Goal: Answer question/provide support: Answer question/provide support

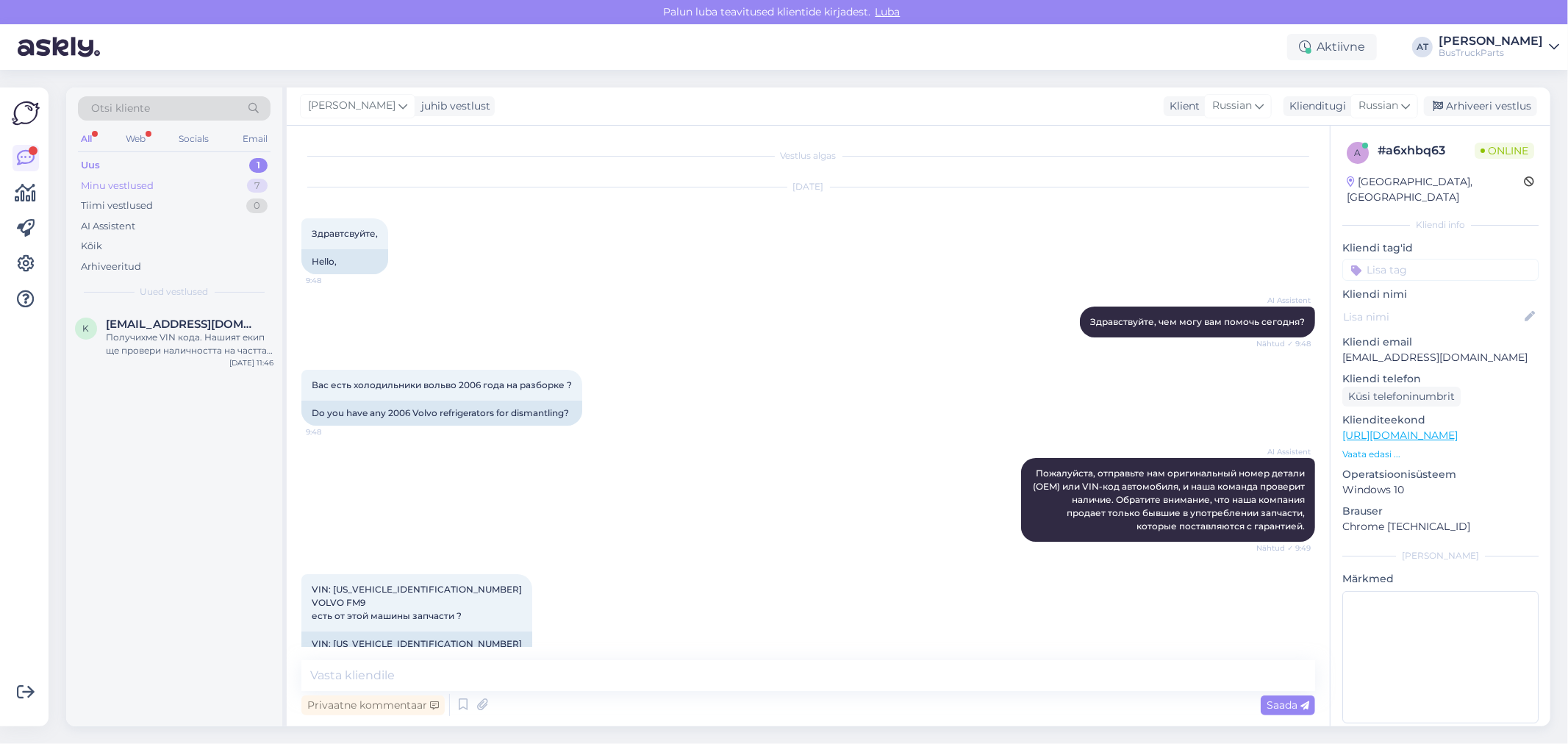
scroll to position [295, 0]
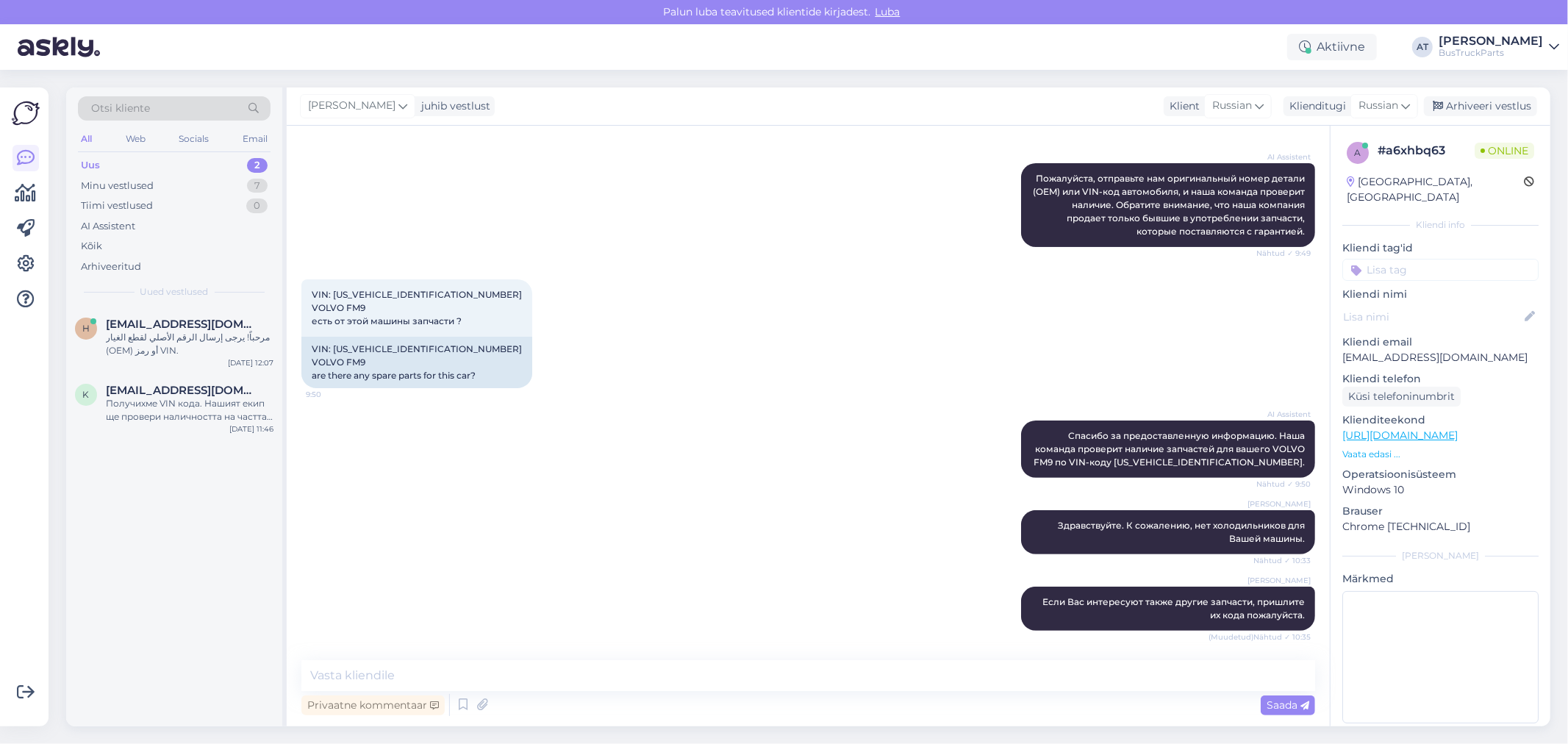
click at [199, 158] on div "Uus 2" at bounding box center [174, 165] width 193 height 21
click at [181, 334] on div "مرحباً! يرجى إرسال الرقم الأصلي لقطع الغيار (OEM) أو رمز VIN." at bounding box center [189, 344] width 167 height 27
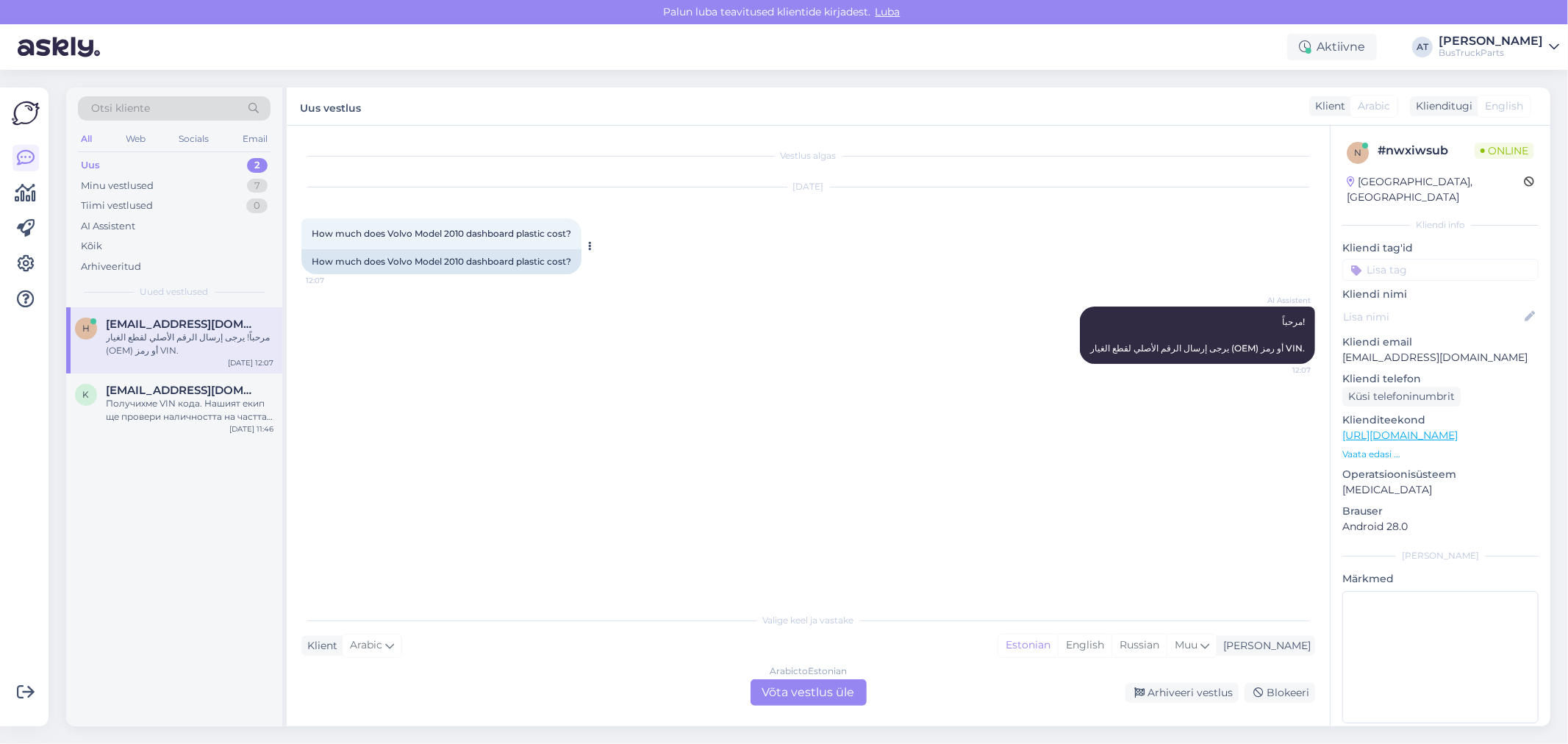
click at [553, 264] on div "How much does Volvo Model 2010 dashboard plastic cost?" at bounding box center [441, 261] width 280 height 25
click at [534, 264] on div "How much does Volvo Model 2010 dashboard plastic cost?" at bounding box center [441, 261] width 280 height 25
click at [507, 263] on div "How much does Volvo Model 2010 dashboard plastic cost?" at bounding box center [441, 261] width 280 height 25
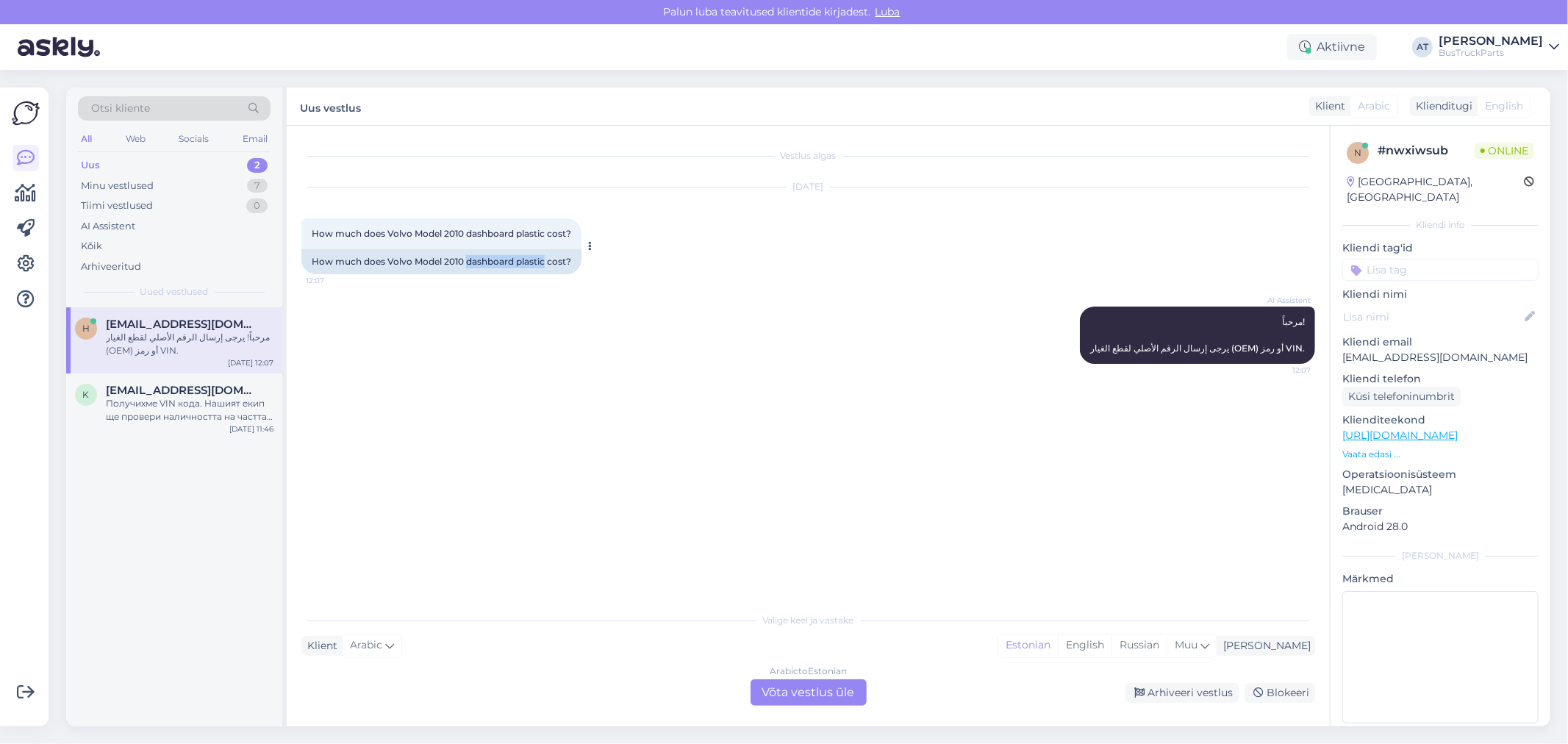
drag, startPoint x: 544, startPoint y: 255, endPoint x: 467, endPoint y: 252, distance: 77.1
click at [467, 252] on div "How much does Volvo Model 2010 dashboard plastic cost?" at bounding box center [441, 261] width 280 height 25
copy div "dashboard plastic"
click at [811, 698] on div "Arabic to Estonian Võta vestlus üle" at bounding box center [809, 693] width 116 height 27
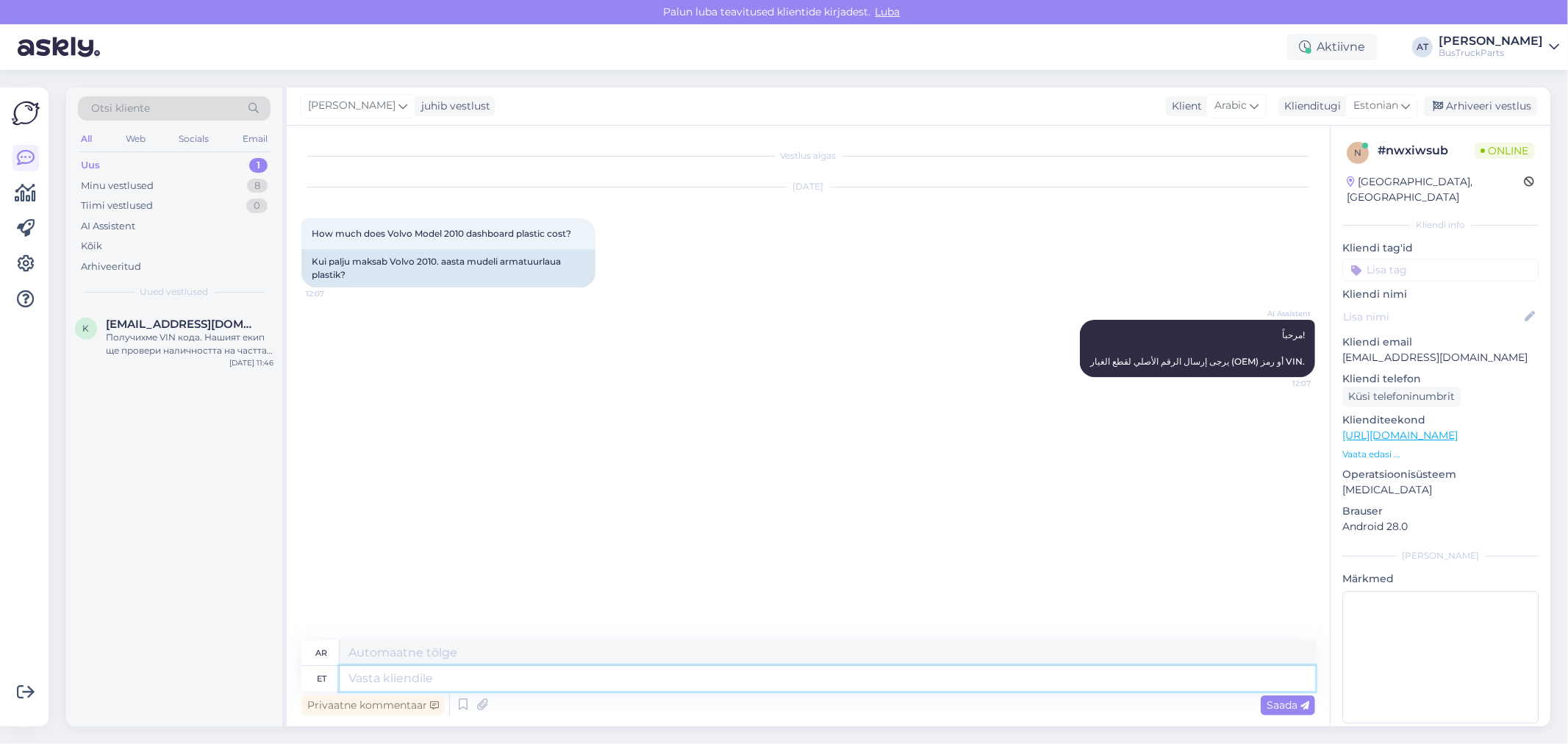
click at [780, 678] on textarea at bounding box center [827, 678] width 975 height 25
type textarea "T"
type textarea "Hello,"
type textarea "مرحبًا،"
type textarea "Hello, We"
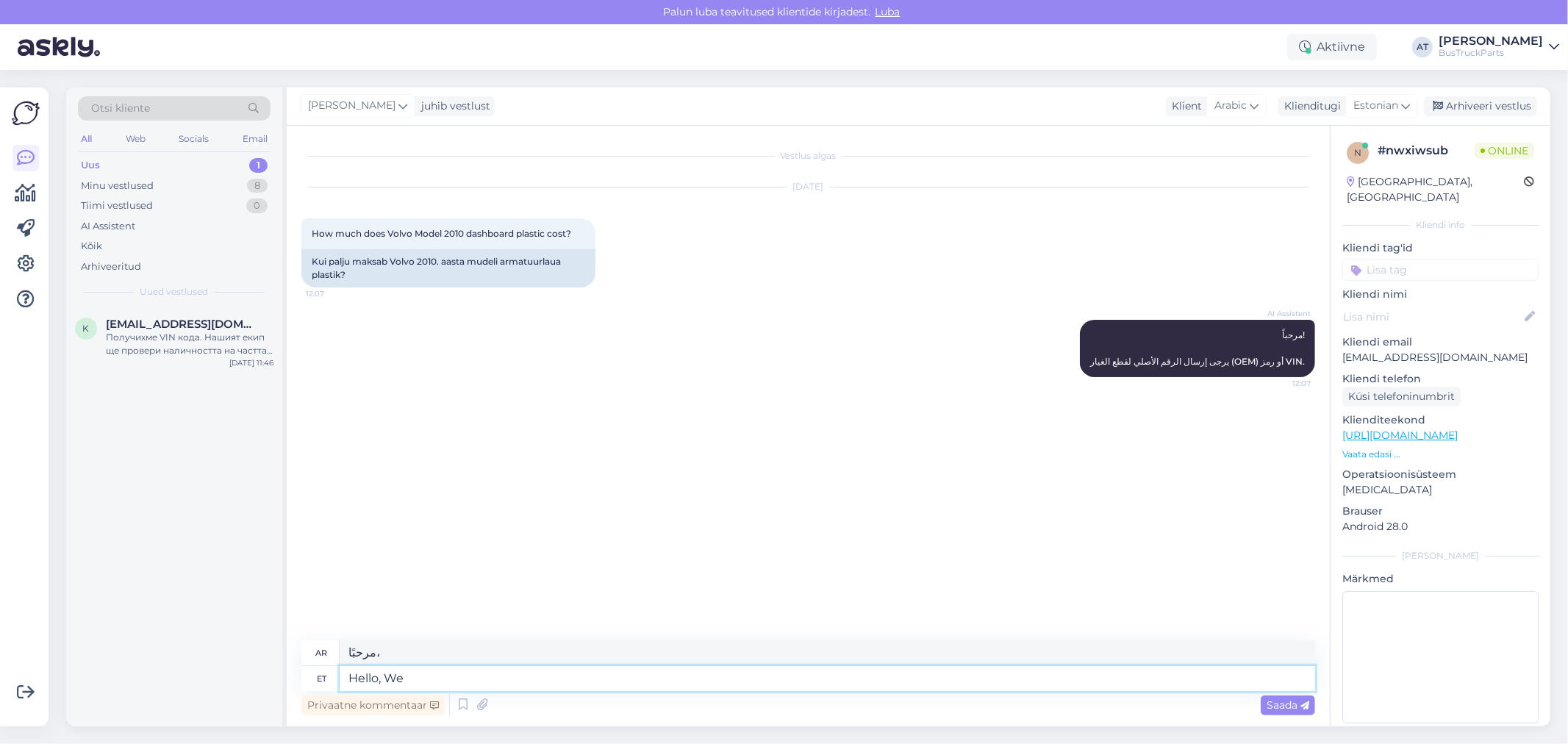
type textarea "مرحباً، نحن"
type textarea "Hello, We don´t"
type textarea "مرحبا، نحن لا"
paste textarea "dashboard plastic"
type textarea "Hello, We don´t sell dashboard plastic"
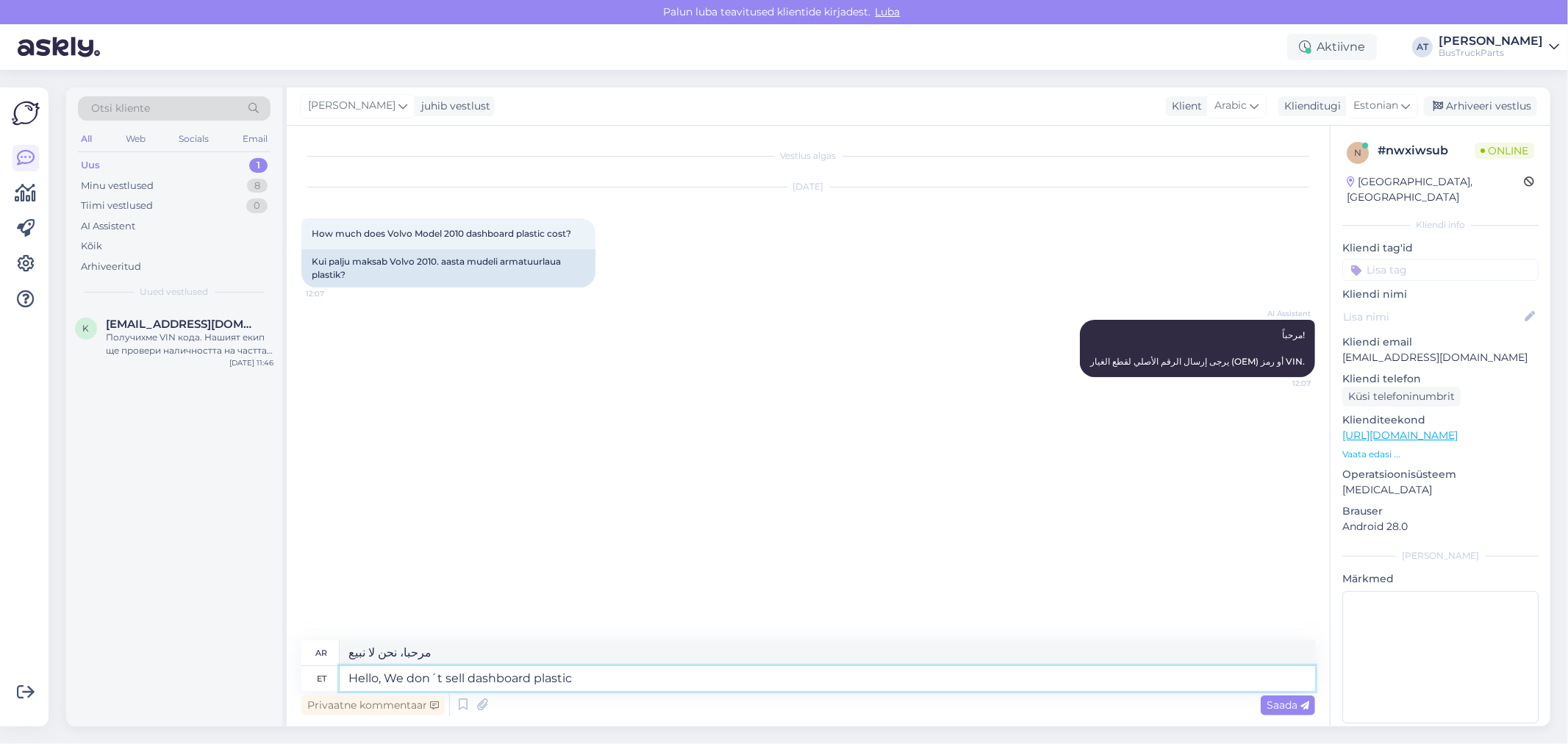
type textarea "مرحباً، نحن لا نبيع البلاستيك للوحة القيادة"
click at [556, 677] on textarea "Hello, We don´t sell dashboard plastic" at bounding box center [827, 678] width 975 height 25
type textarea "Hello, We don´t sell dashboard"
type textarea "مرحبًا، نحن لا نبيع لوحة القيادة"
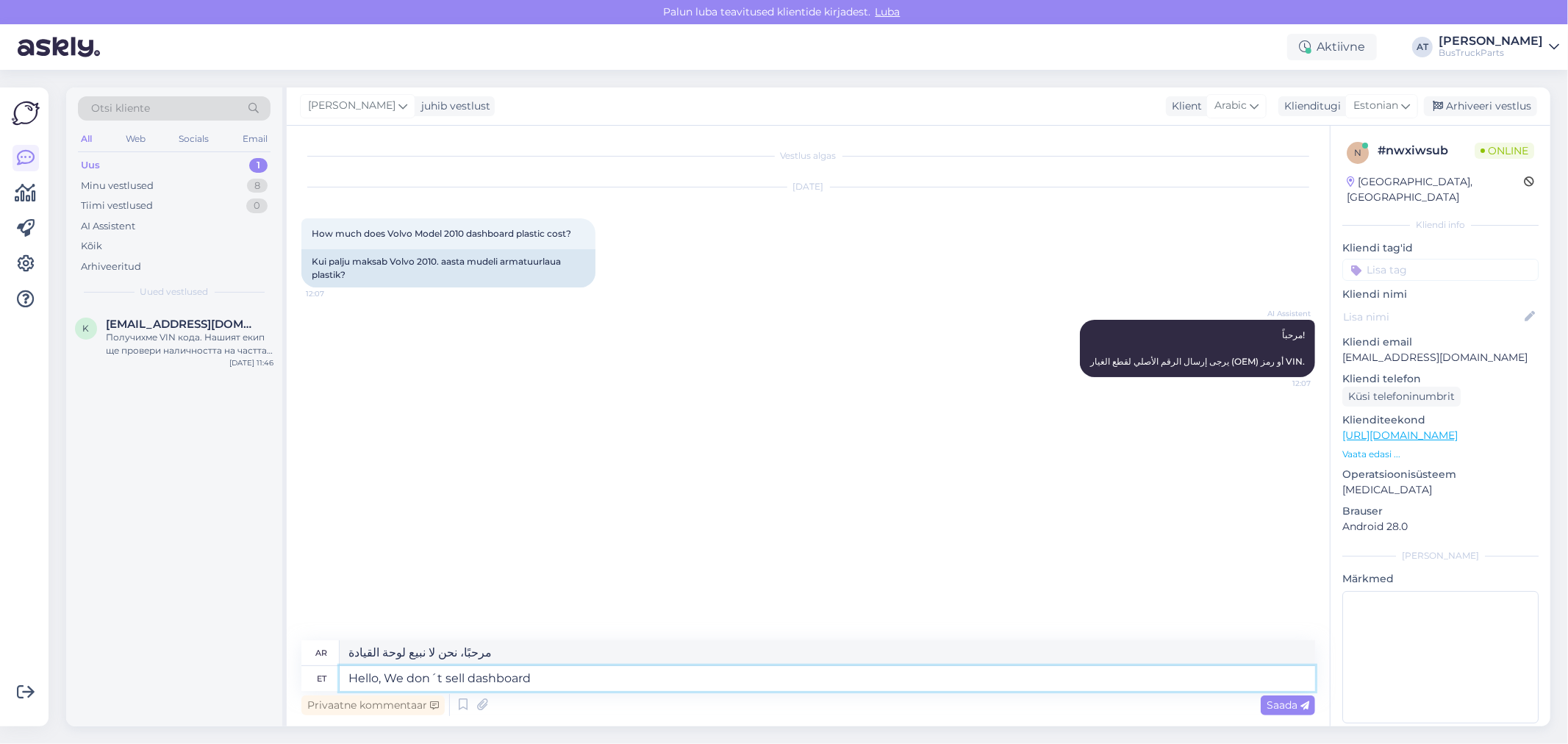
click at [471, 680] on textarea "Hello, We don´t sell dashboard" at bounding box center [827, 678] width 975 height 25
click at [467, 677] on textarea "Hello, We don´t sell dashboard" at bounding box center [827, 678] width 975 height 25
paste textarea "plastic"
type textarea "Hello, We don´t sell plasticdashboard"
type textarea "مرحبًا، نحن لا نبيع لوحة القيادة البلاستيكية"
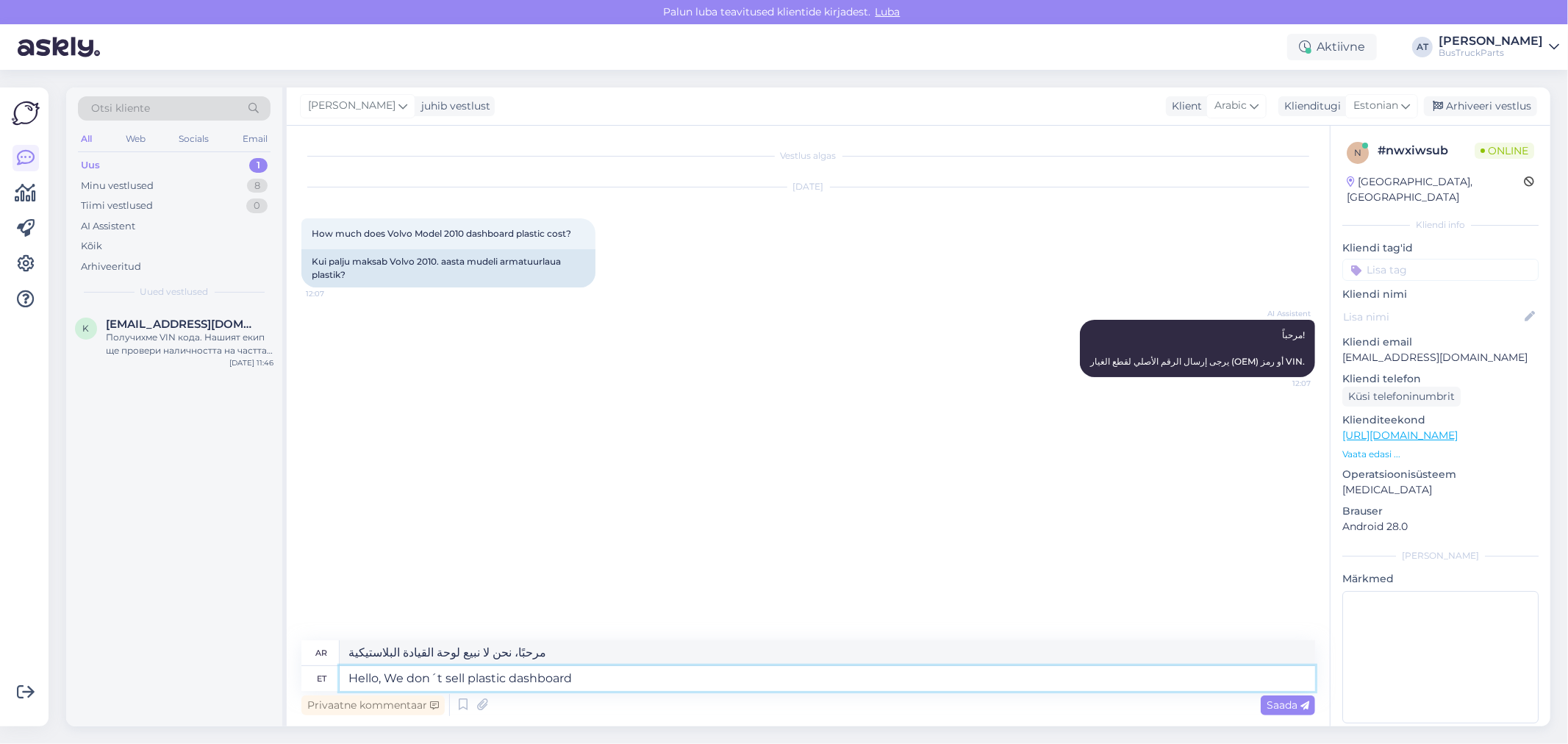
click at [468, 677] on textarea "Hello, We don´t sell plastic dashboard" at bounding box center [827, 678] width 975 height 25
type textarea "Hello, We don´t sell byus plastic dashboard"
type textarea "مرحبًا، لا نبيع لوحة القيادة البلاستيكية"
type textarea "Hello, We don´t sell byuplastic dashboard"
type textarea "مرحبًا، نحن لا نبيع لوحة القيادة البلاستيكية الخاصة بنا"
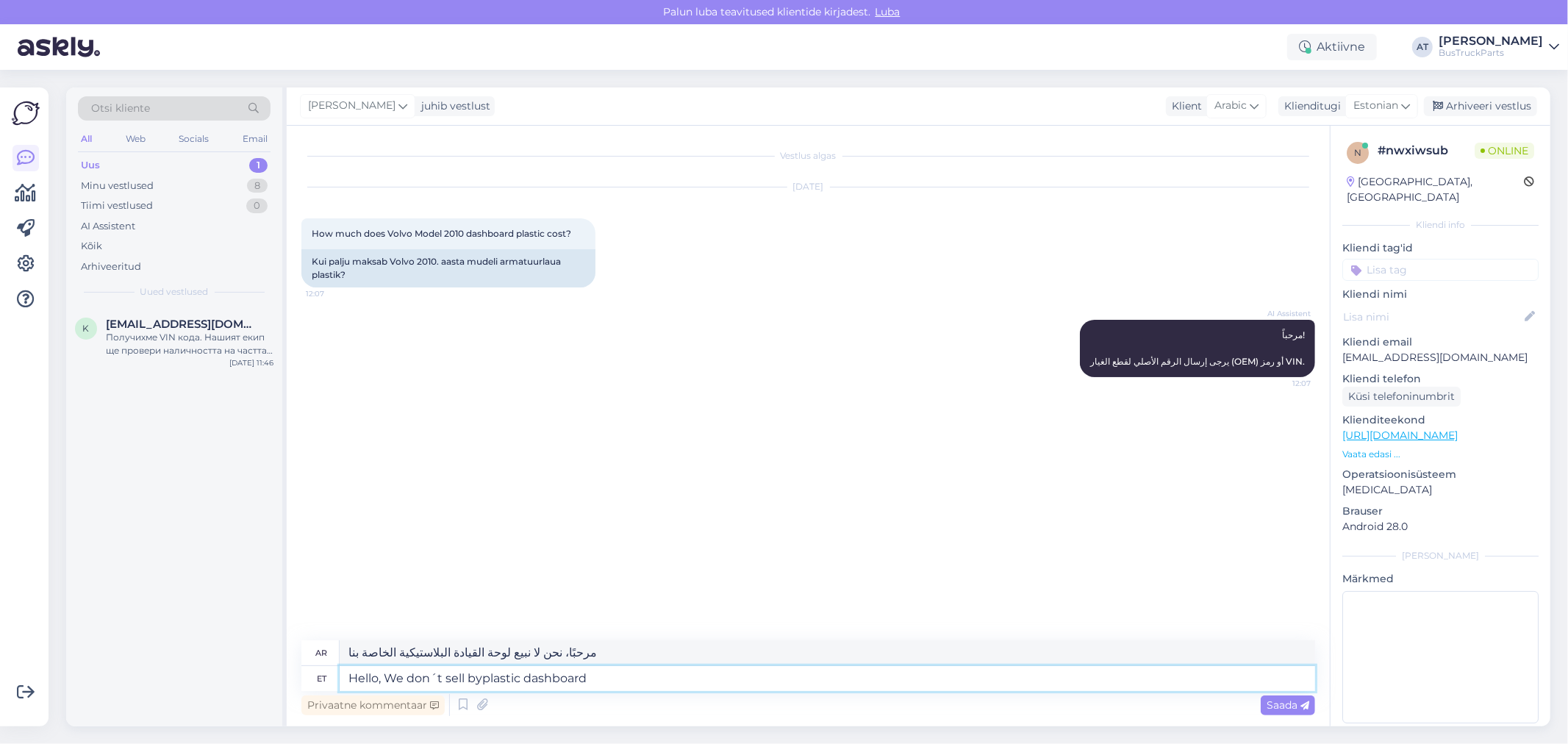
type textarea "Hello, We don´t sell bplastic dashboard"
type textarea "مرحبًا، نحن لا نبيع لوحة القيادة البلاستيكية"
type textarea "Hello, We don´t sell bus plastic dashboard"
type textarea "مرحبًا، نحن لا نبيع لوحة القيادة البلاستيكية للحافلات"
click at [621, 673] on textarea "Hello, We don´t sell bus plastic dashboard" at bounding box center [827, 678] width 975 height 25
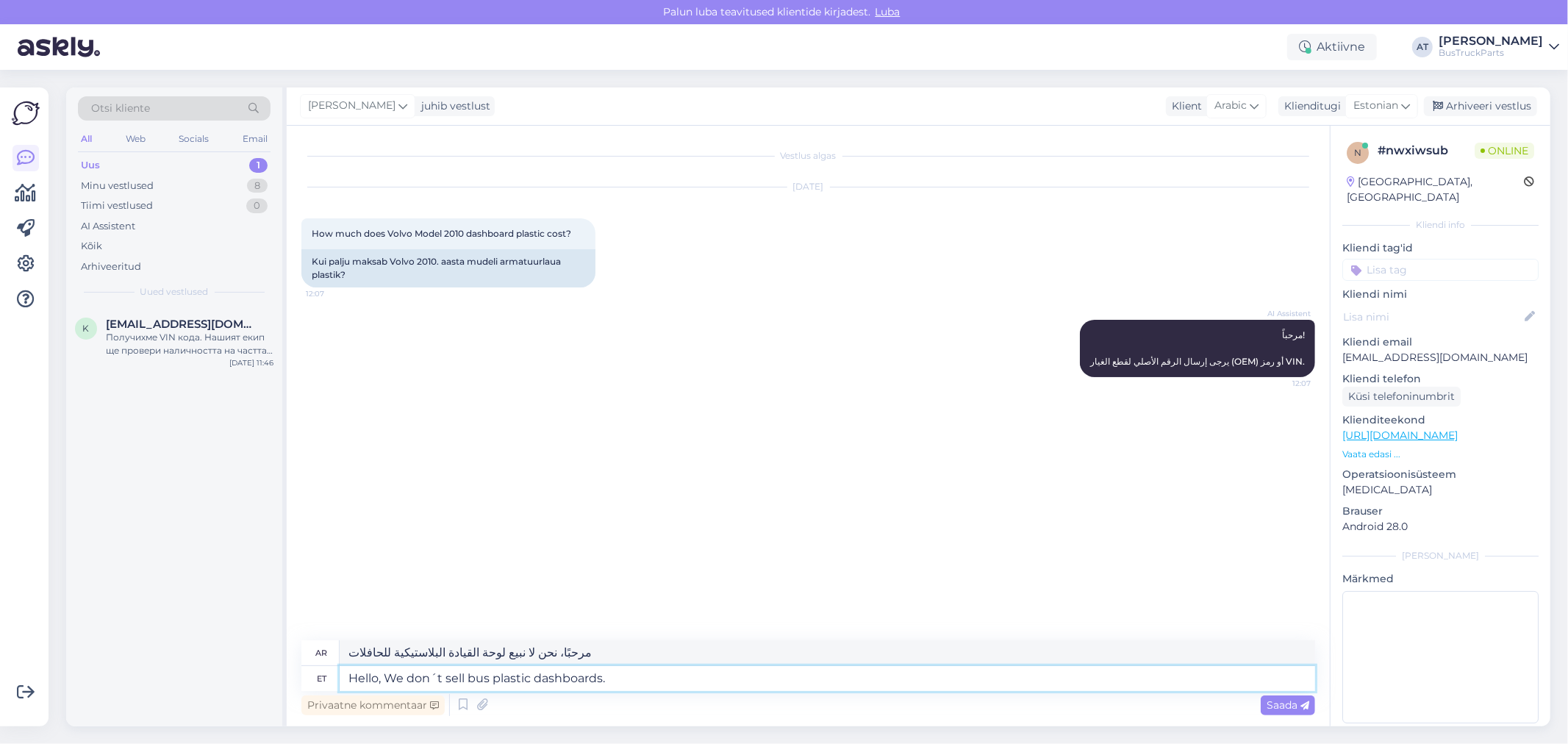
type textarea "Hello, We don´t sell bus plastic dashboards. S"
type textarea "مرحبًا، نحن لا نبيع لوحات القيادة البلاستيكية للحافلات."
type textarea "Hello, We don´t sell bus plastic dashboards. Sorry!"
type textarea "مرحباً، لا نبيع لوحات القيادة البلاستيكية للحافلات. عذراً!"
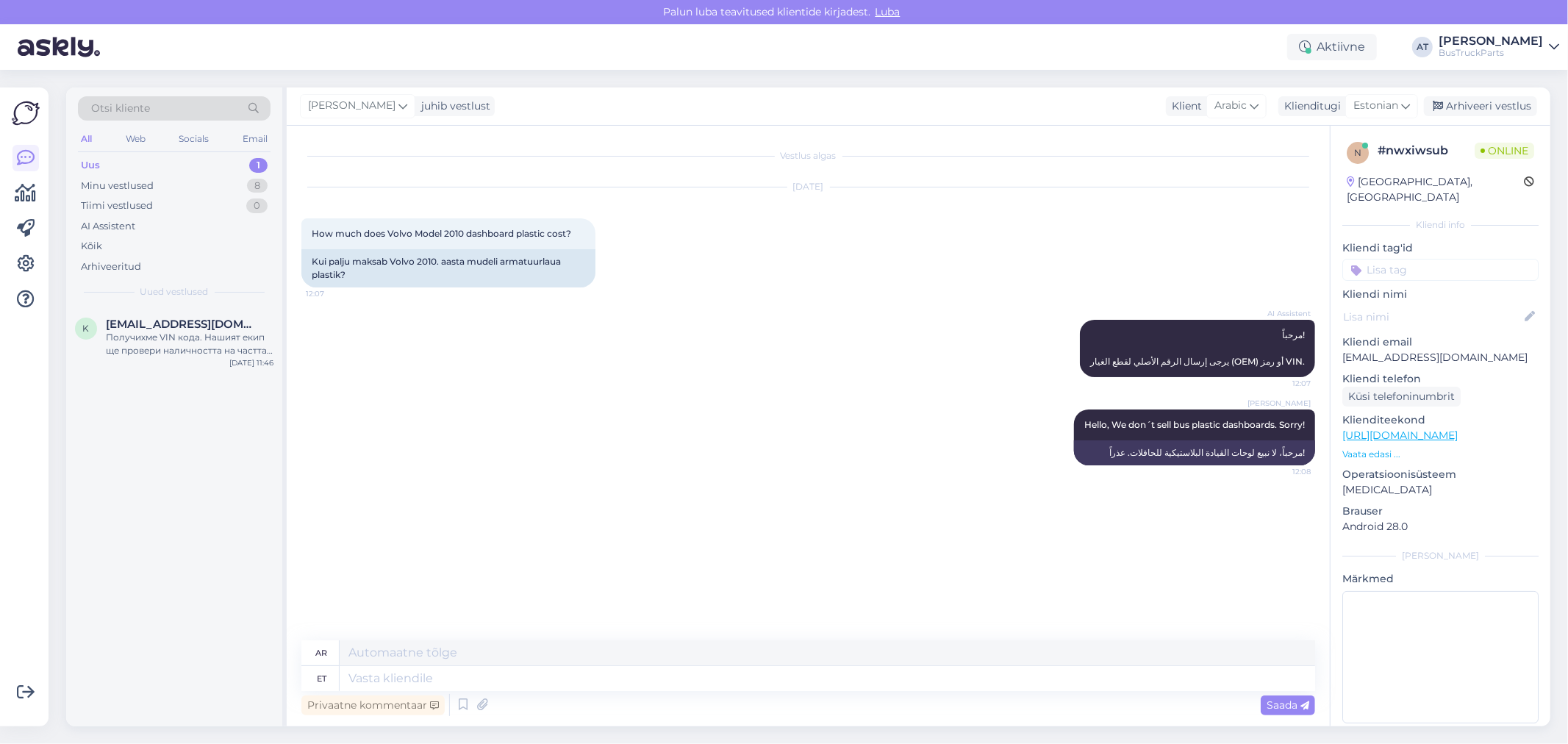
click at [1380, 448] on p "Vaata edasi ..." at bounding box center [1440, 454] width 197 height 13
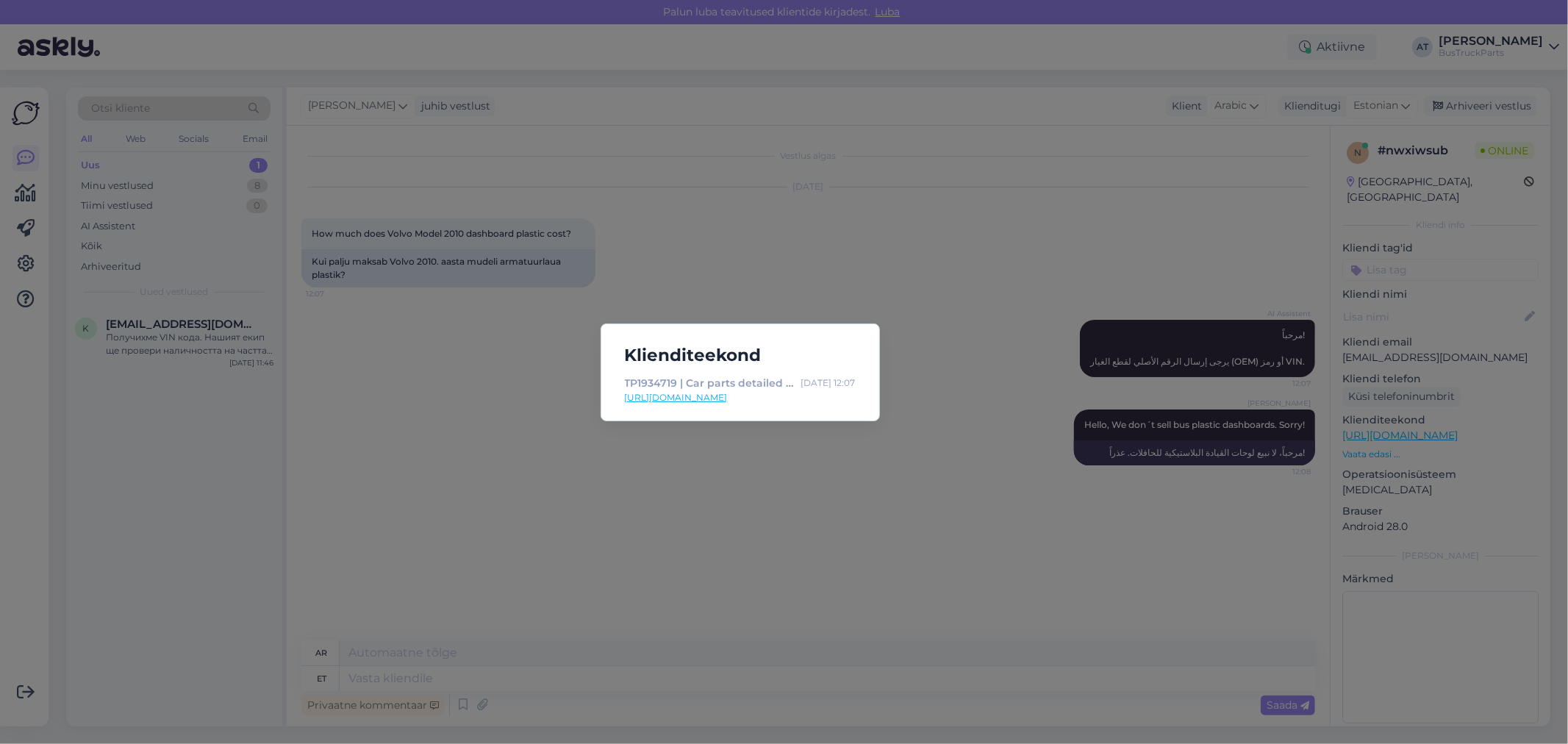
click at [700, 397] on link "[URL][DOMAIN_NAME]" at bounding box center [739, 397] width 231 height 13
click at [419, 269] on div "Klienditeekond TP1934719 | Car parts detailed search | TruckParts Eesti OÜ Oct …" at bounding box center [784, 372] width 1568 height 744
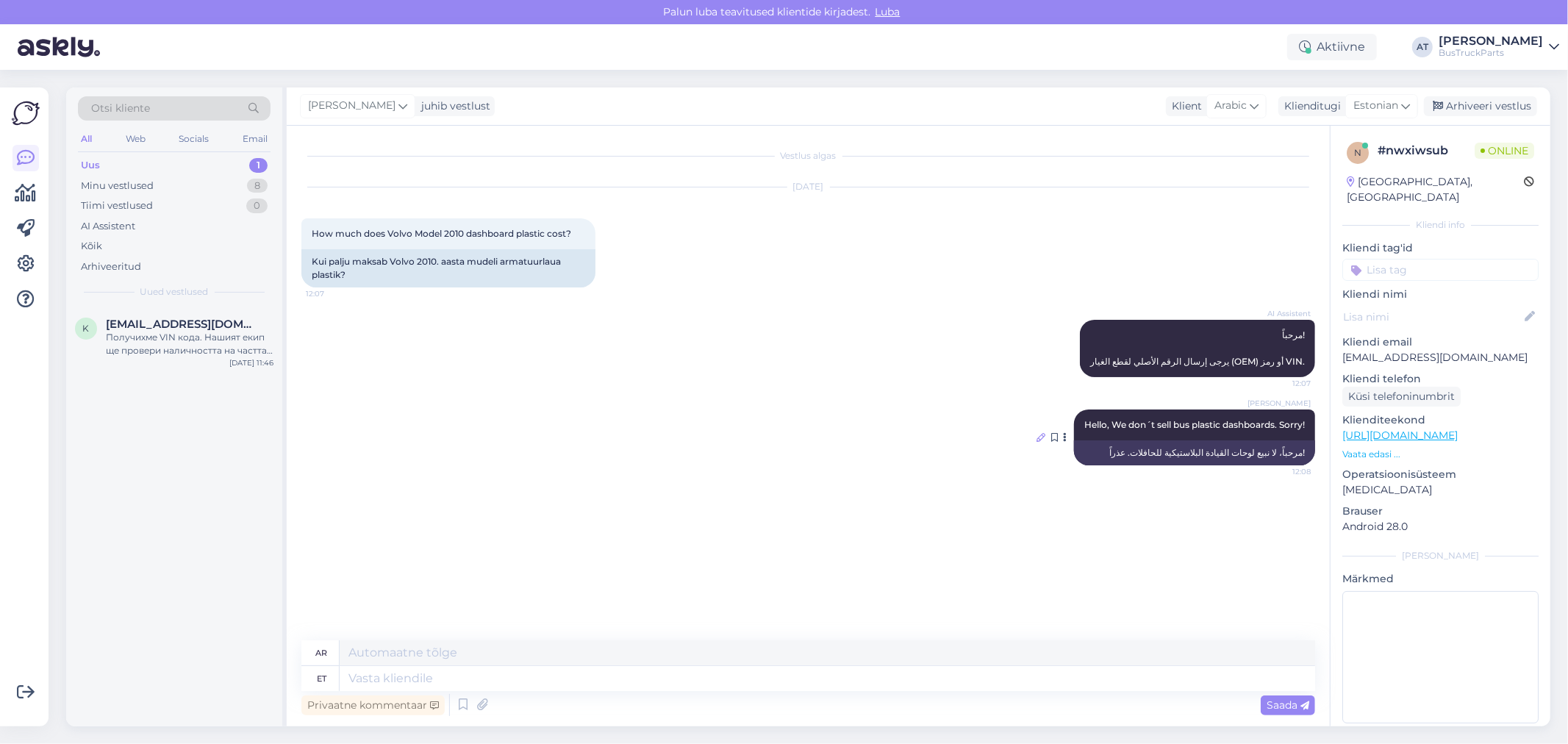
click at [1040, 435] on icon at bounding box center [1041, 437] width 9 height 9
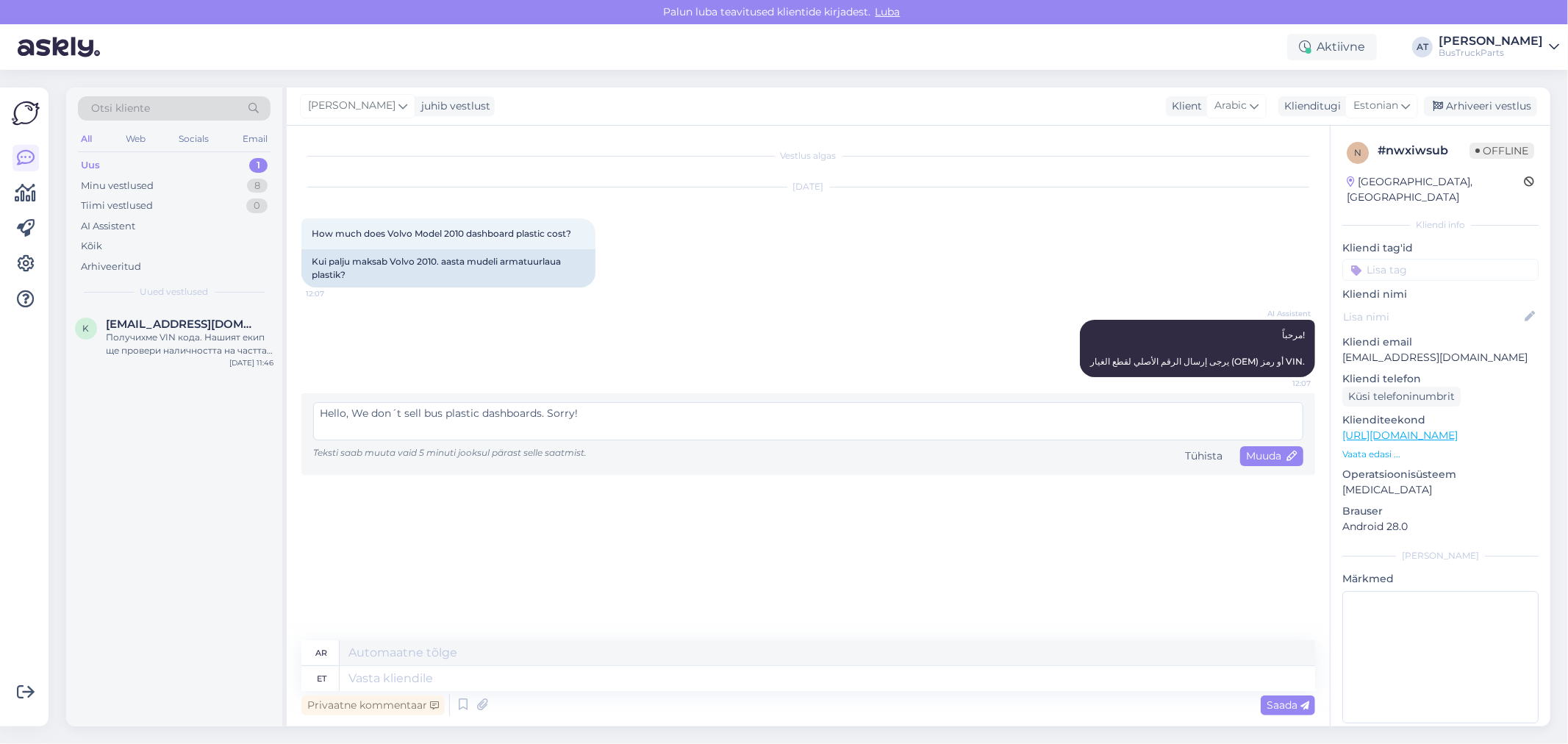
drag, startPoint x: 612, startPoint y: 415, endPoint x: 354, endPoint y: 411, distance: 258.0
click at [354, 411] on textarea "Hello, We don´t sell bus plastic dashboards. Sorry!" at bounding box center [809, 421] width 990 height 38
type textarea "Hello"
click at [1248, 456] on span "Muuda" at bounding box center [1272, 456] width 51 height 13
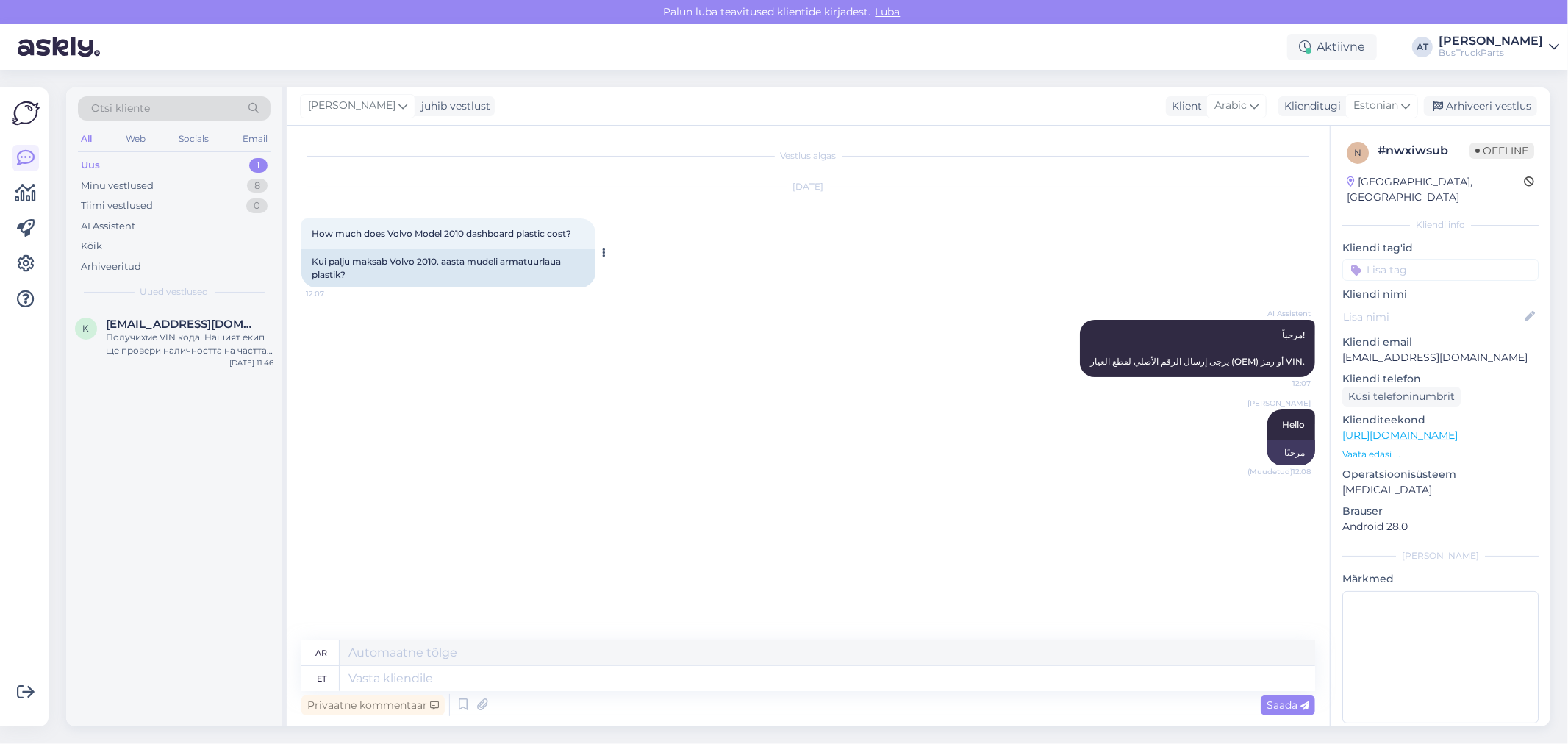
click at [394, 270] on div "Kui palju maksab Volvo 2010. aasta mudeli armatuurlaua plastik?" at bounding box center [448, 268] width 294 height 38
click at [631, 681] on textarea at bounding box center [827, 678] width 975 height 25
type textarea "Which"
type textarea "أيّ"
type textarea "Which Volov Y"
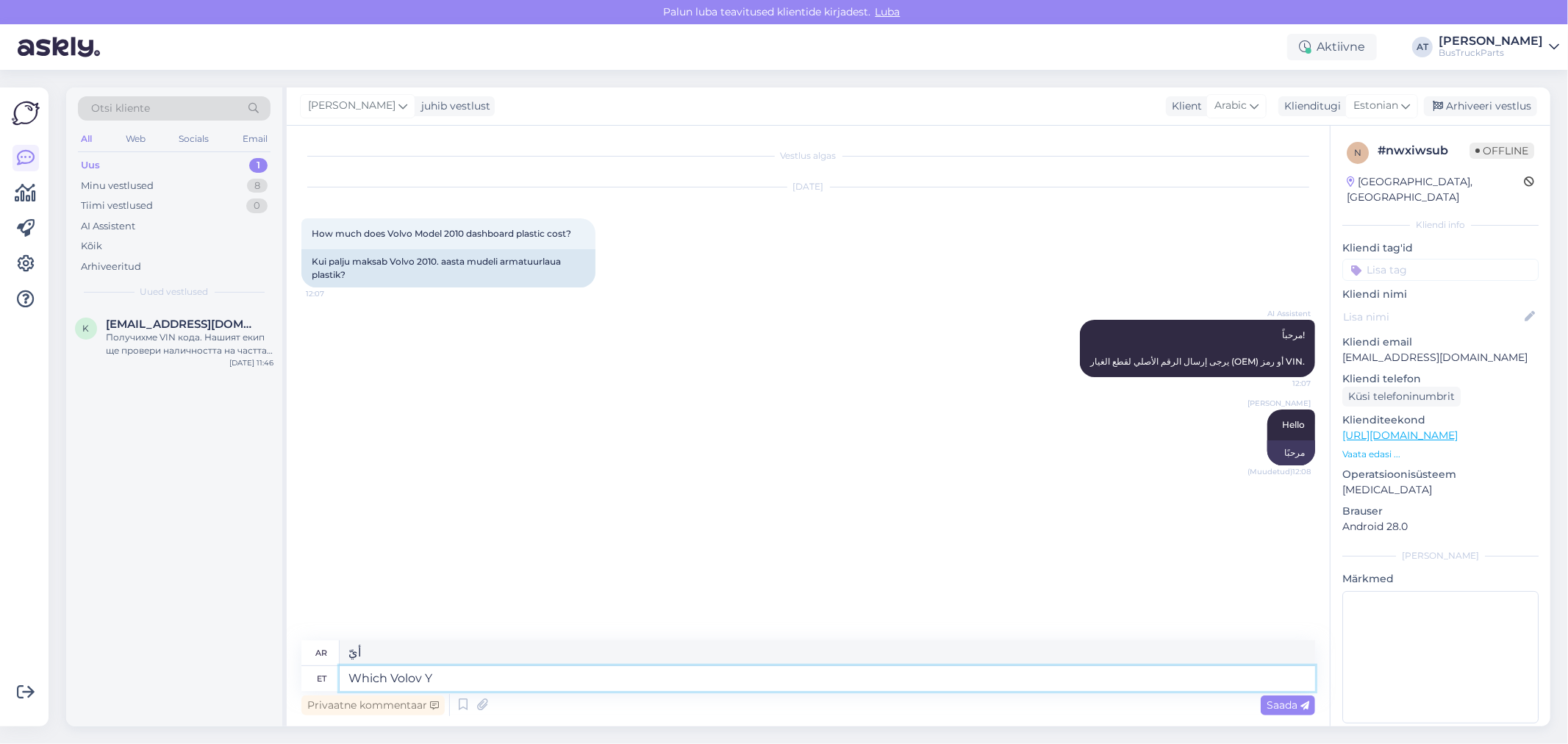
type textarea "أي فولوف"
type textarea "Which Vol"
type textarea "أي المجلد"
type textarea "Which Volvo"
type textarea "أي فولفو"
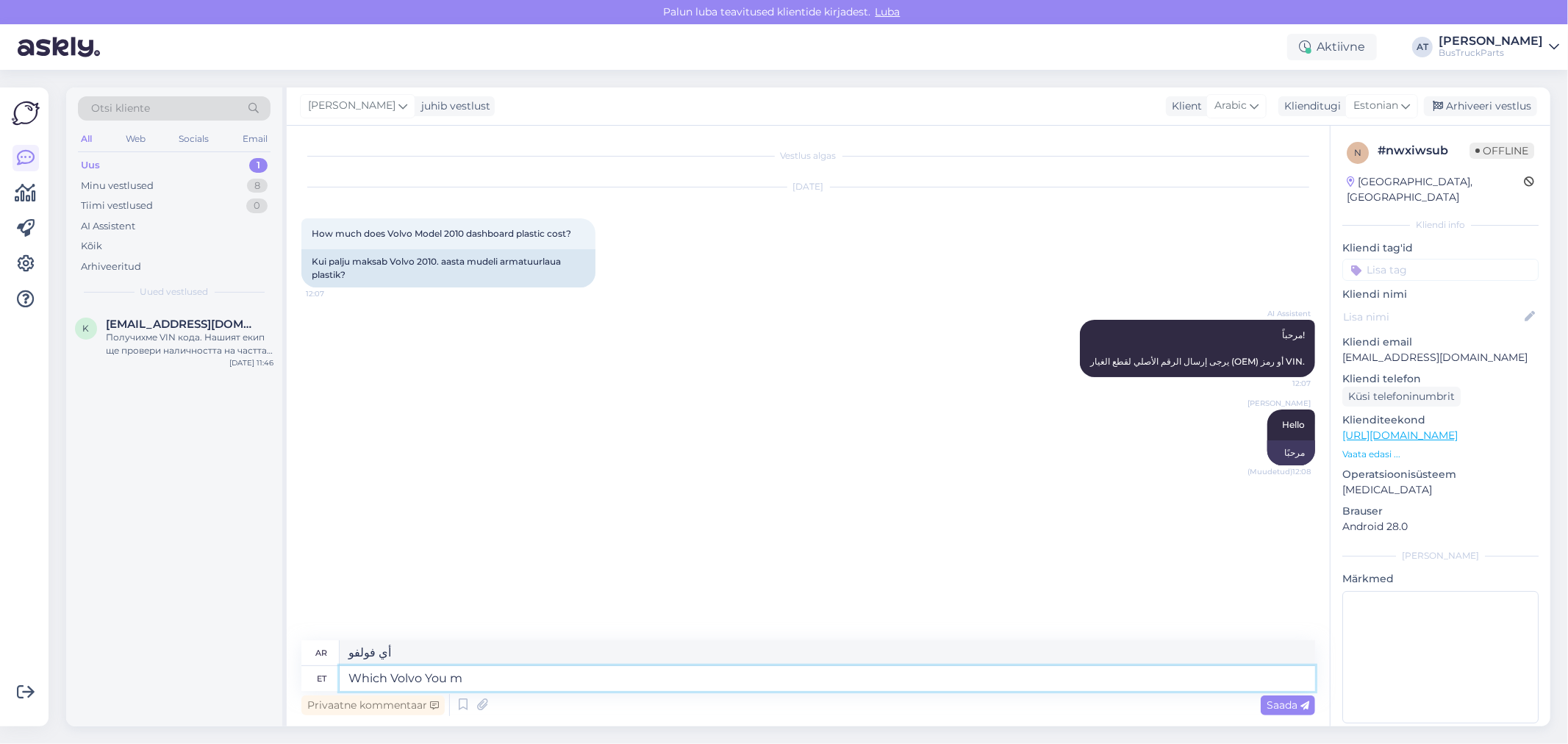
type textarea "Which Volvo You me"
type textarea "أي فولفو تريد؟"
type textarea "Which Volvo You mean?"
type textarea "أي فولفو تقصد؟"
type textarea "Which Volvo You mean?"
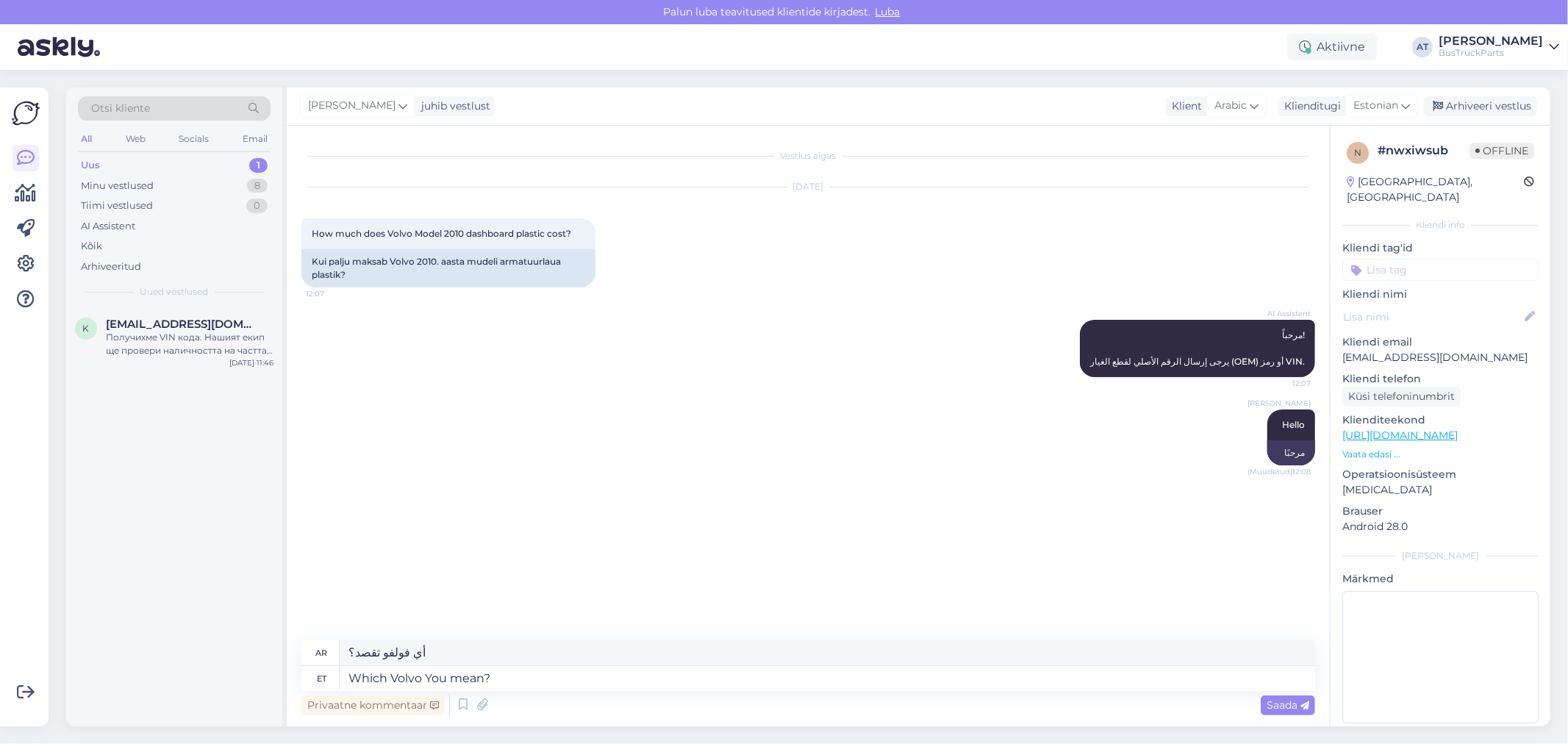
click at [1277, 703] on span "Saada" at bounding box center [1288, 705] width 43 height 13
click at [526, 267] on div "Kui palju maksab Volvo 2010. aasta mudeli armatuurlaua plastik?" at bounding box center [448, 268] width 294 height 38
click at [487, 263] on div "Kui palju maksab Volvo 2010. aasta mudeli armatuurlaua plastik?" at bounding box center [448, 268] width 294 height 38
click at [850, 421] on div "Alina Tihhon Hello (Muudetud) 12:08 مرحبًا" at bounding box center [808, 437] width 1014 height 88
click at [998, 685] on textarea at bounding box center [827, 678] width 975 height 25
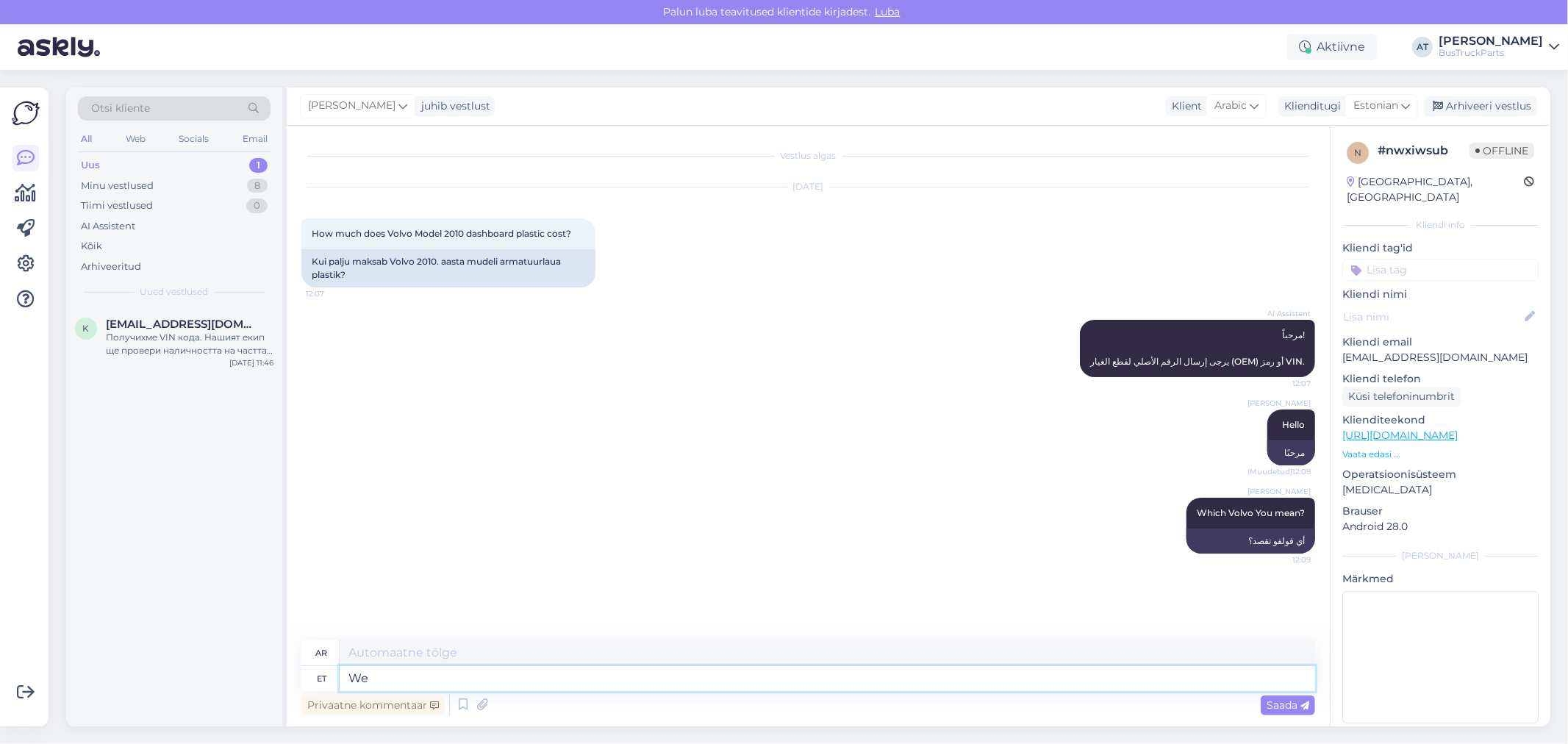
type textarea "We h"
type textarea "نحن"
type textarea "We have i"
type textarea "لدينا"
type textarea "We have obnly"
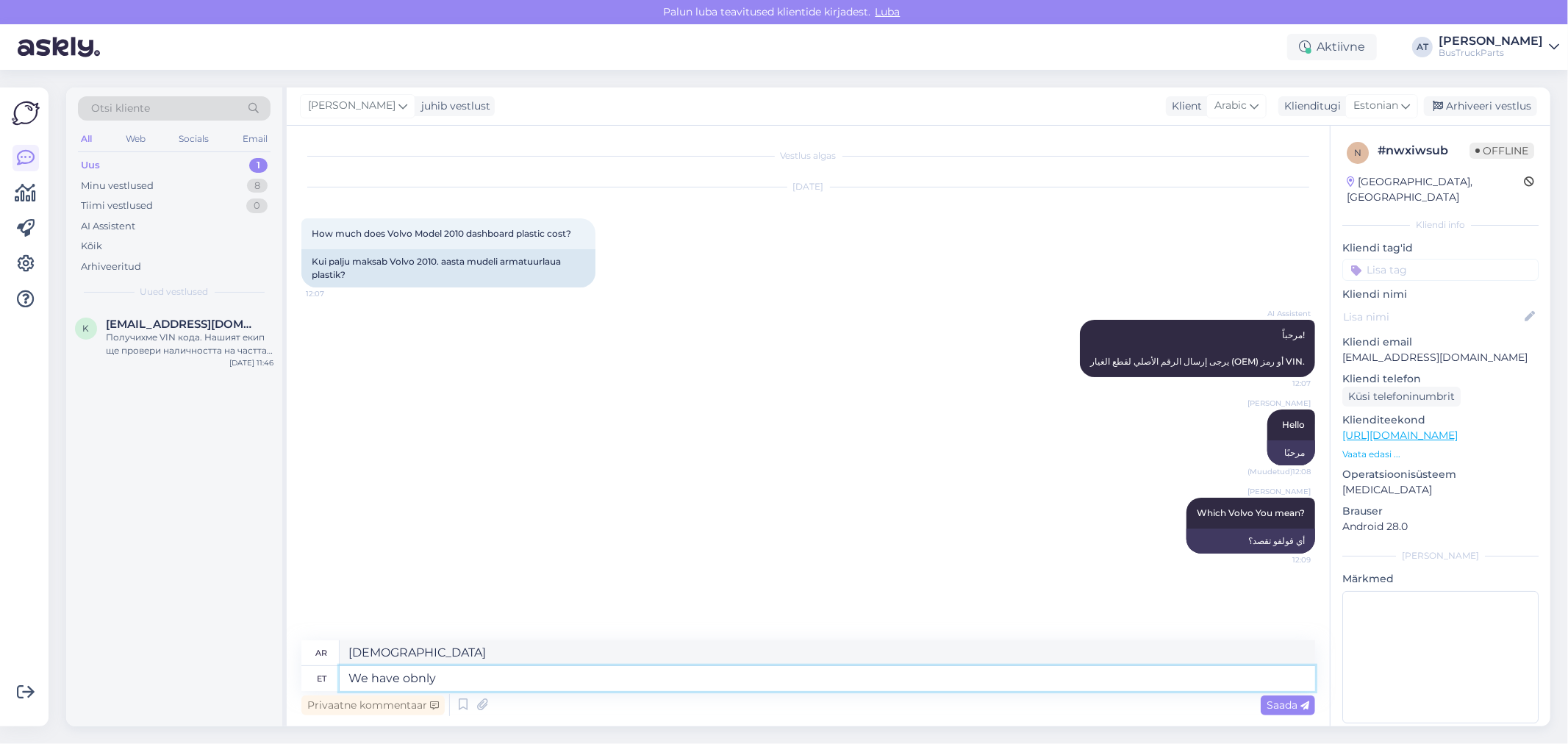
type textarea "لدينا فقط"
type textarea "We have only 3"
type textarea "لدينا 3 فقط"
type textarea "We have only 3 pcs"
type textarea "لدينا 3 قطع فقط"
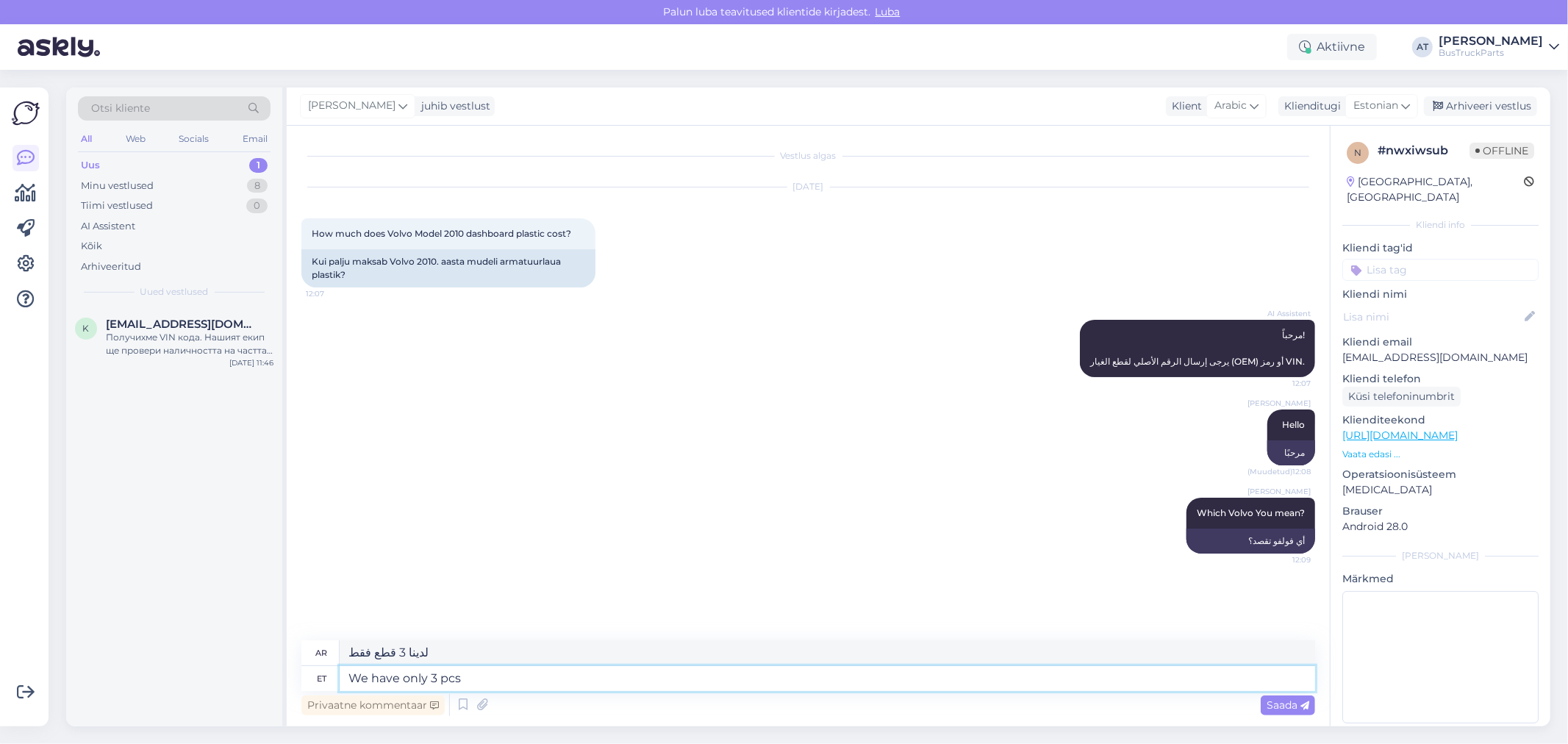
click at [545, 670] on textarea "We have only 3 pcs" at bounding box center [827, 678] width 975 height 25
paste textarea "Dashboard"
type textarea "We have only 3 pcs Dashboard"
type textarea "لدينا فقط 3 قطع لوحة القيادة"
click at [447, 677] on textarea "We have only 3 pcs Dashboard" at bounding box center [827, 678] width 975 height 25
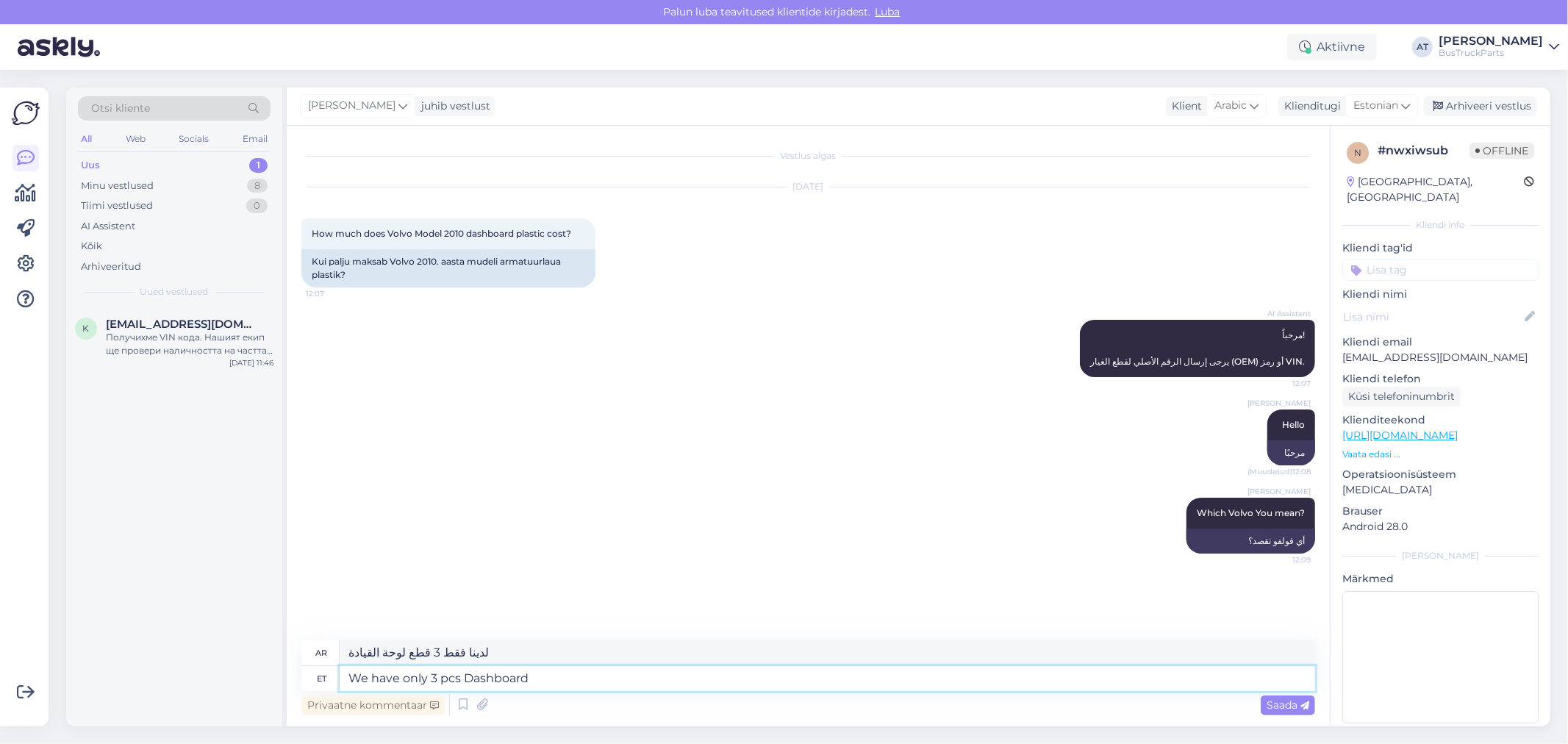
click at [447, 677] on textarea "We have only 3 pcs Dashboard" at bounding box center [827, 678] width 975 height 25
type textarea "We have only 3 Dashboard"
type textarea "لدينا 3 لوحات معلومات فقط"
click at [535, 684] on textarea "We have only 3 Dashboard" at bounding box center [827, 678] width 975 height 25
type textarea "We have only 3 Dashboards from"
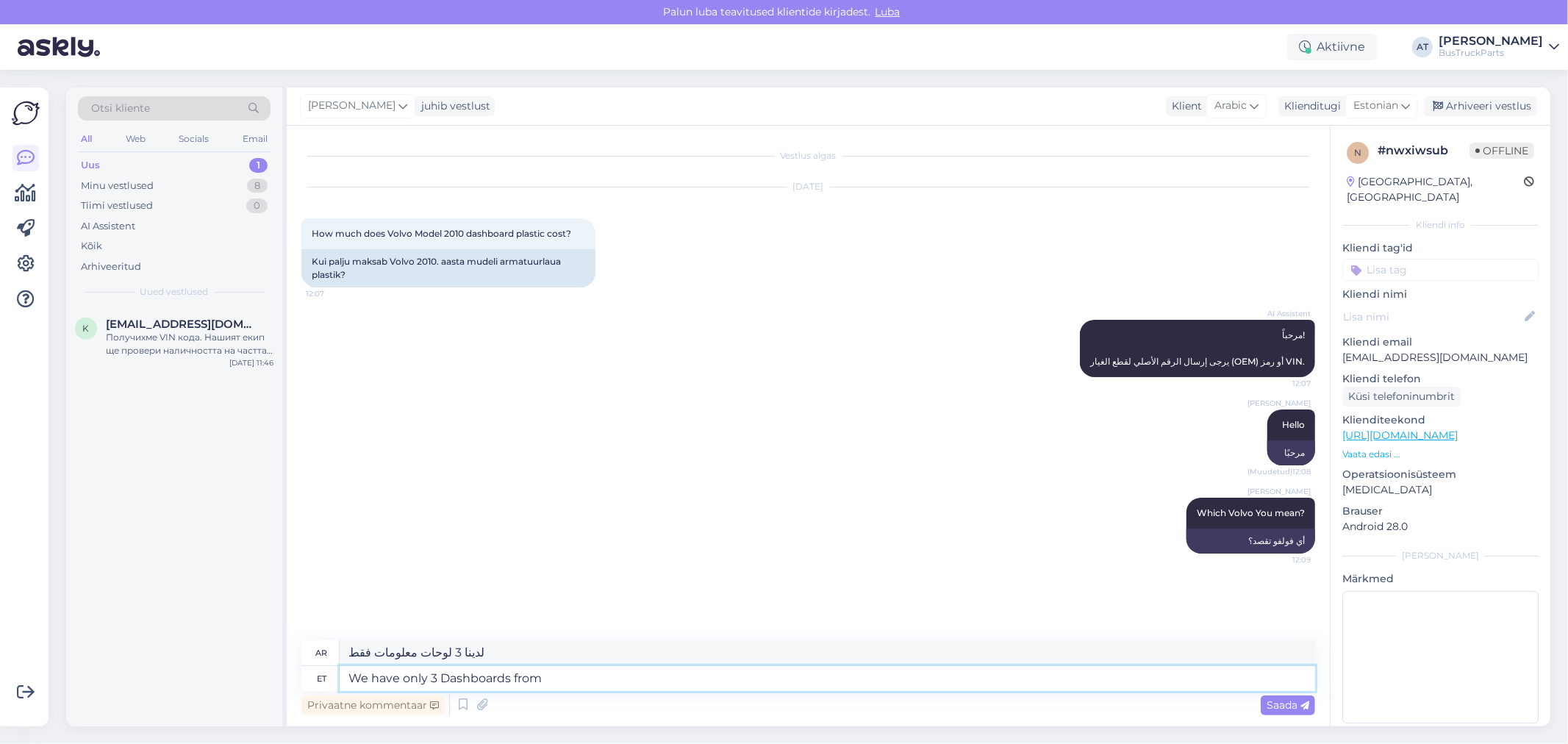
type textarea "لدينا 3 لوحات معلومات فقط من"
type textarea "We have only 3 Dashboards"
type textarea "لدينا 3 لوحات معلومات فقط"
type textarea "We have only 3 Dashboards. le"
type textarea "لدينا 3 لوحات معلومات فقط."
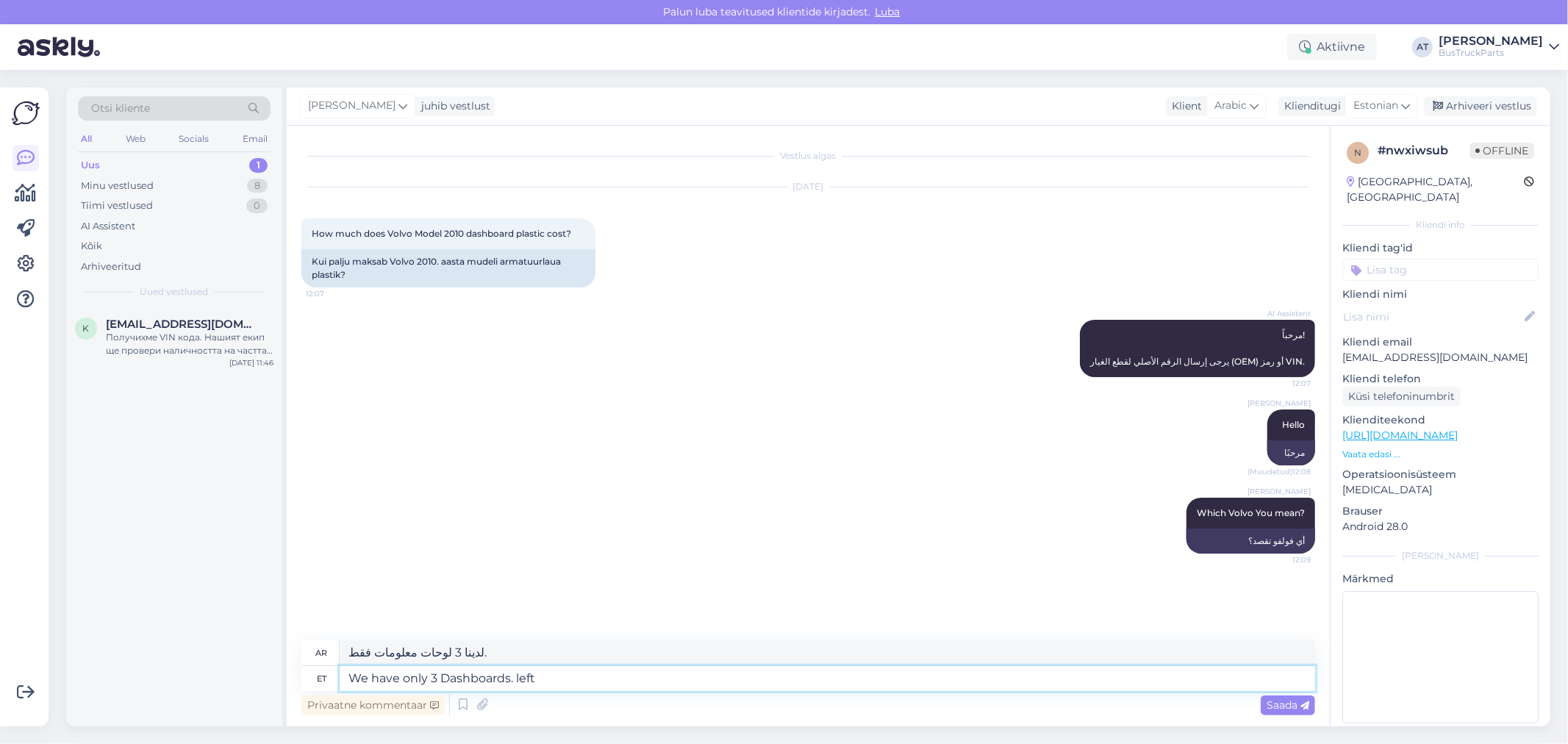
type textarea "We have only 3 Dashboards. left"
type textarea "لقد تبقى لدينا 3 لوحات تحكم فقط"
type textarea "We have only 3 Dashboards. left side for"
type textarea "لدينا 3 لوحات معلومات فقط. الجانب الأيسر"
type textarea "We have only 3 Dashboards. left side for"
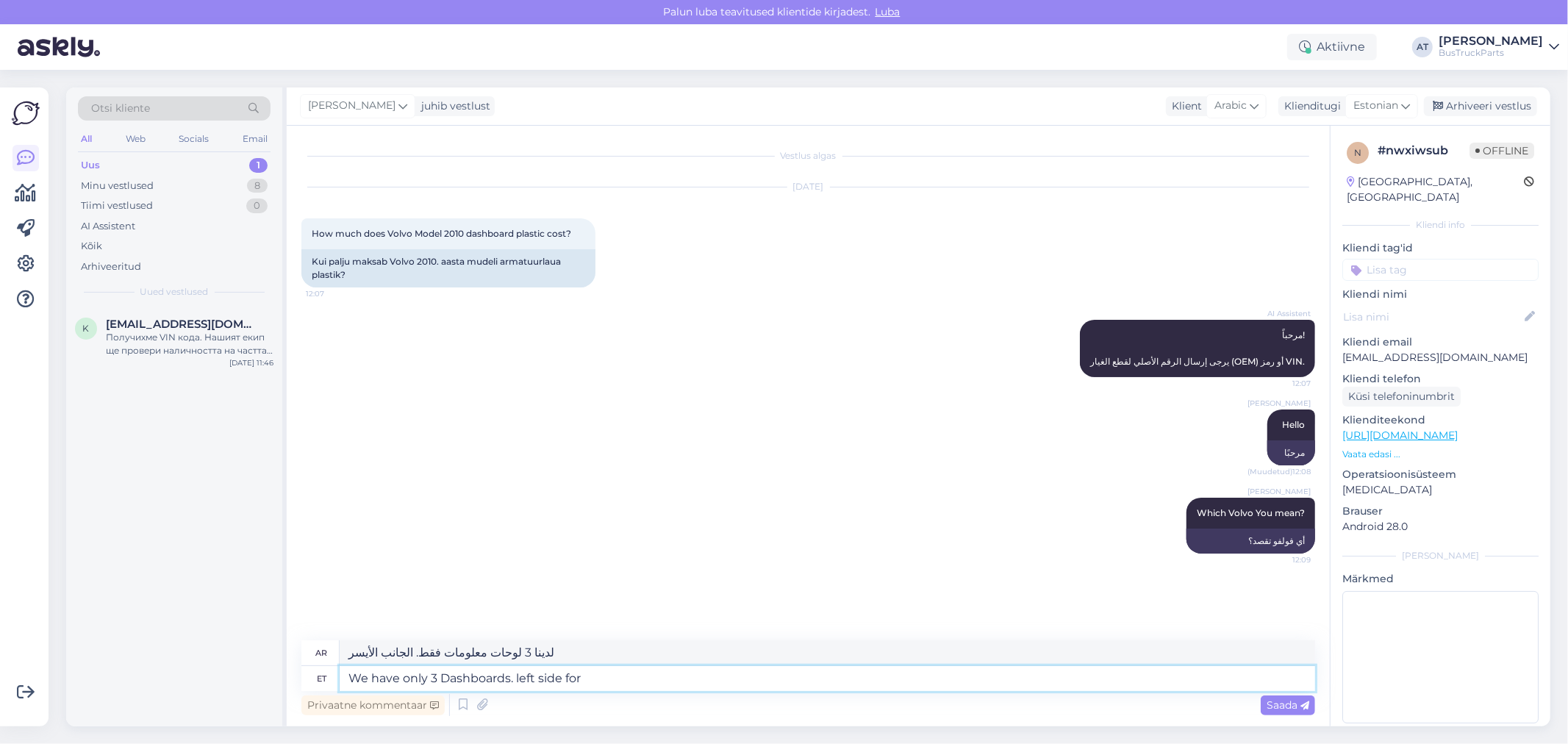
type textarea "لدينا 3 لوحات معلومات فقط. الجانب الأيسر لـ"
type textarea "We have only 3 Dashboards. left side for VOLVO: 2"
type textarea "لدينا 3 لوحات تحكم فقط. الجانب الأيسر لـ VOLVO:"
type textarea "We have only 3 Dashboards. left side for VOLVO: 2011"
type textarea "لدينا 3 لوحات تحكم فقط. الجانب الأيسر لسيارة فولفو: 2011"
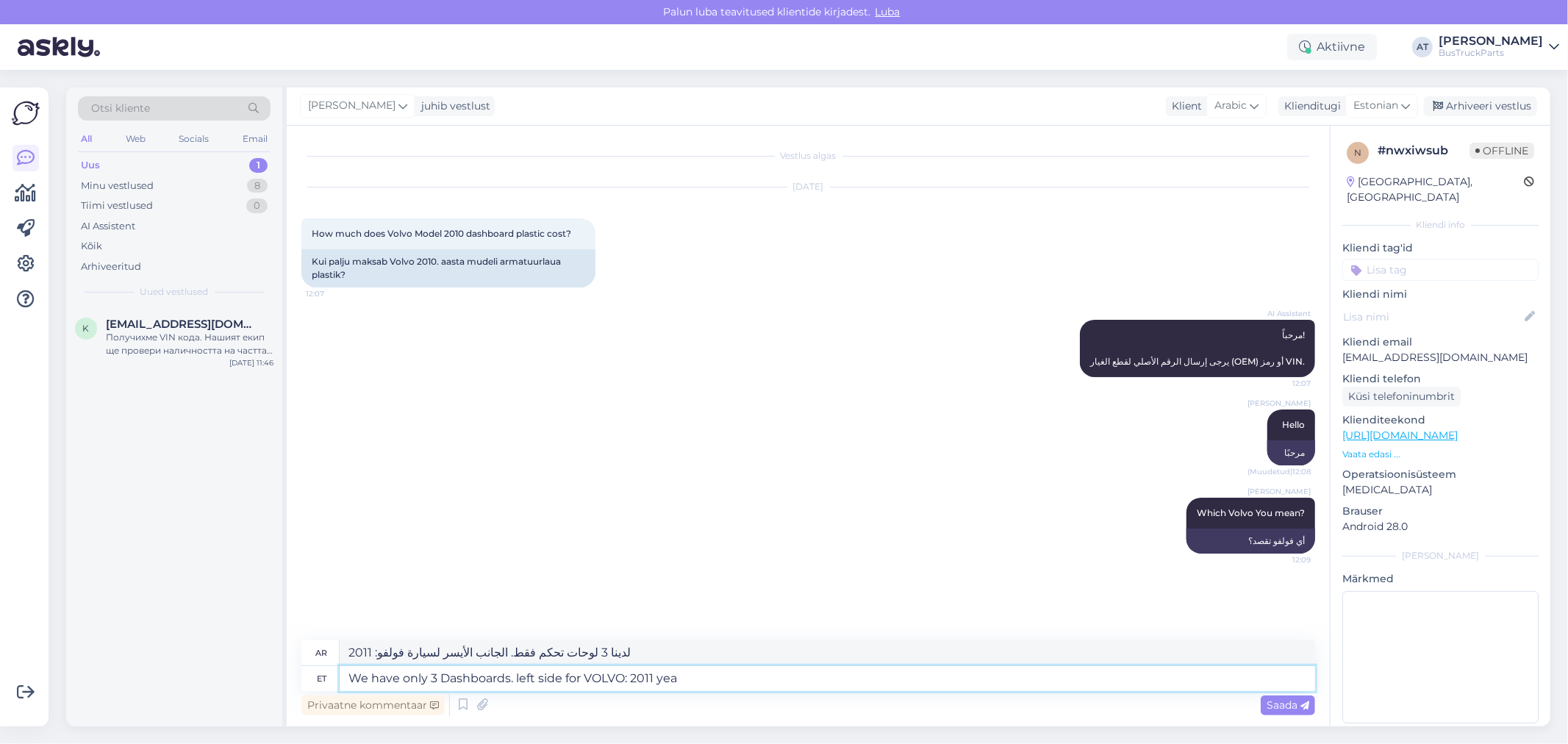
type textarea "We have only 3 Dashboards. left side for VOLVO: 2011 year"
type textarea "لدينا 3 لوحات تحكم فقط. الجانب الأيسر لسيارة فولفو: سنة 2011"
type textarea "We have only 3 Dashboards. left side for VOLVO: 2011 year 2pc"
type textarea "لدينا 3 لوحات تحكم فقط. الجانب الأيسر لسيارة فولفو: 2011 سنة 2"
type textarea "We have only 3 Dashboards. left side for VOLVO: 2011 year 2pcs amd"
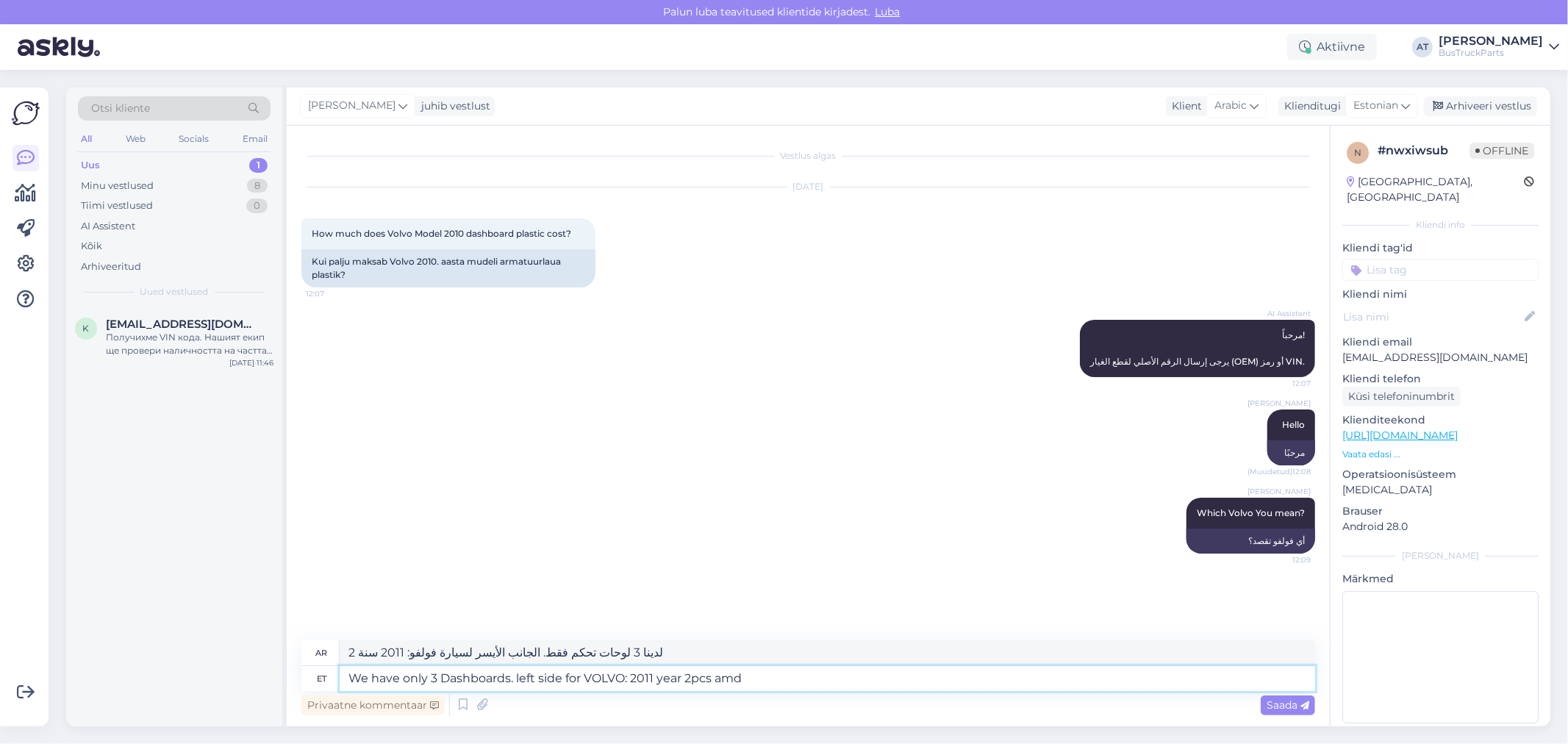
type textarea "لدينا 3 لوحات عدادات فقط. الجانب الأيسر لسيارة فولفو: سنة 2011، قطعتان"
type textarea "We have only 3 Dashboards. left side for VOLVO: 2011 year 2pcs and"
type textarea "لدينا 3 لوحات عدادات فقط. الجانب الأيسر لسيارة فولفو: سنة 2011، قطعتان و"
type textarea "We have only 3 Dashboards. left side for VOLVO: 2011 year 2pcs and 2002 ye"
type textarea "لدينا 3 لوحات تحكم فقط. الجانب الأيسر لفولفو: 2011 سنة 2002 و2013 سنة 2014"
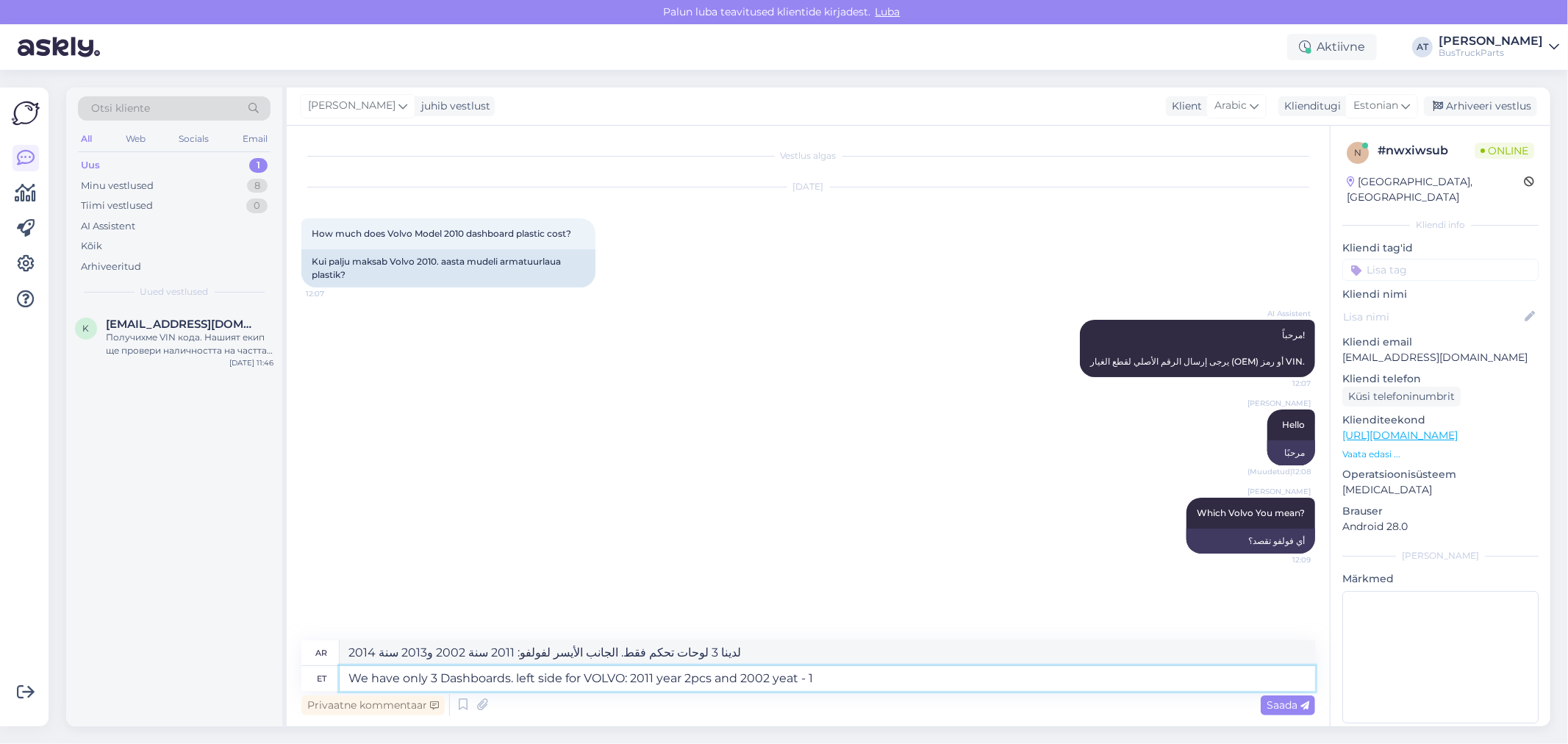
type textarea "We have only 3 Dashboards. left side for VOLVO: 2011 year 2pcs and 2002 yeat - 1"
type textarea "لدينا 3 لوحات تحكم فقط. الجانب الأيسر لفولفو: 2011 سنة 2011 قطعتين و 2002 سنة -"
type textarea "We have only 3 Dashboards. left side for VOLVO: 2011 year 2pcs and 2002 yeat - …"
type textarea "لدينا 3 لوحات عدادات فقط. الجانب الأيسر لسيارة فولفو: 2011 سنة 2011 - 1 و2002 س…"
type textarea "We have only 3 Dashboards. left side for VOLVO: 2011 year 2pcs and 2002 yeat - …"
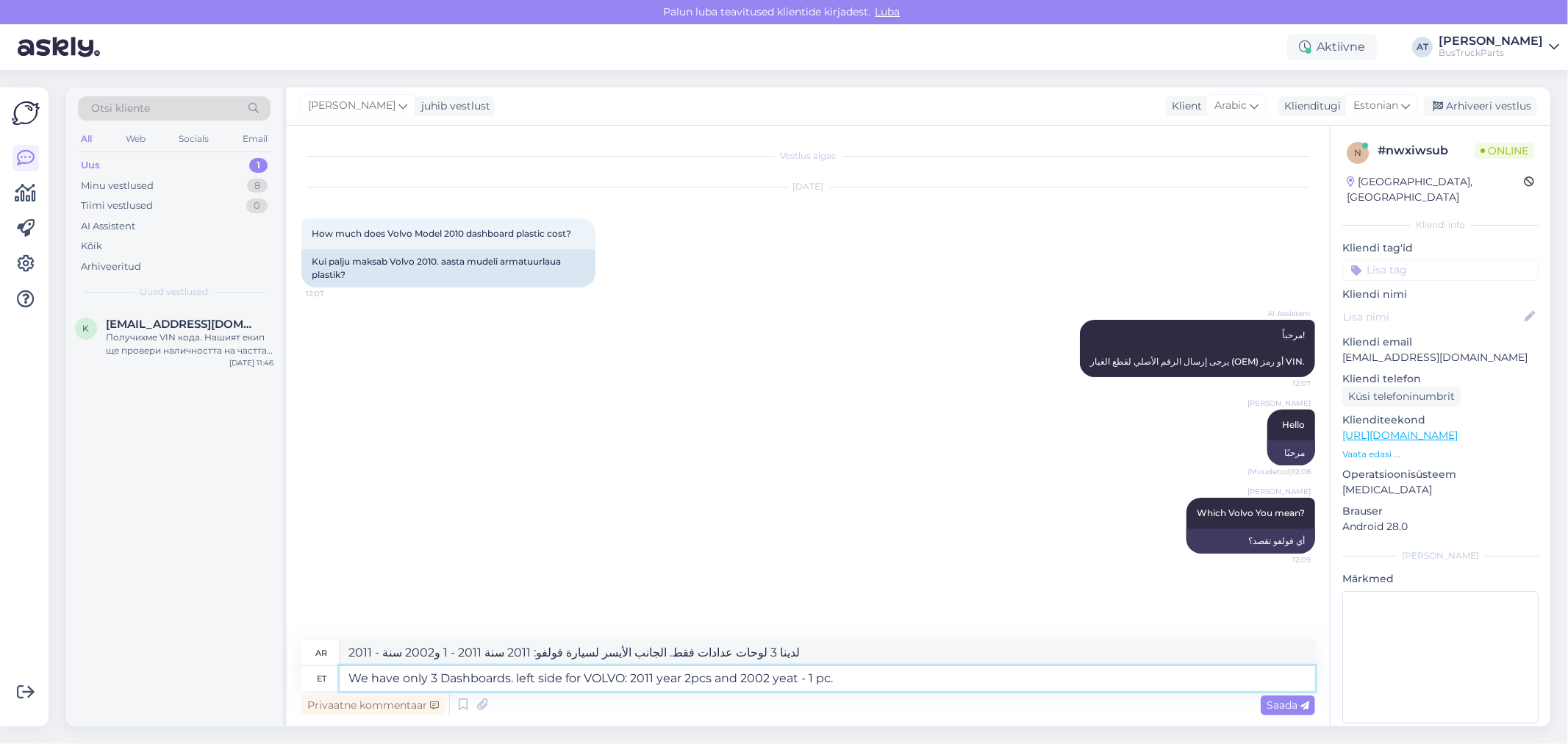
type textarea "لدينا 3 لوحات تحكم فقط. الجانب الأيسر لسيارة فولفو: 2011 سنة - 2 قطعة و 2002 سن…"
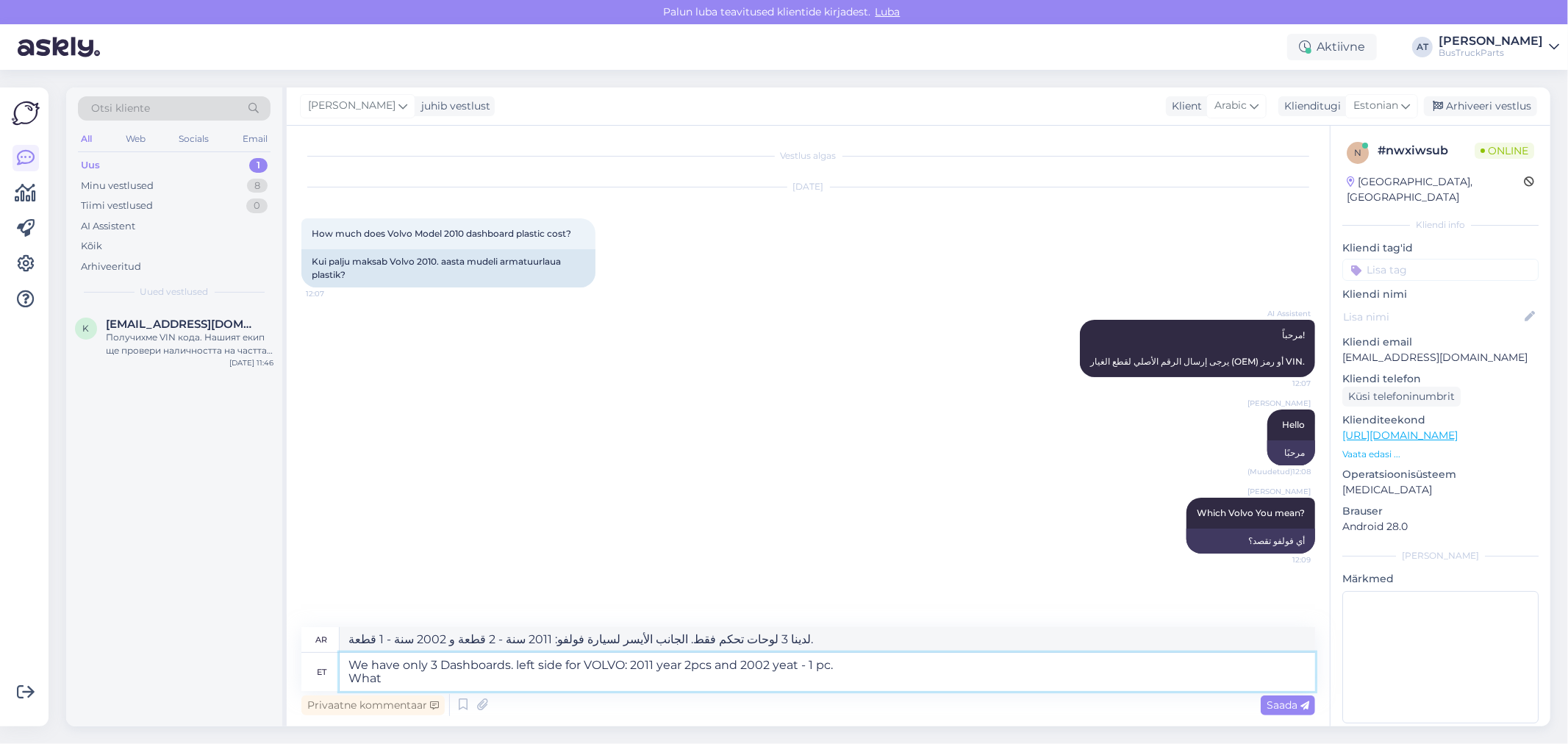
type textarea "We have only 3 Dashboards. left side for VOLVO: 2011 year 2pcs and 2002 yeat - …"
type textarea "لدينا 3 لوحات تحكم فقط. الجانب الأيسر لسيارة فولفو: 2011 سنة - قطعتين و2002 سنة…"
type textarea "We have only 3 Dashboards. left side for VOLVO: 2011 year 2pcs and 2002 yeat - …"
type textarea "لدينا 3 لوحات تحكم فقط. الجانب الأيسر لسيارة فولفو: 2011 سنة - 2 قطعة و 2002 سن…"
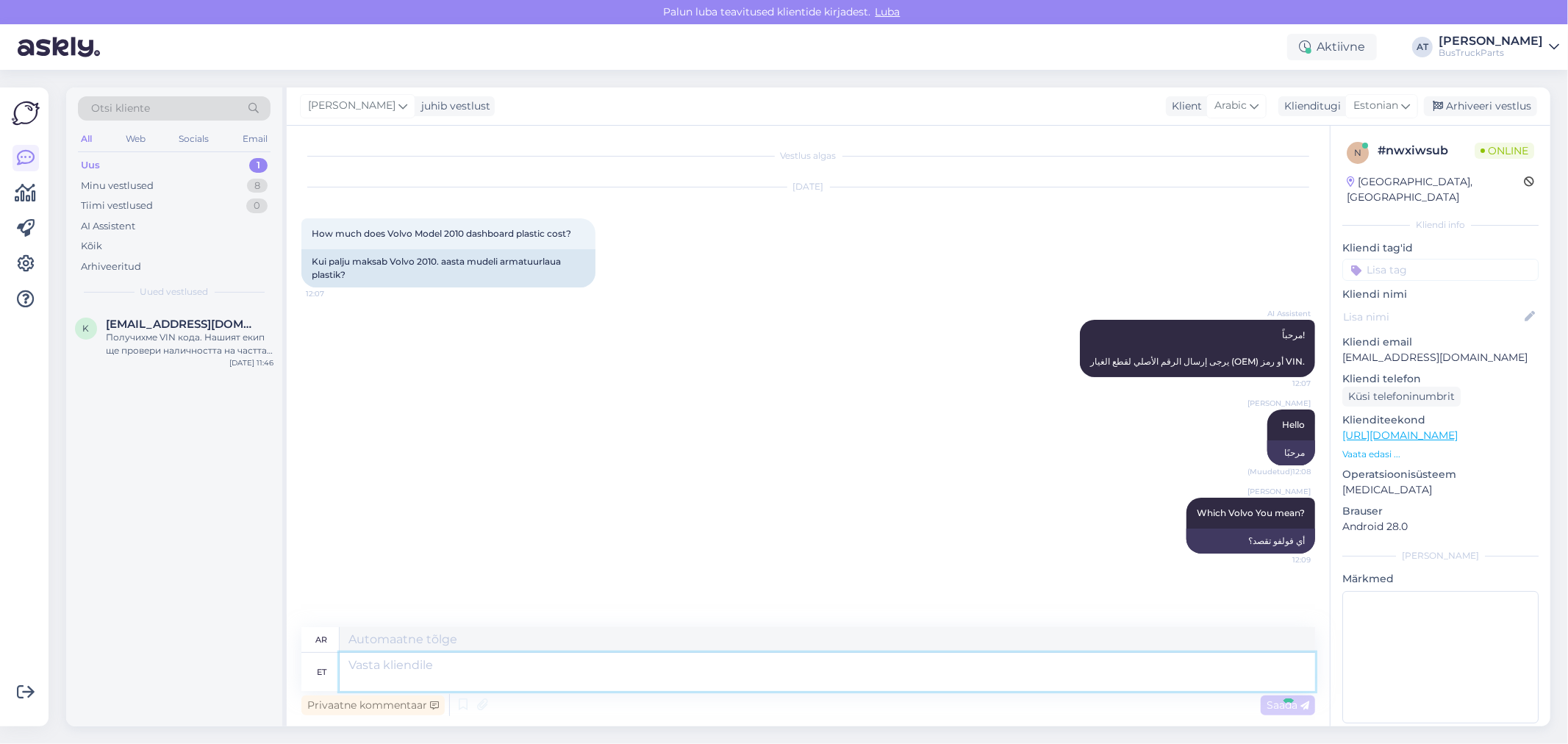
scroll to position [57, 0]
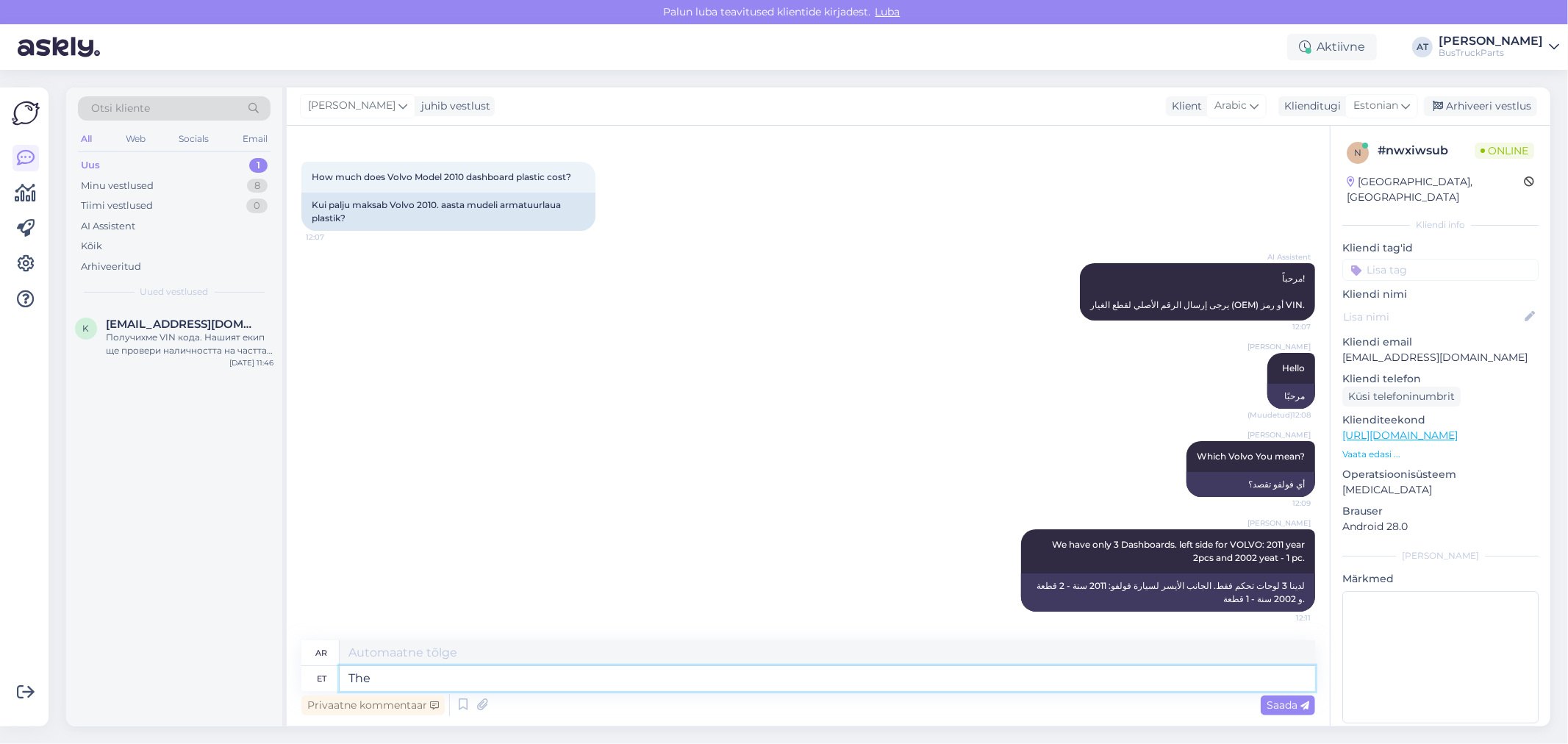
type textarea "The t"
type textarea "ال"
type textarea "The transportation"
type textarea "النقل"
type textarea "The transportation to"
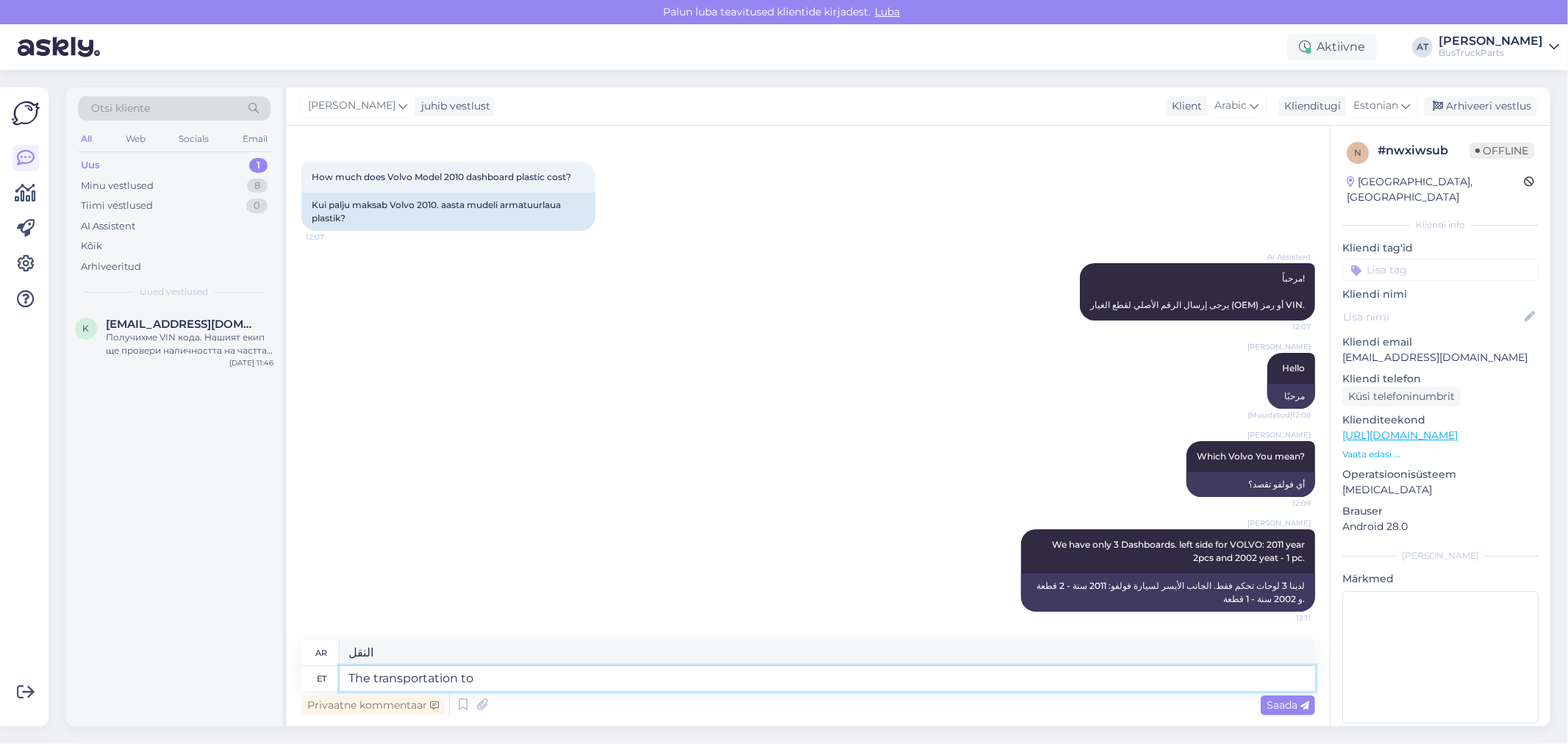
type textarea "النقل إلى"
drag, startPoint x: 1358, startPoint y: 179, endPoint x: 1465, endPoint y: 178, distance: 107.0
click at [1465, 178] on div "[GEOGRAPHIC_DATA], [GEOGRAPHIC_DATA]" at bounding box center [1435, 189] width 177 height 30
copy div "[GEOGRAPHIC_DATA]"
click at [573, 687] on textarea "The transportation to" at bounding box center [827, 678] width 975 height 25
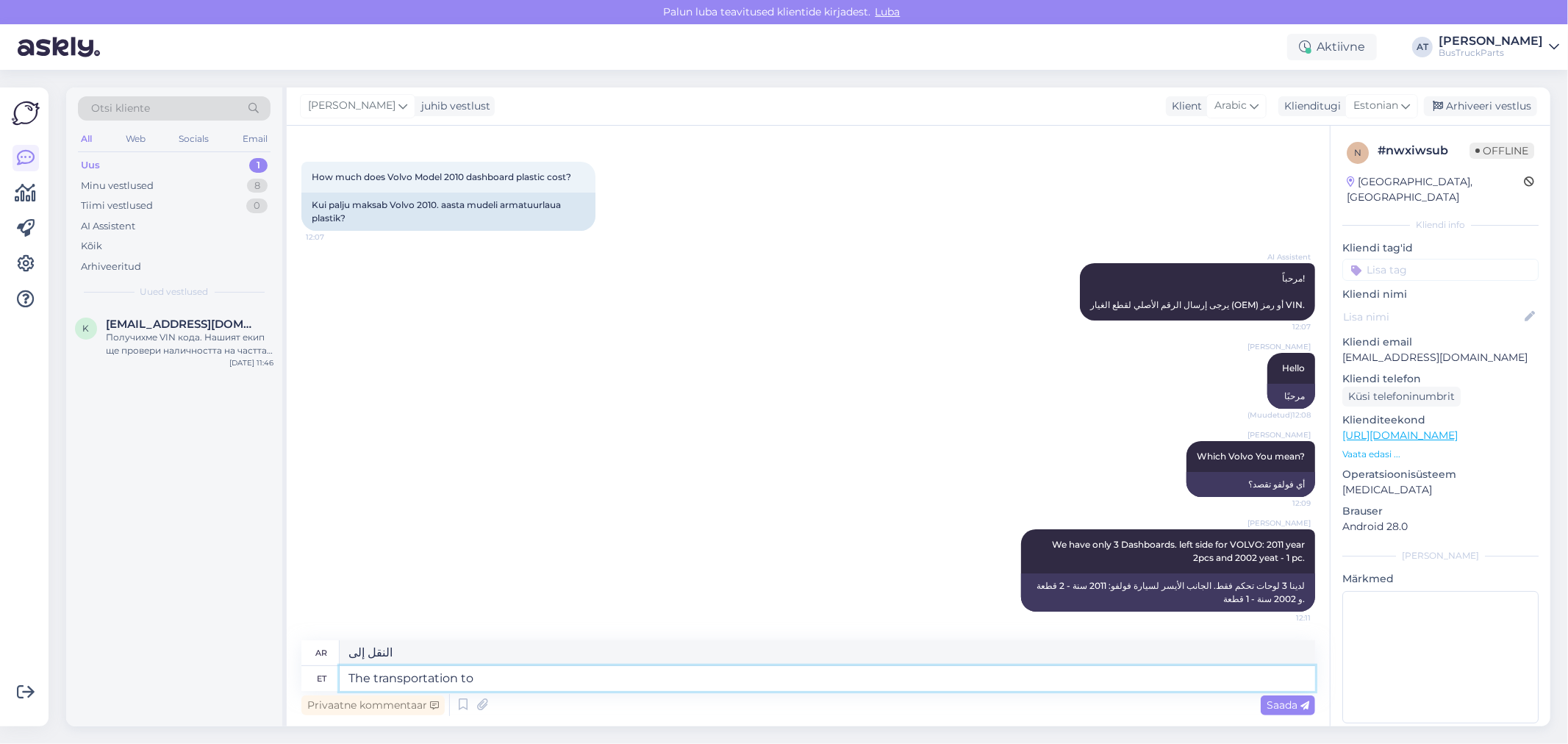
paste textarea "[GEOGRAPHIC_DATA]"
type textarea "The transportation to United Arab Emirates"
type textarea "النقل إلى الإمارات العربية المتحدة"
type textarea "The transportation to United Arab Emirates would"
type textarea "سيتم النقل إلى الإمارات العربية المتحدة"
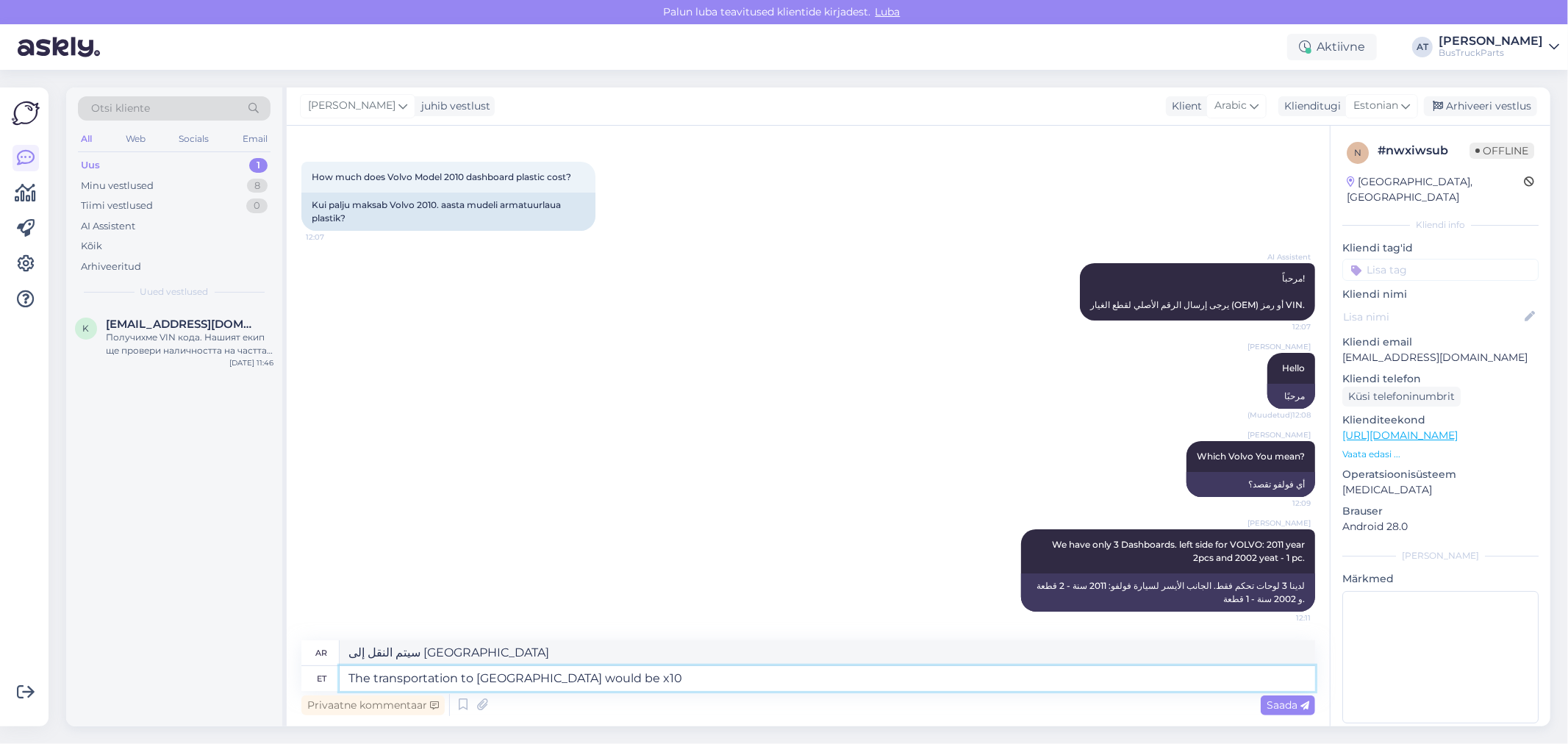
type textarea "The transportation to United Arab Emirates would be x10"
type textarea "سيتم النقل إلى الإمارات العربية المتحدة x10"
click at [459, 677] on textarea "The transportation to United Arab Emirates would be x10" at bounding box center [827, 678] width 975 height 25
type textarea "The transportation pr to United Arab Emirates would be x10"
type textarea "تكلفة النقل إلى الإمارات العربية المتحدة ستكون 10x"
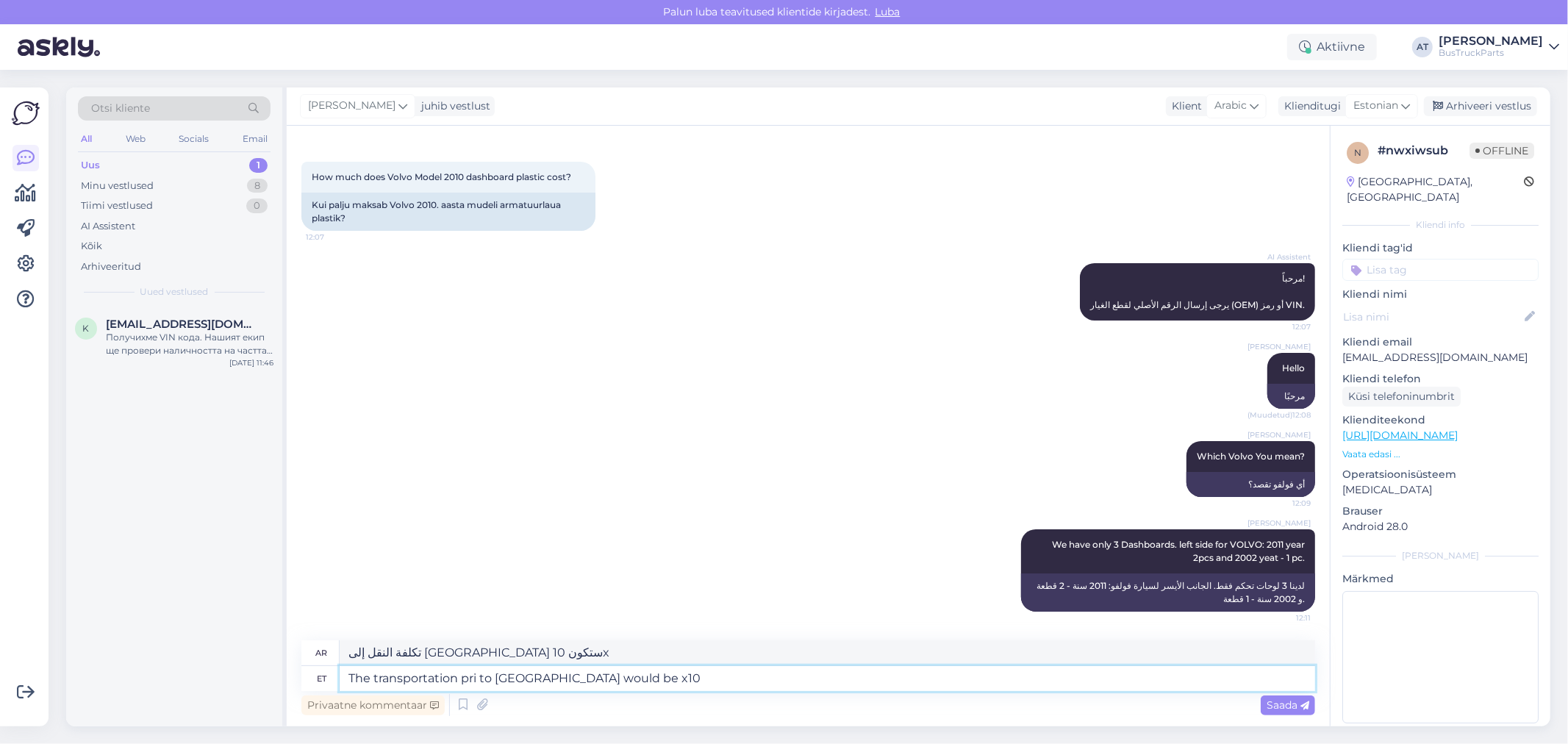
type textarea "The transportation pric to United Arab Emirates would be x10"
type textarea "ستكون تكلفة النقل إلى الإمارات العربية المتحدة 10 أضعاف"
type textarea "The transportation price to United Arab Emirates would be x10"
type textarea "سعر النقل إلى الإمارات العربية المتحدة سيكون x10"
click at [757, 671] on textarea "The transportation price to United Arab Emirates would be x10" at bounding box center [827, 678] width 975 height 25
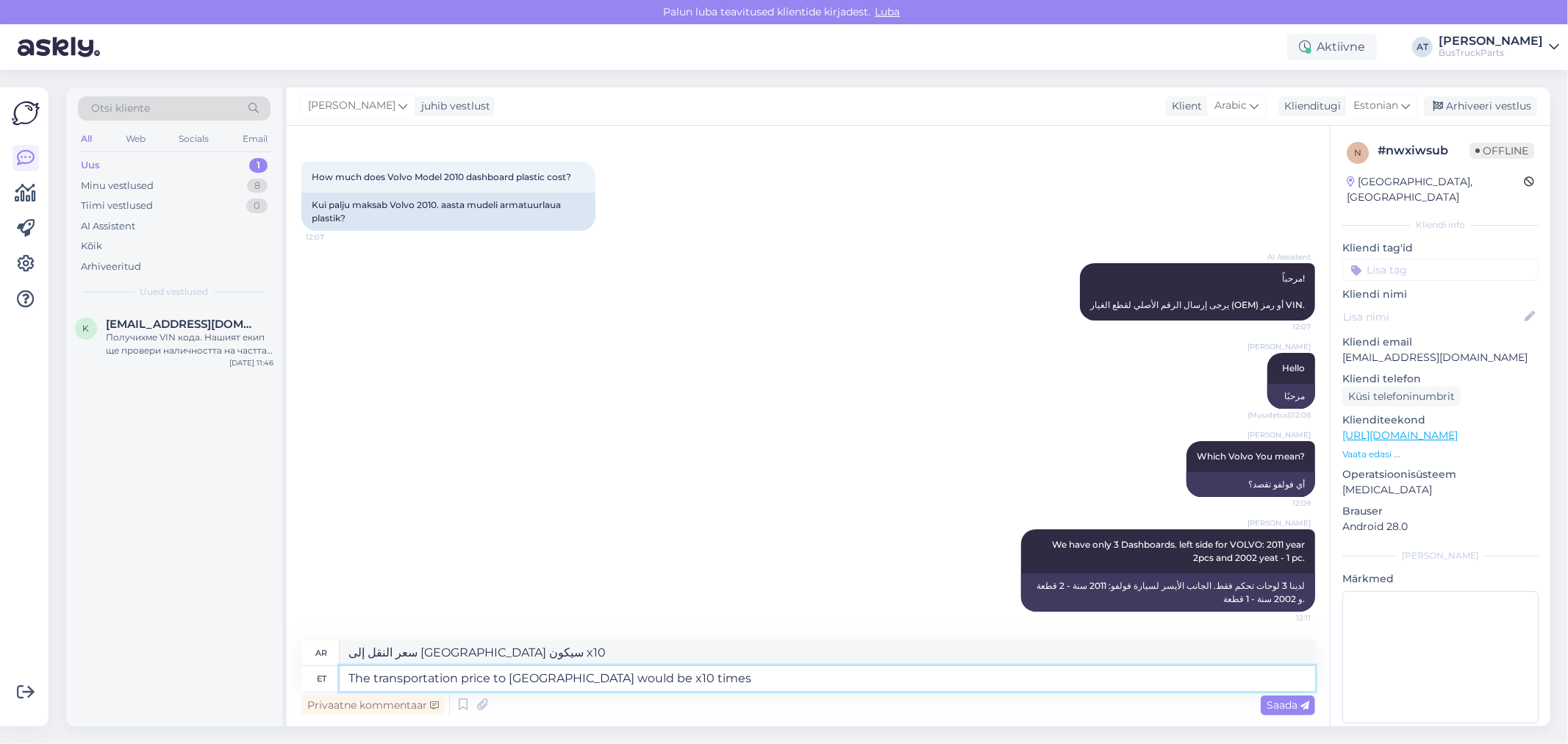
type textarea "The transportation price to United Arab Emirates would be x10 times"
type textarea "سعر النقل إلى الإمارات العربية المتحدة سيكون 10 أضعاف"
type textarea "The transportation price to United Arab Emirates would be x10 times higher t"
type textarea "سيكون سعر النقل إلى الإمارات العربية المتحدة أعلى بعشر مرات"
type textarea "The transportation price to United Arab Emirates would be x10 times higher than"
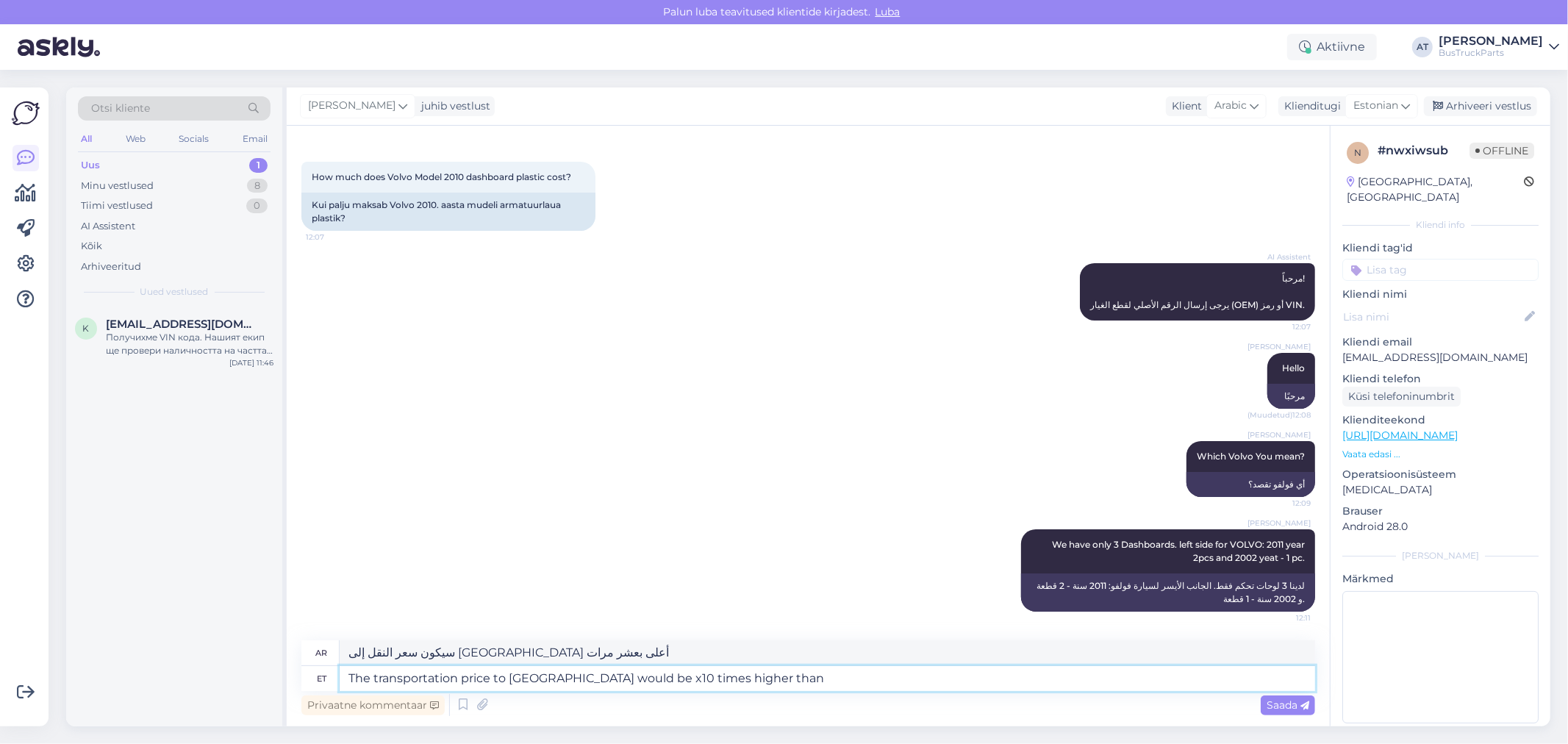
type textarea "سيكون سعر النقل إلى الإمارات العربية المتحدة أعلى بعشر مرات من ذلك"
type textarea "The transportation price to United Arab Emirates would be x10 times higher than…"
type textarea "سعر النقل إلى الإمارات العربية المتحدة سيكون أعلى بعشر مرات من سعر الداشبورد"
type textarea "The transportation price to [GEOGRAPHIC_DATA] would be x10 times higher than th…"
type textarea "سعر النقل إلى [GEOGRAPHIC_DATA] سيكون أعلى بعشر مرات من سعر لوحة القيادة!"
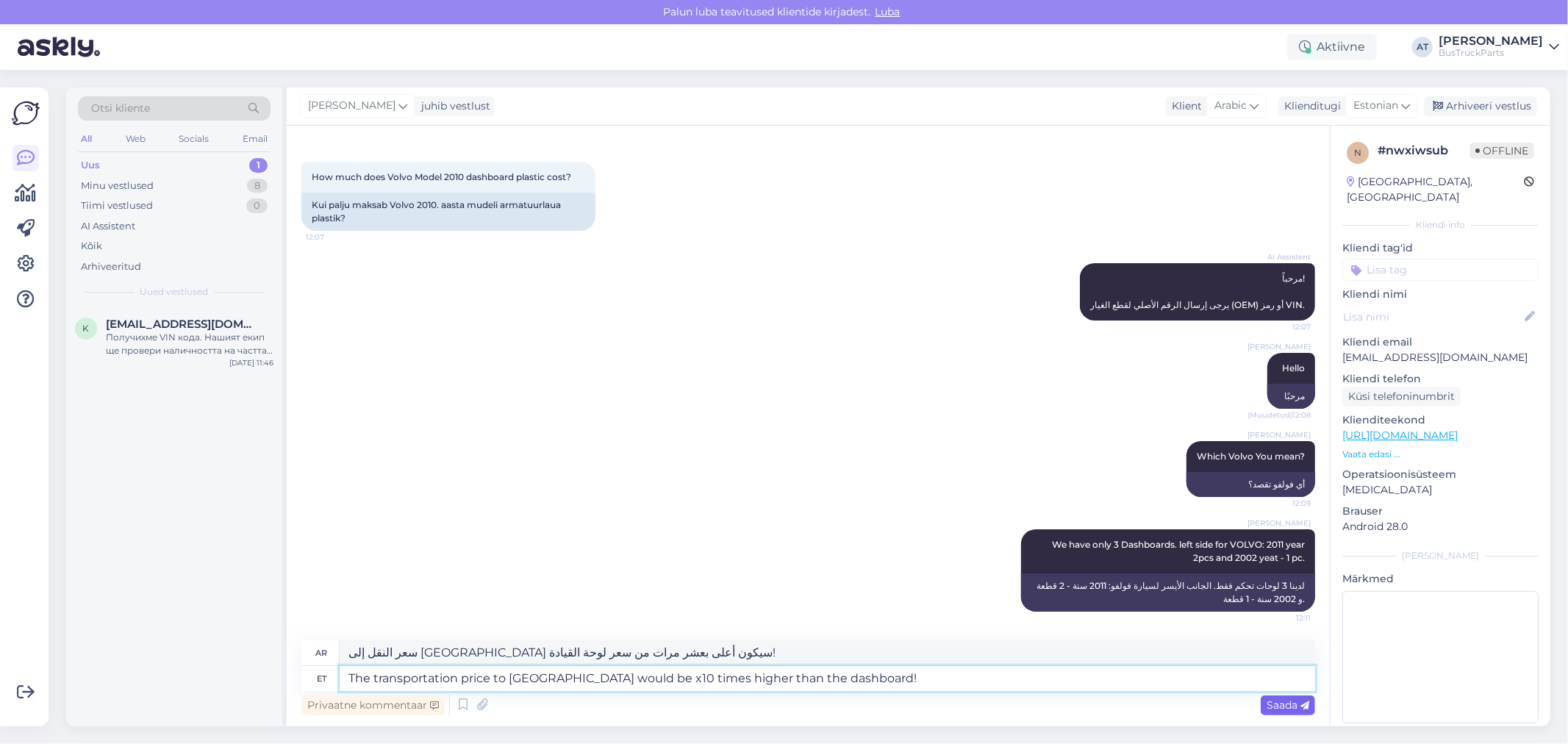
type textarea "The transportation price to [GEOGRAPHIC_DATA] would be x10 times higher than th…"
drag, startPoint x: 1276, startPoint y: 704, endPoint x: 1060, endPoint y: 643, distance: 224.4
click at [1277, 704] on span "Saada" at bounding box center [1288, 705] width 43 height 13
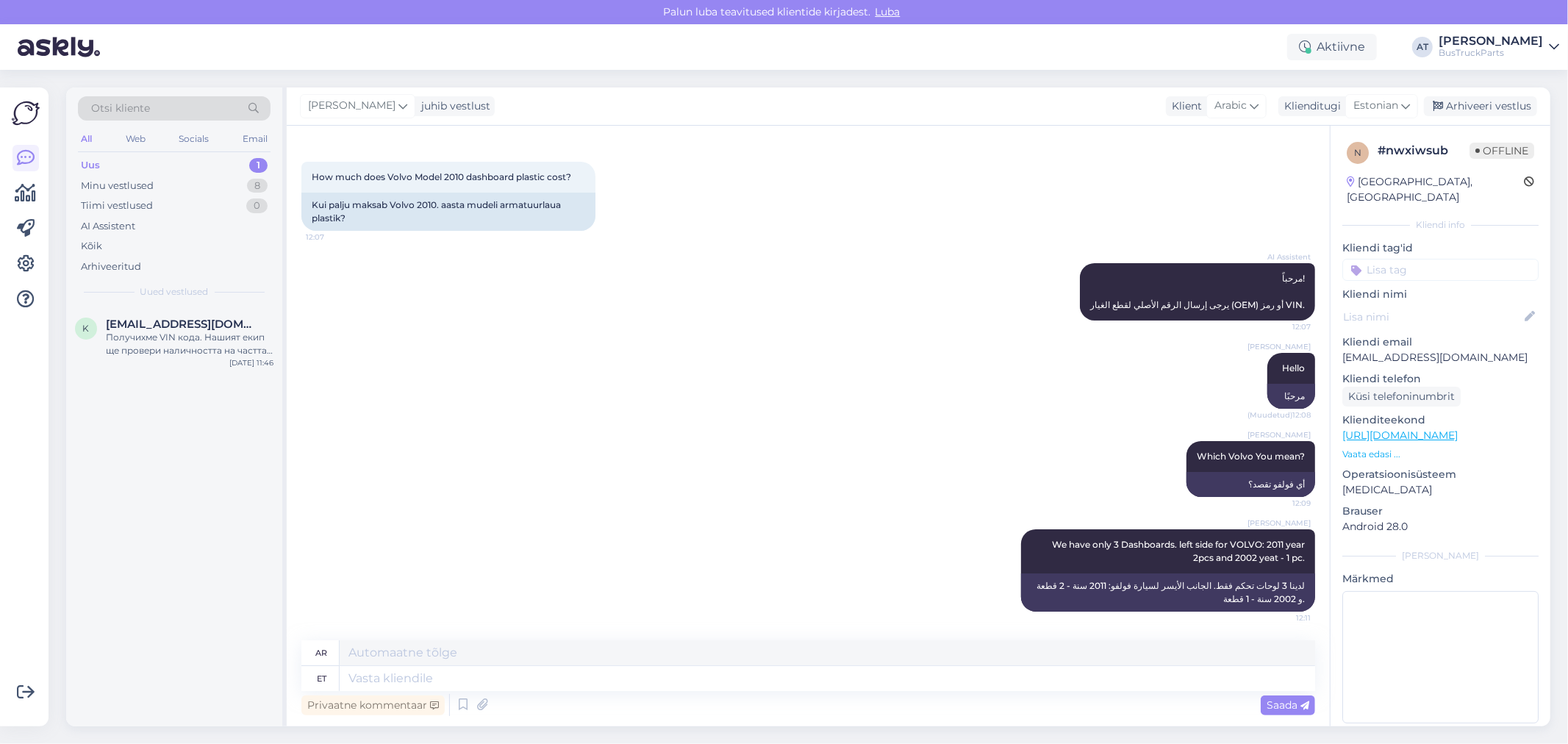
scroll to position [171, 0]
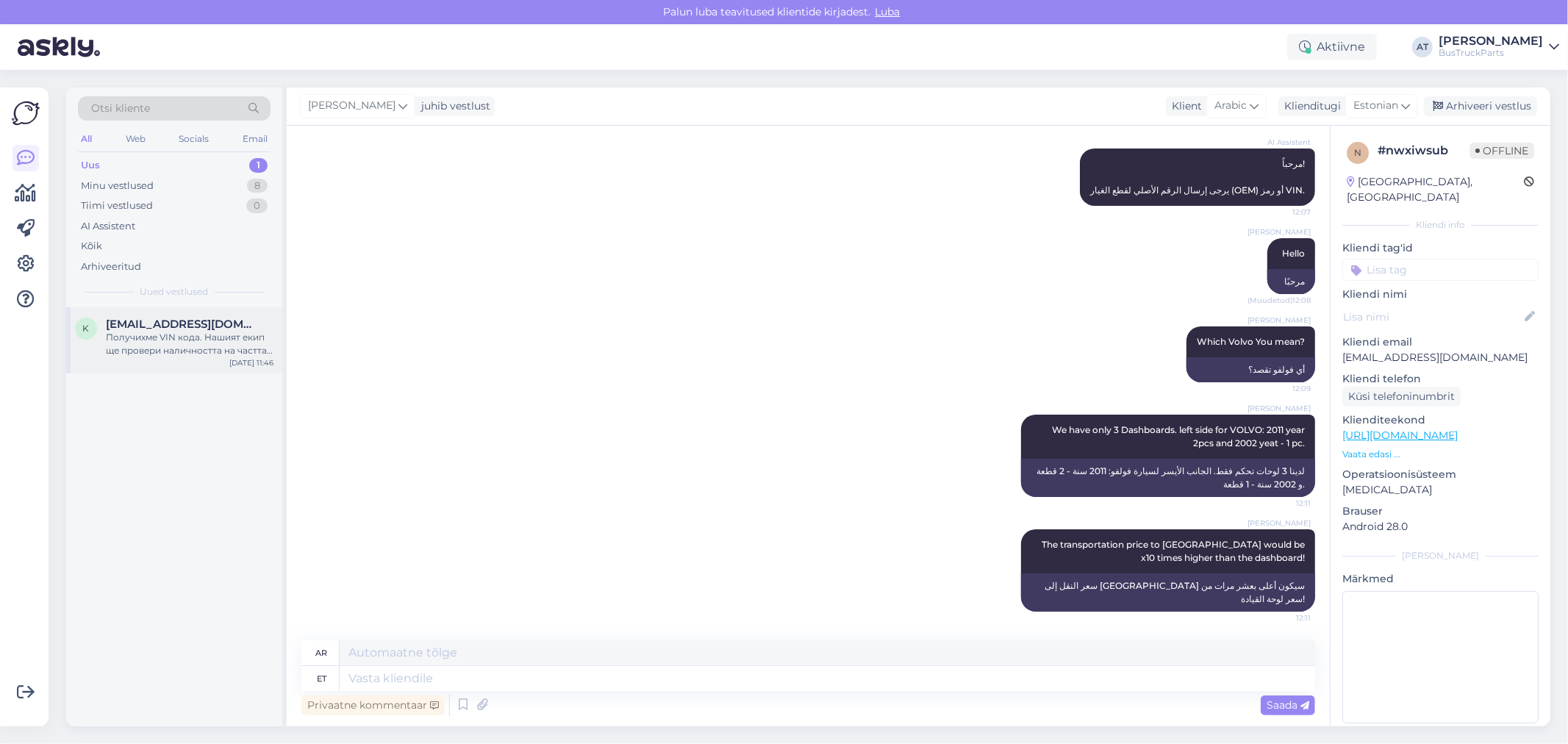
click at [215, 358] on div "k kadrevatanas@gmail.com Получихме VIN кода. Нашият екип ще провери наличността…" at bounding box center [174, 340] width 216 height 67
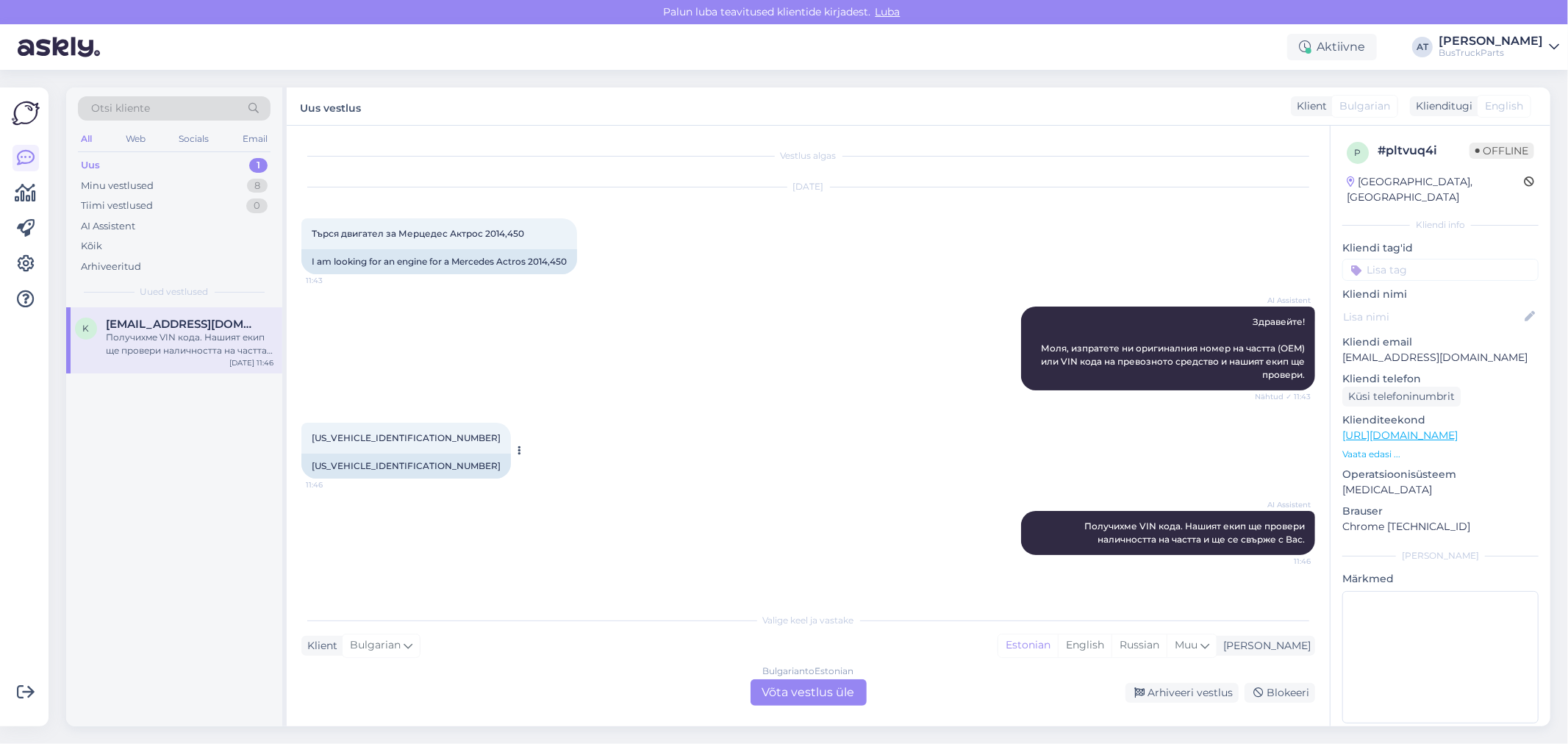
click at [373, 467] on div "WDB9634031L838597" at bounding box center [406, 466] width 209 height 25
copy div "WDB9634031L838597"
click at [795, 680] on div "Bulgarian to Estonian Võta vestlus üle" at bounding box center [809, 693] width 116 height 27
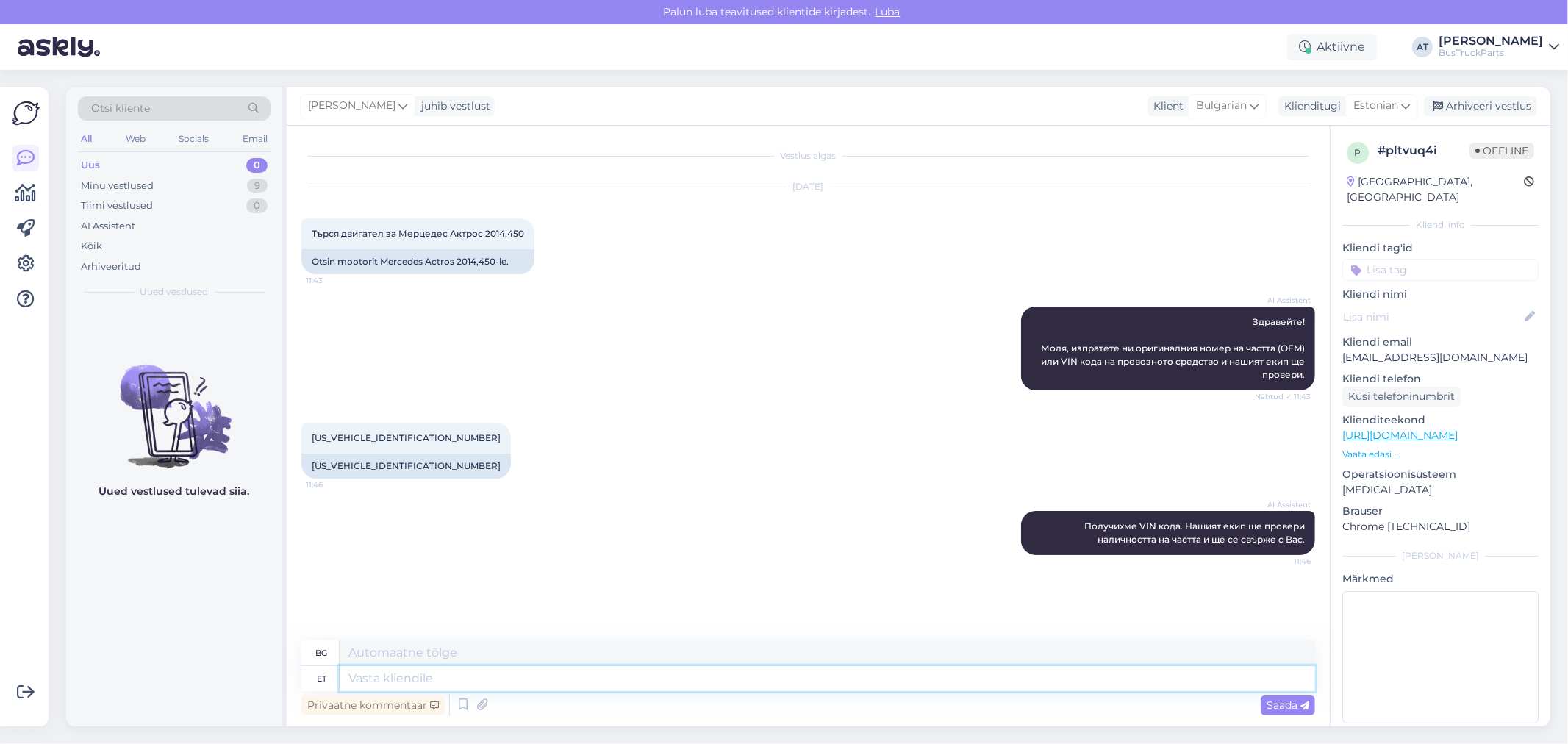
click at [796, 670] on textarea at bounding box center [827, 678] width 975 height 25
type textarea "Hello!"
type textarea "Здравей!"
type textarea "Hello! I w"
type textarea "Здравей! Аз"
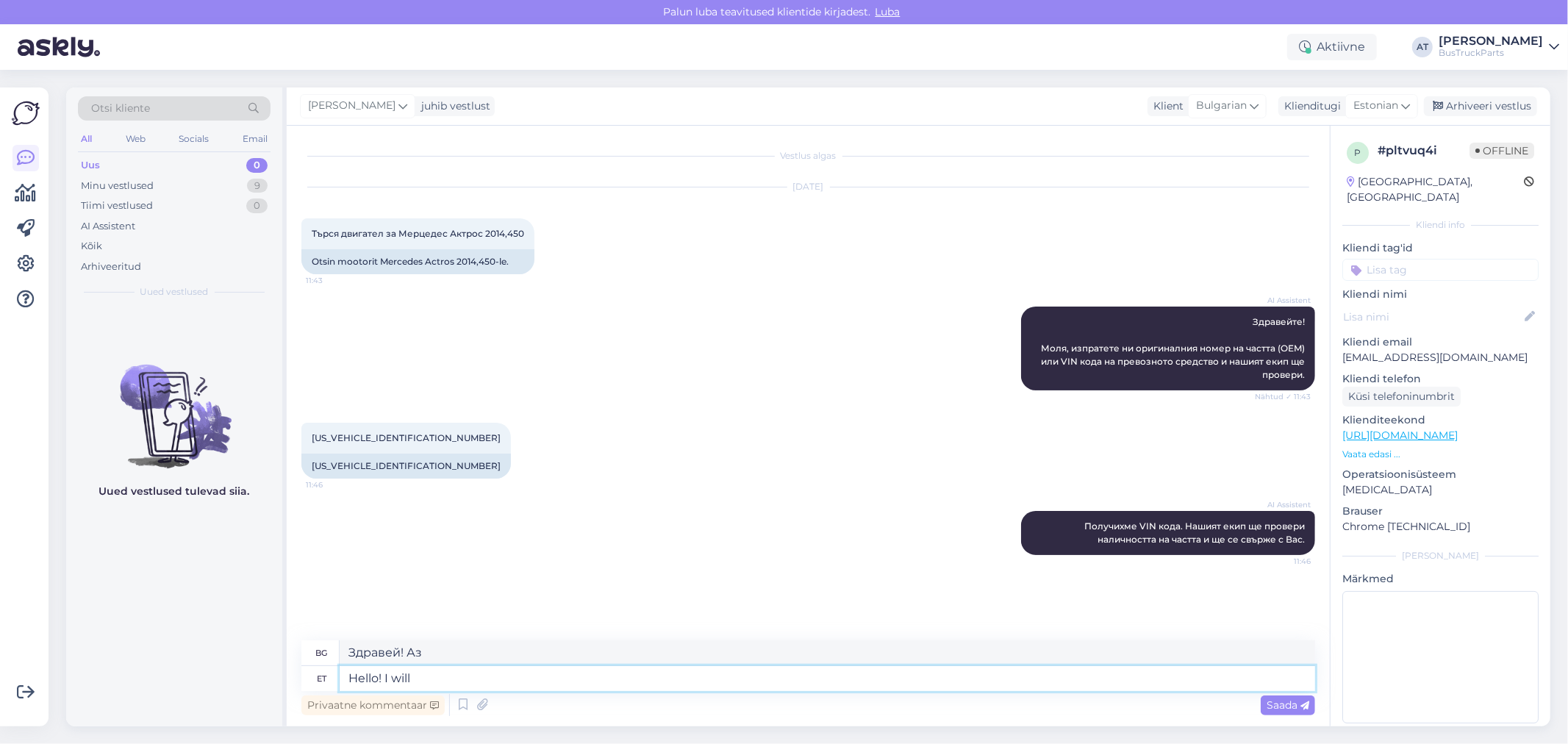
type textarea "Hello! I will c"
type textarea "Здравей! Ще го направя."
type textarea "Hello! I will check i"
type textarea "Здравейте! Ще проверя"
type textarea "Hello! I will check it"
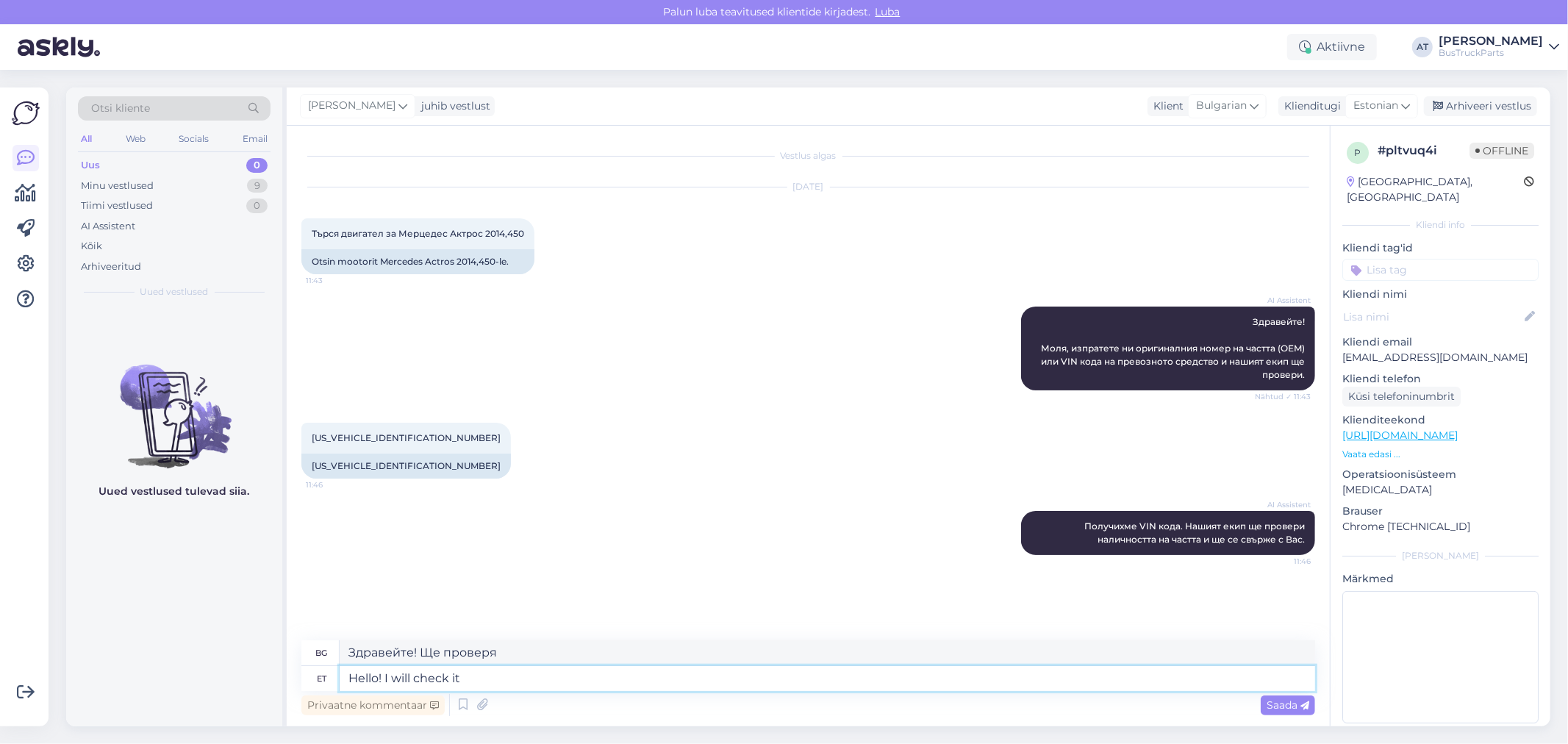
type textarea "Здравейте! Ще го проверя."
type textarea "Hello! I will check it right"
type textarea "Здравей! Ще го проверя веднага."
type textarea "Hello! I will check it right now"
type textarea "Здравейте! Ще го проверя веднага."
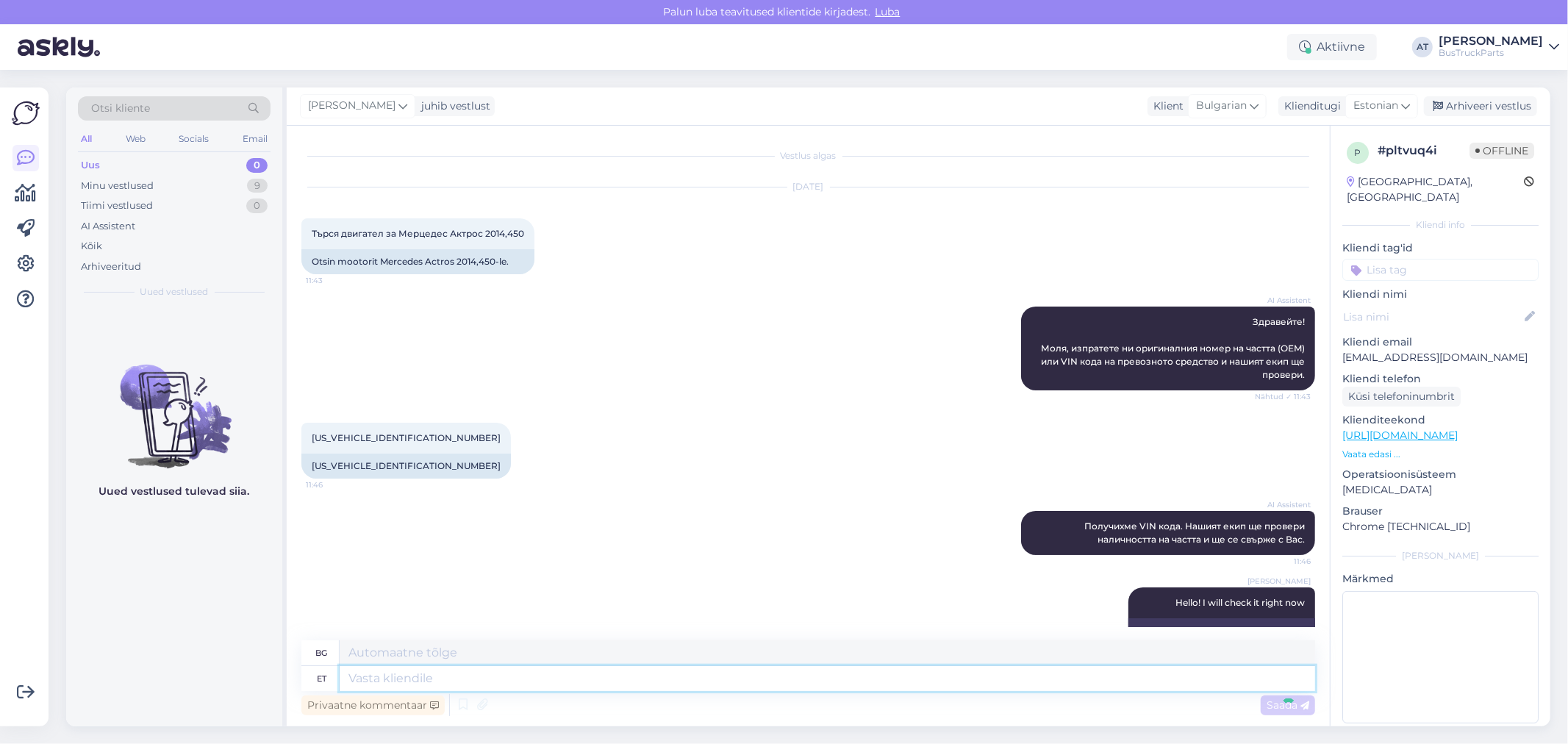
scroll to position [31, 0]
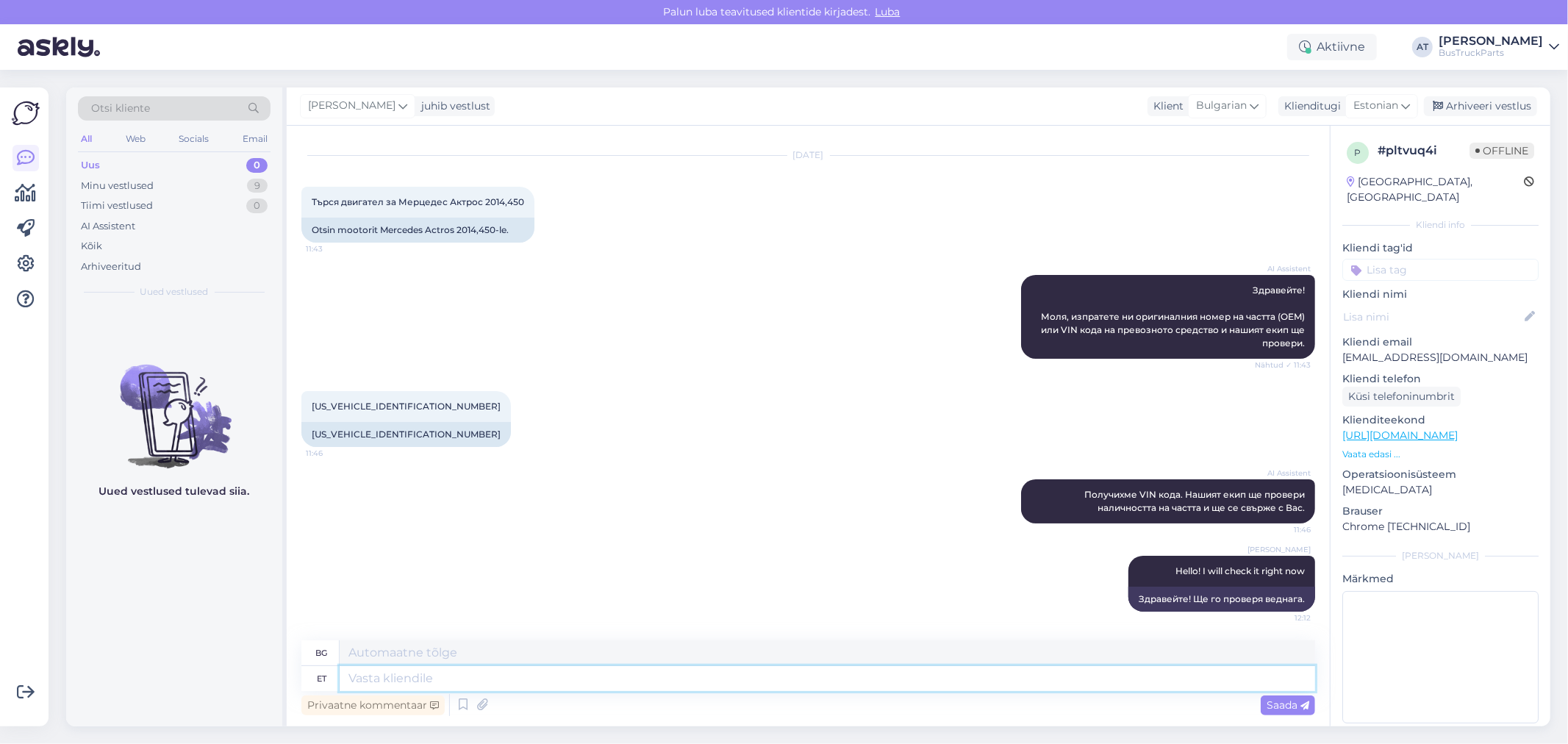
click at [872, 680] on textarea at bounding box center [827, 678] width 975 height 25
type textarea "7"
type textarea "471"
type textarea "471.900"
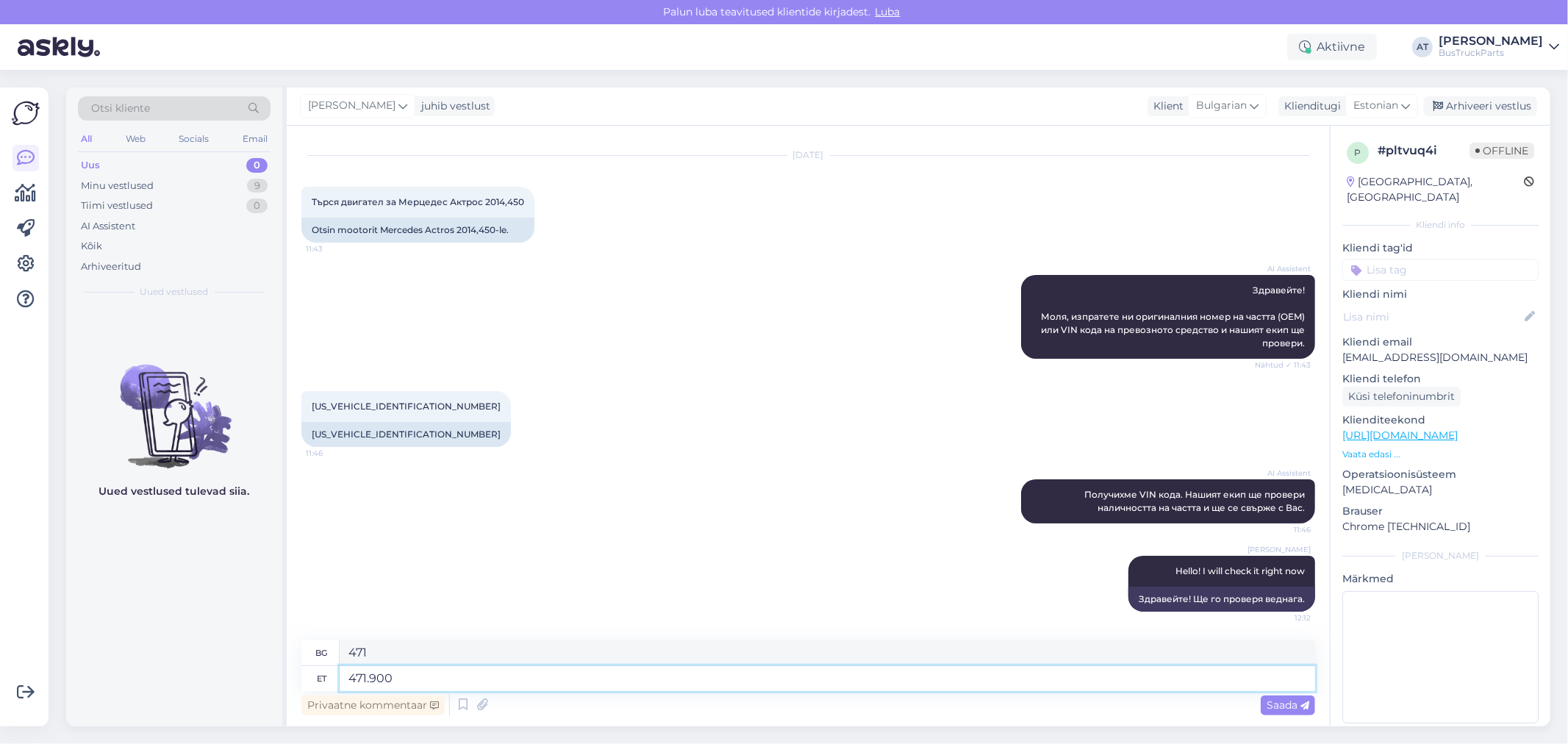
type textarea "471.900"
click at [349, 679] on textarea "471.900" at bounding box center [827, 678] width 975 height 25
type textarea "Unfortu471.900"
type textarea "Unfortunately, we don´t have Engine 471.900"
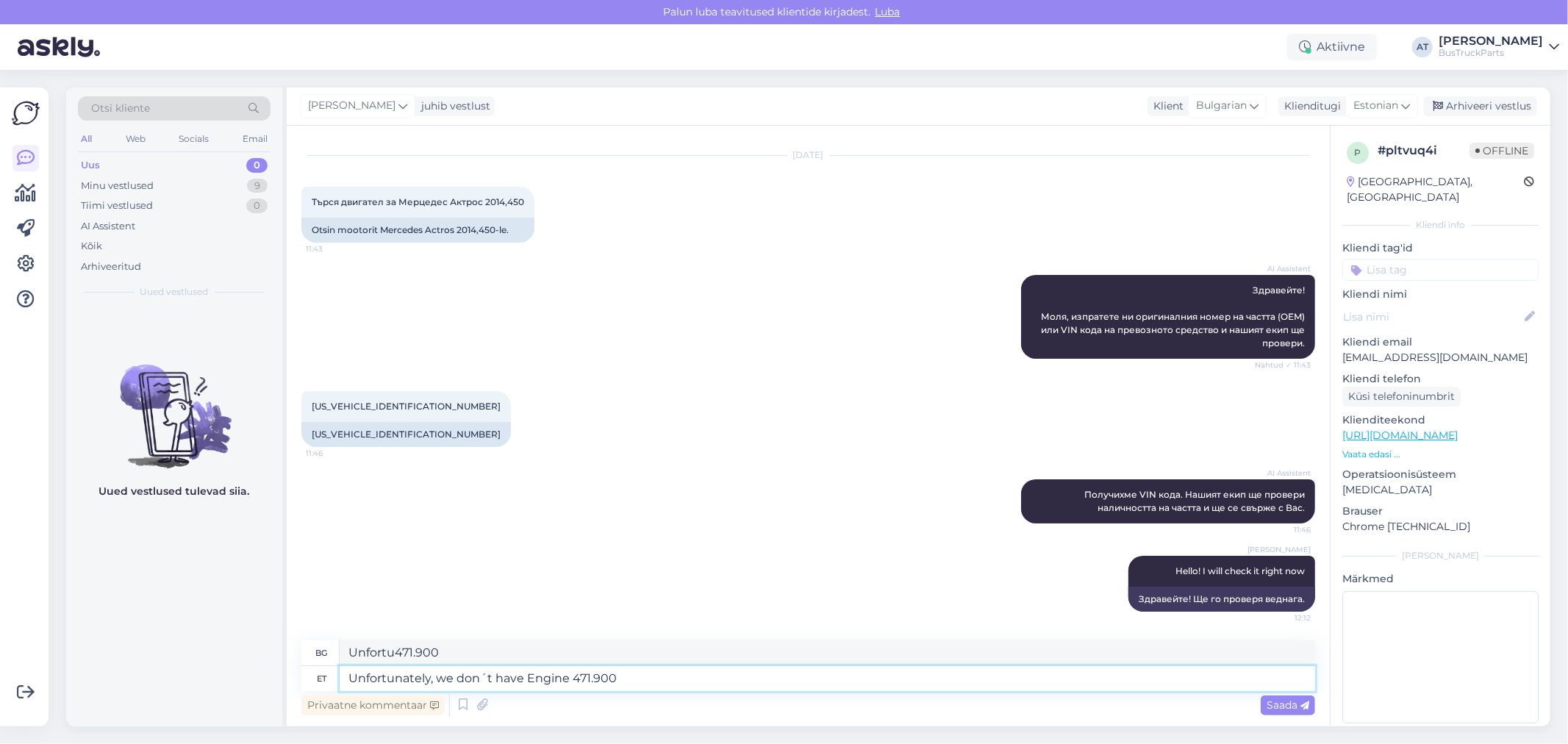
type textarea "За съжаление, нямаме двигател 471.900"
click at [651, 661] on textarea "За съжаление, нямаме двигател 471.900" at bounding box center [827, 653] width 975 height 25
click at [626, 680] on textarea "Unfortunately, we don´t have Engine 471.900" at bounding box center [827, 678] width 975 height 25
type textarea "Unfortunately, we don´t have Engine 471.900LO."
type textarea "За съжаление, нямаме двигател 471.900LO."
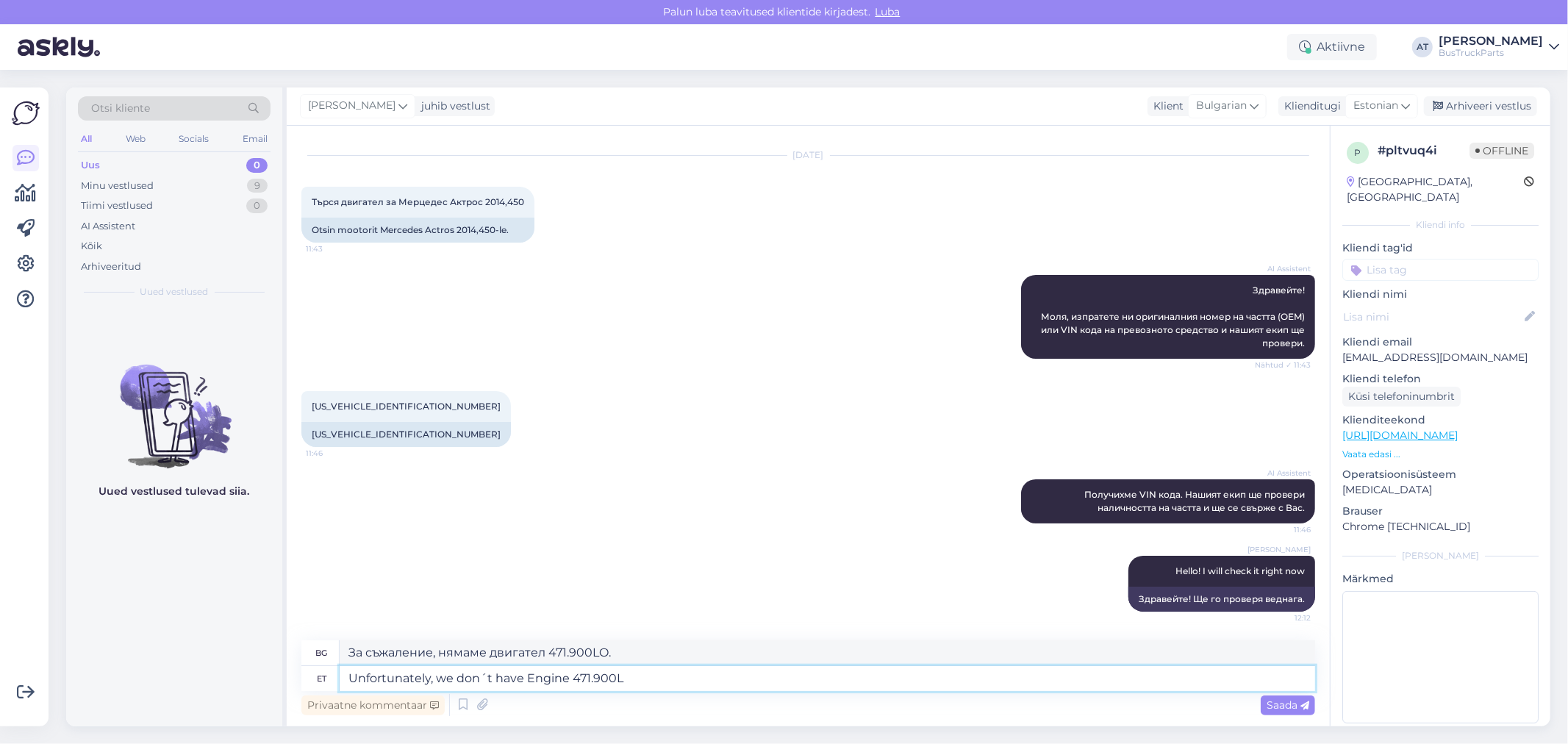
type textarea "Unfortunately, we don´t have Engine 471.900LA"
type textarea "За съжаление, нямаме двигател 471.900LA"
type textarea "Unfortunately, we don´t have Engine 471.900LA at the"
type textarea "За съжаление, нямаме двигател 471.900LA на"
type textarea "Unfortunately, we don´t have Engine 471.900LA at the so"
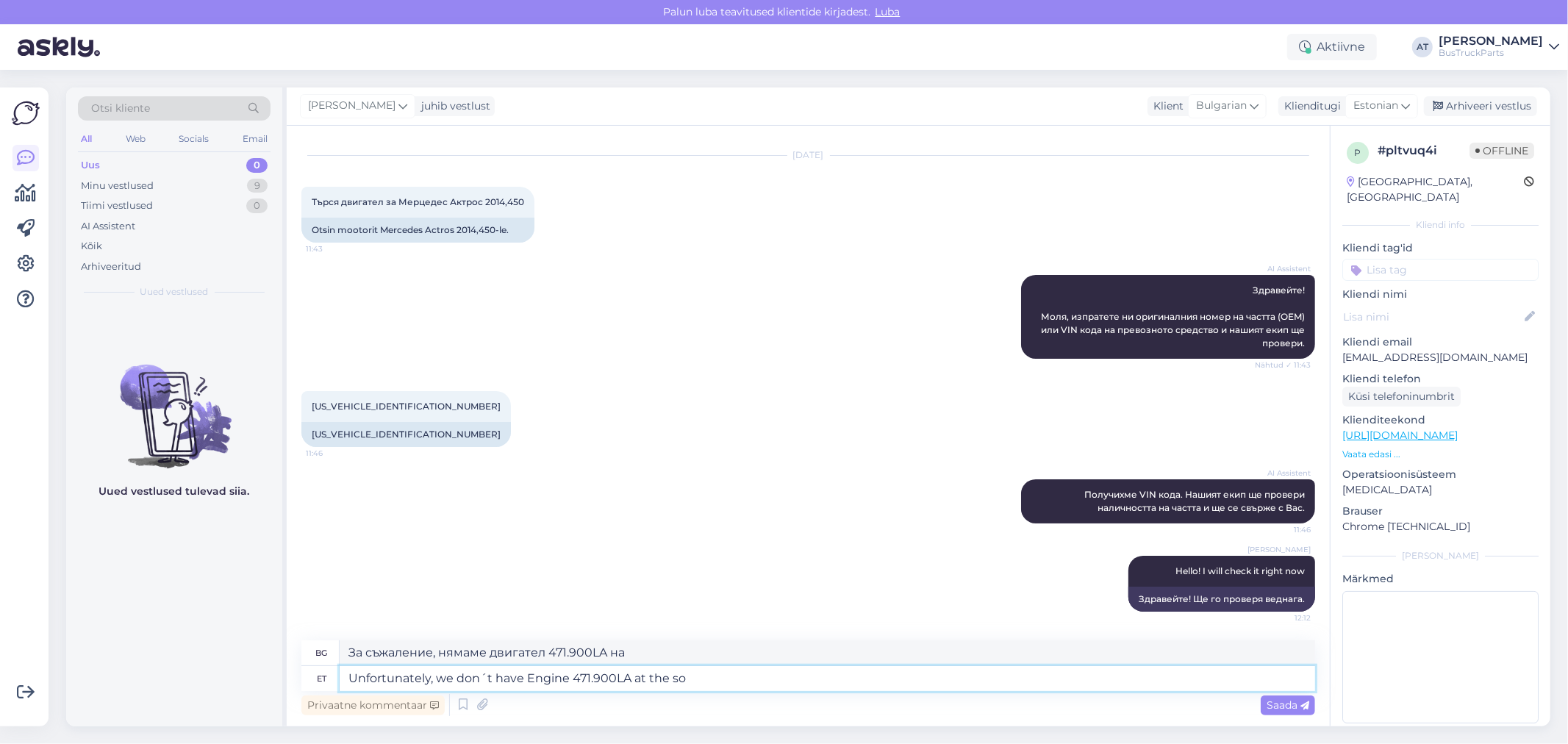
type textarea "За съжаление, нямаме двигател 471.900LA на пазара."
type textarea "Unfortunately, we don´t have Engine 471.900LA at the moment. S"
type textarea "За съжаление, в момента не разполагаме с двигател 471.900LA ."
type textarea "Unfortunately, we don´t have Engine 471.900LA at the moment. Sorry!"
type textarea "За съжаление, в момента не разполагаме с двигател 471.900LA . Съжаляваме!"
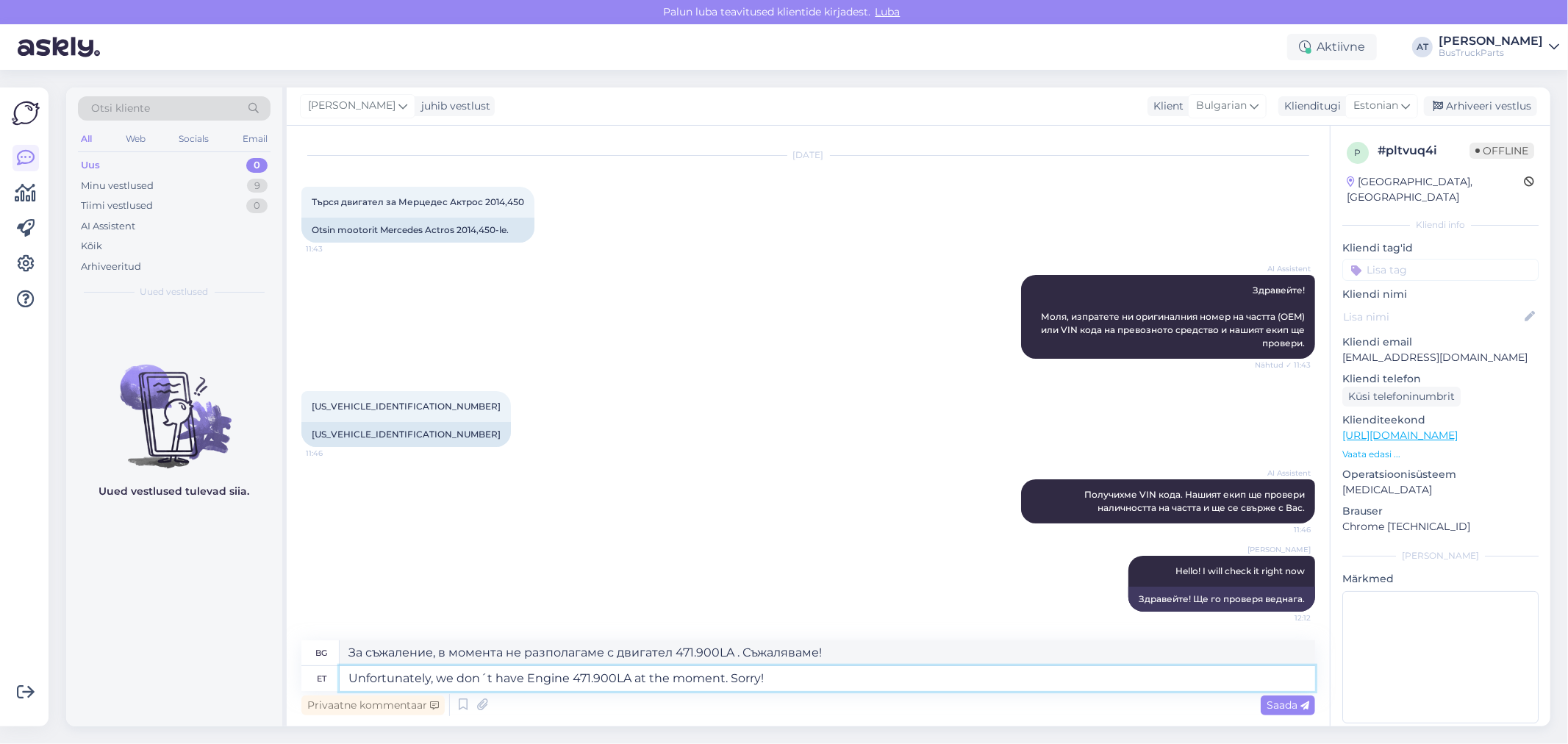
click at [572, 678] on textarea "Unfortunately, we don´t have Engine 471.900LA at the moment. Sorry!" at bounding box center [827, 678] width 975 height 25
type textarea "Unfortunately, we don´t have Engine OM471.900LA at the moment. Sorry!"
click at [927, 666] on textarea "Unfortunately, we don´t have Engine OM471.900LA at the moment. Sorry!" at bounding box center [827, 678] width 975 height 25
type textarea "За съжаление, в момента не разполагаме с двигател OM471.900LA . Съжаляваме!"
click at [847, 681] on textarea "Unfortunately, we don´t have Engine OM471.900LA at the moment. Sorry!" at bounding box center [827, 678] width 975 height 25
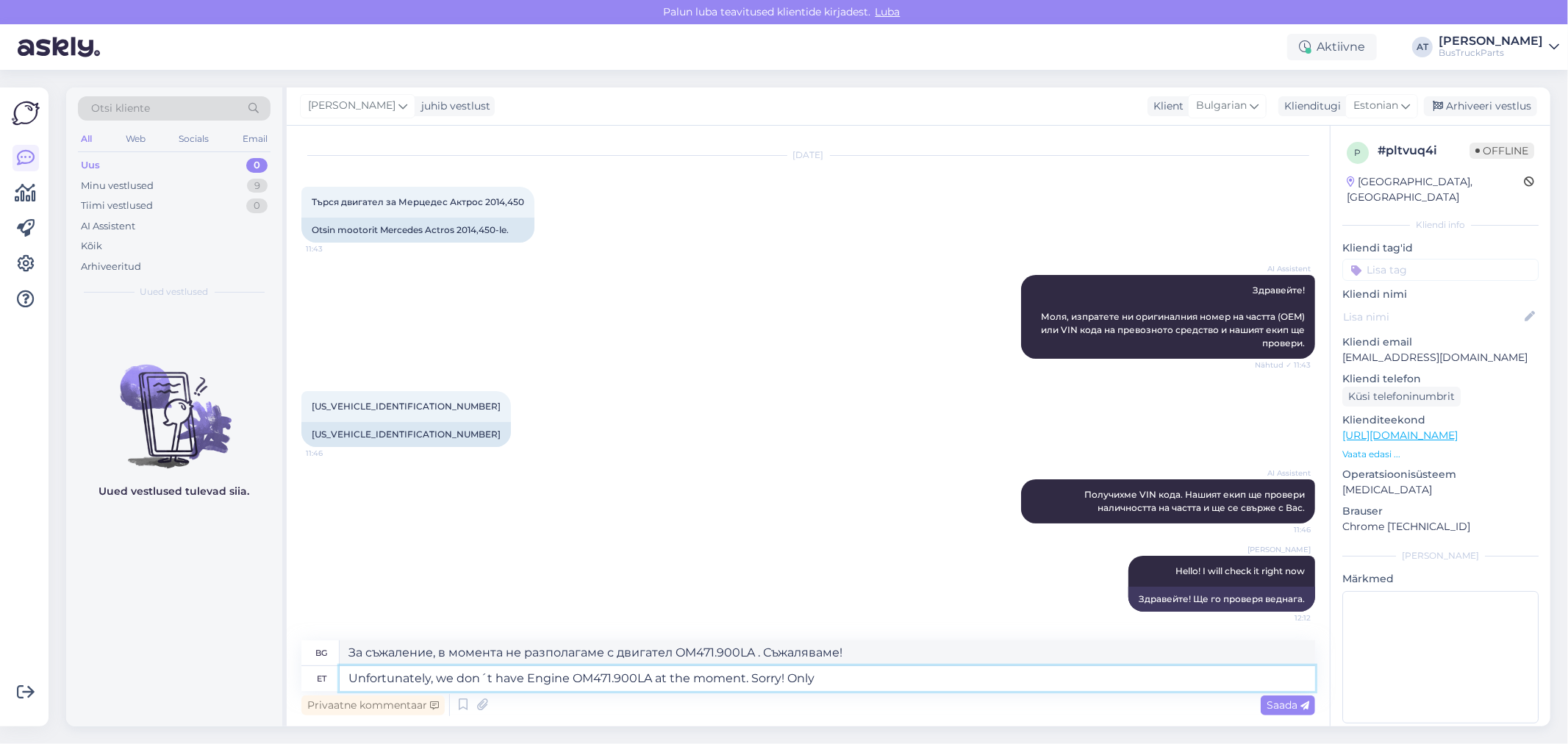
paste textarea "OM471.926"
type textarea "Unfortunately, we don´t have Engine OM471.900LA at the moment. Sorry! Only OM47…"
type textarea "За съжаление, в момента не разполагаме с двигател OM471.900LA . Съжаляваме! Само"
type textarea "Unfortunately, we don´t have Engine OM471.900LA at the moment. Sorry! Only OM47…"
type textarea "За съжаление, в момента не разполагаме с двигател OM471.900LA . Съжаляваме! Сам…"
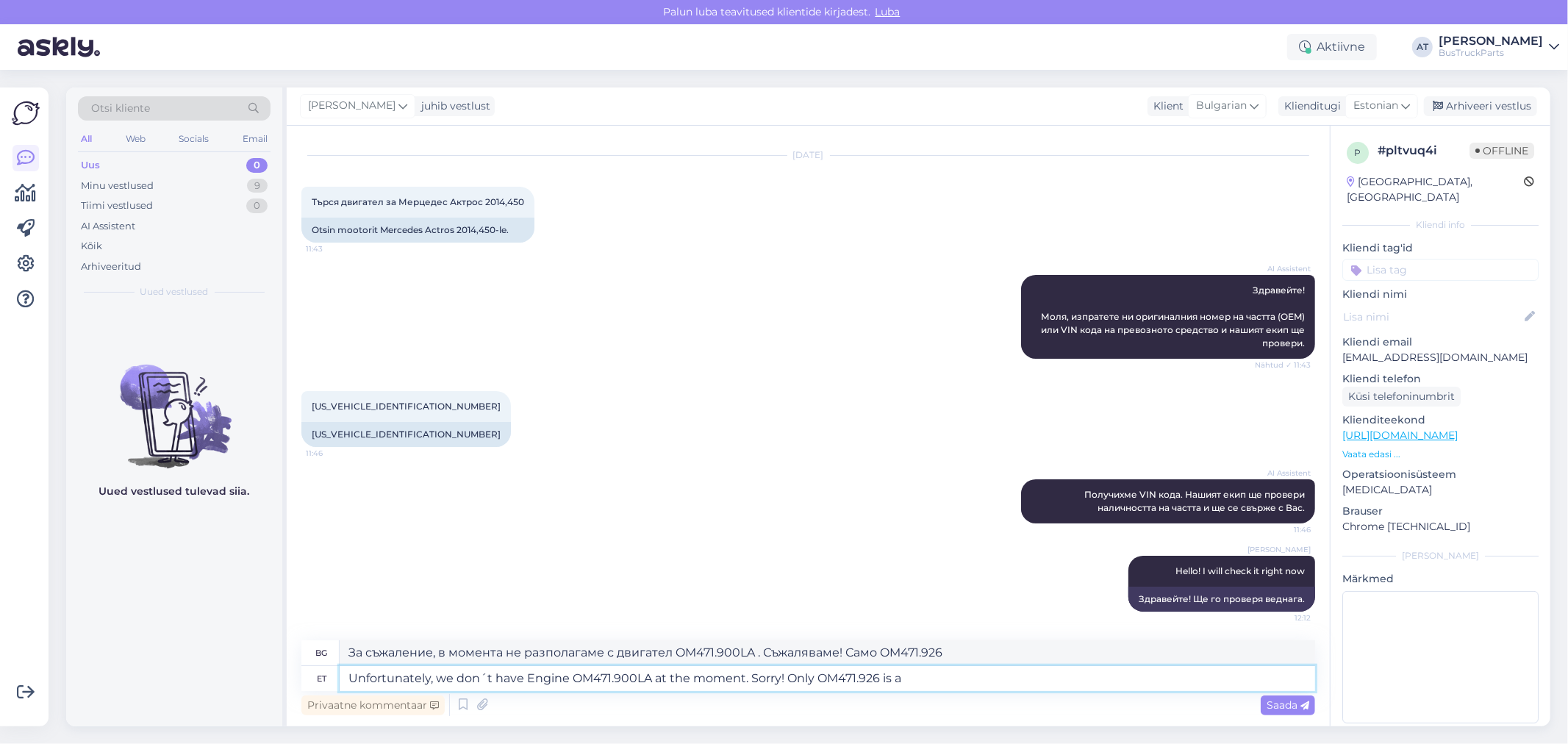
type textarea "Unfortunately, we don´t have Engine OM471.900LA at the moment. Sorry! Only OM47…"
type textarea "За съжаление, в момента не разполагаме с двигател OM471.900LA . Съжаляваме! Сам…"
type textarea "Unfortunately, we don´t have Engine OM471.900LA at the moment. Sorry! Only OM47…"
type textarea "За съжаление, в момента не разполагаме с двигател OM471.900LA . Наличен е само …"
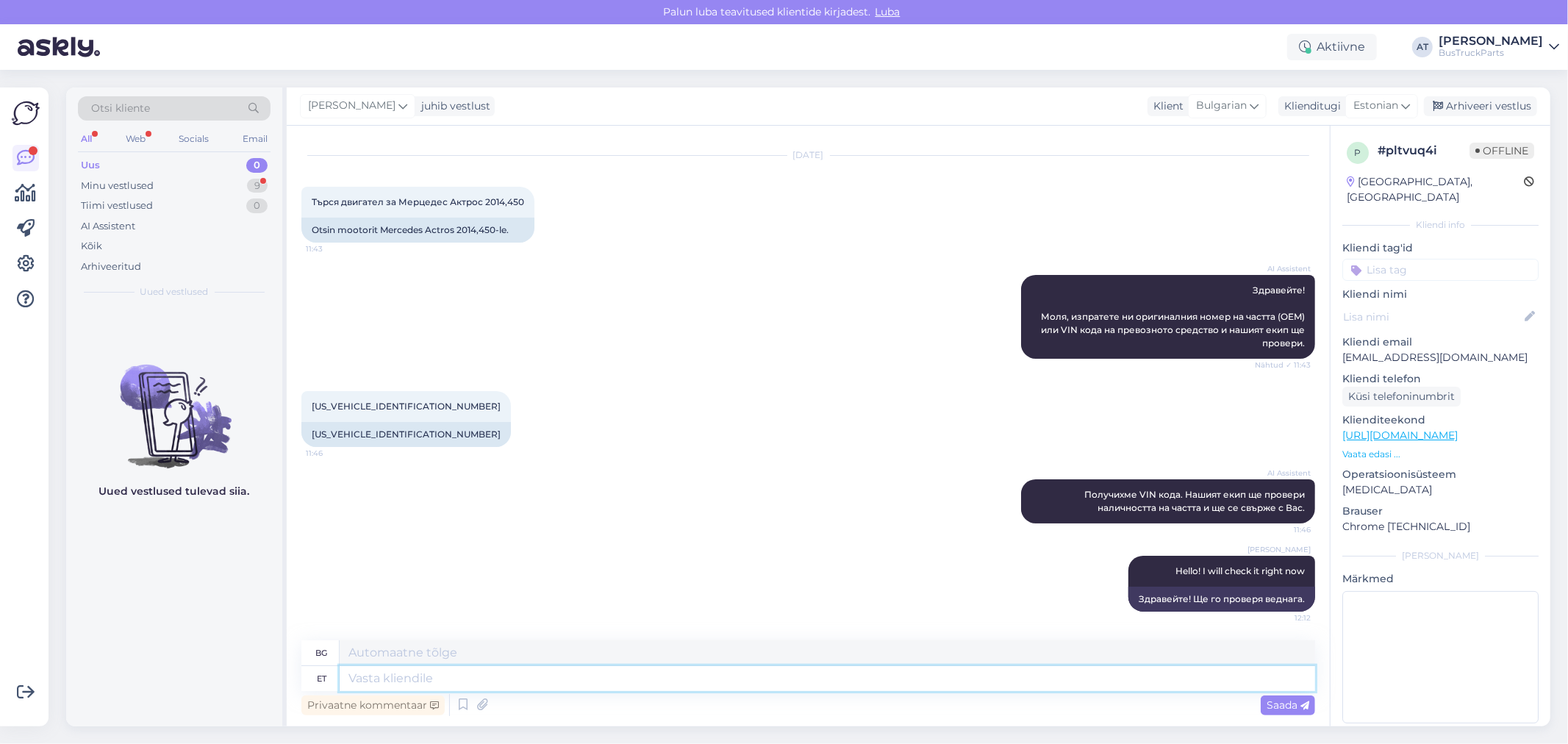
scroll to position [145, 0]
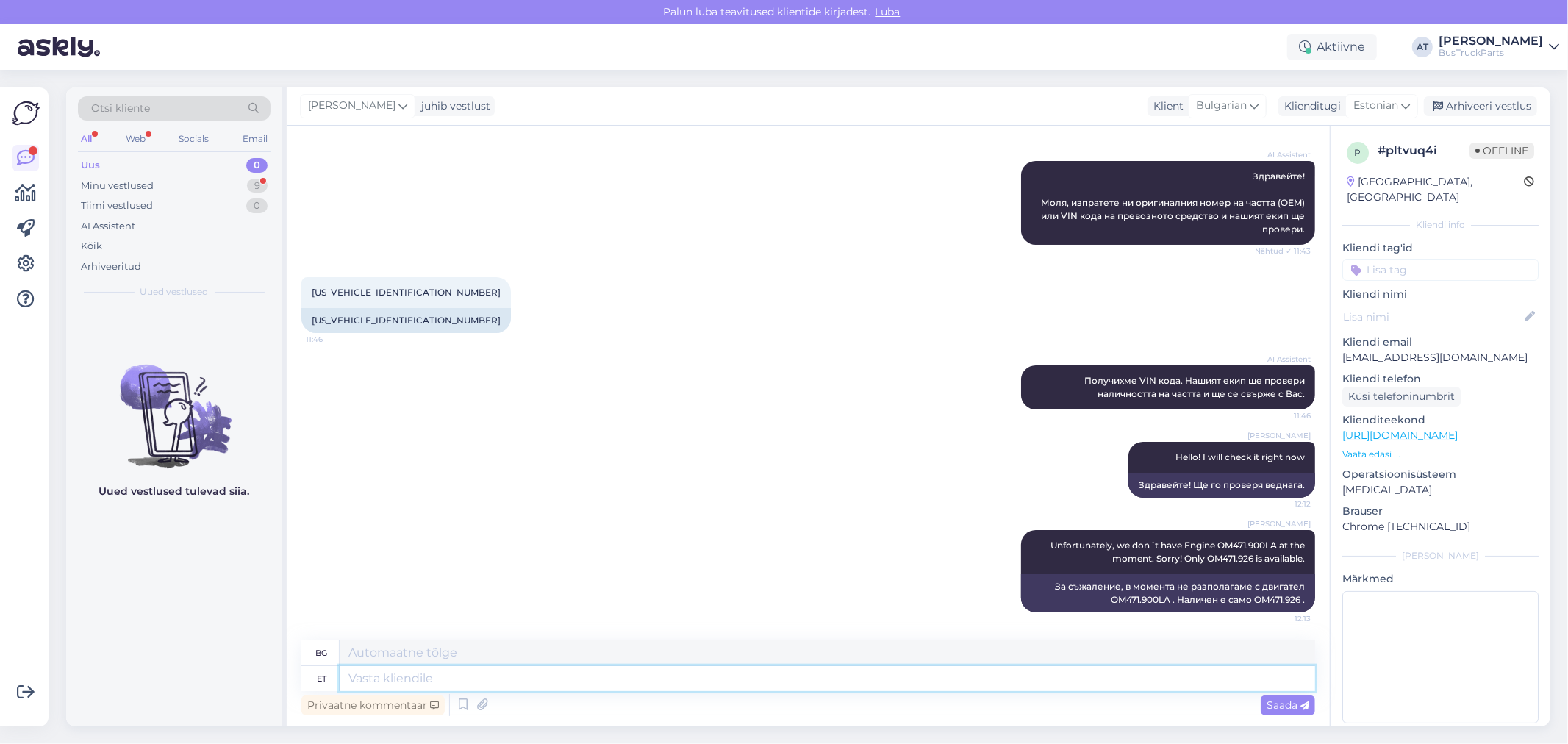
click at [1167, 677] on textarea at bounding box center [827, 678] width 975 height 25
click at [185, 182] on div "Minu vestlused 9" at bounding box center [174, 186] width 193 height 21
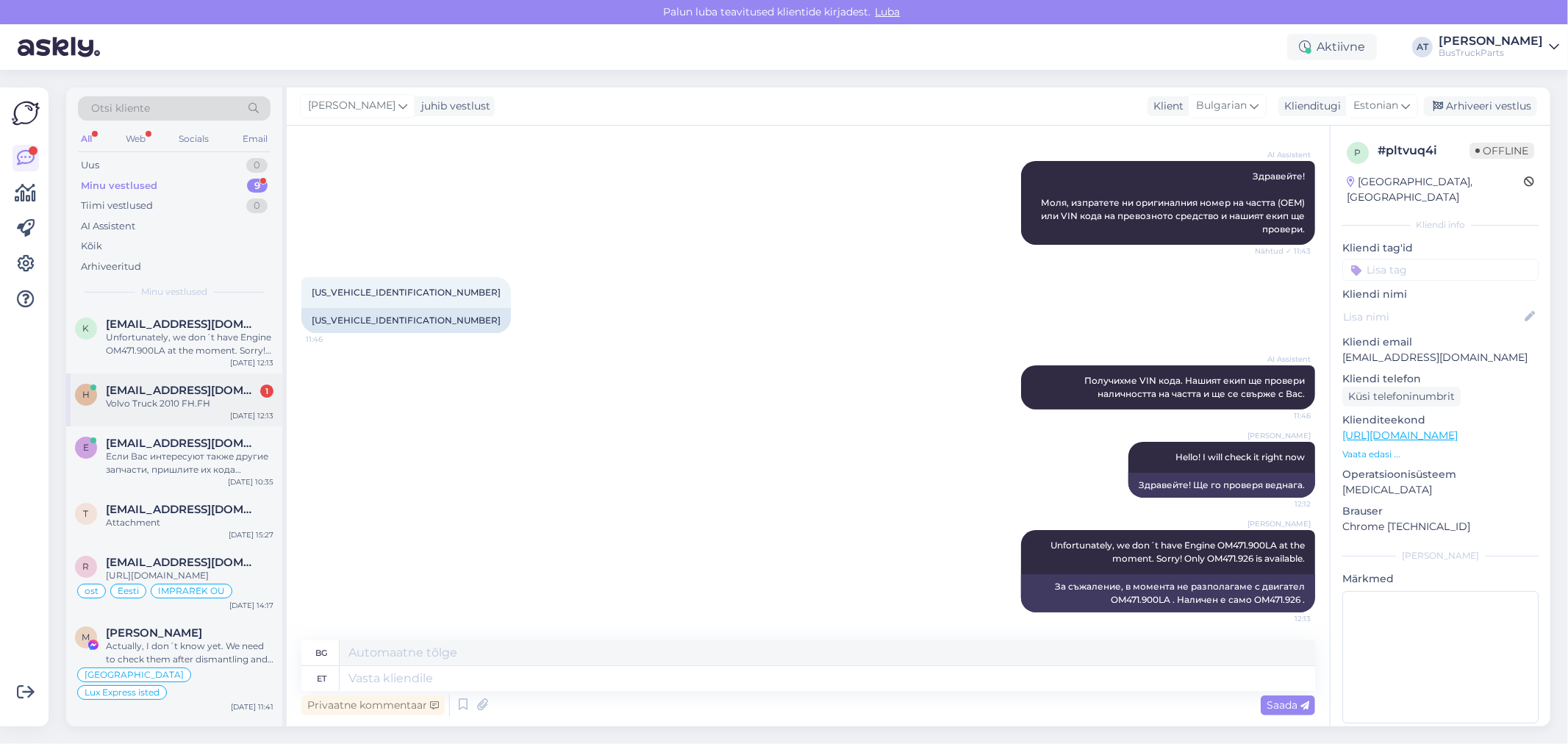
click at [135, 392] on span "[EMAIL_ADDRESS][DOMAIN_NAME]" at bounding box center [182, 391] width 153 height 13
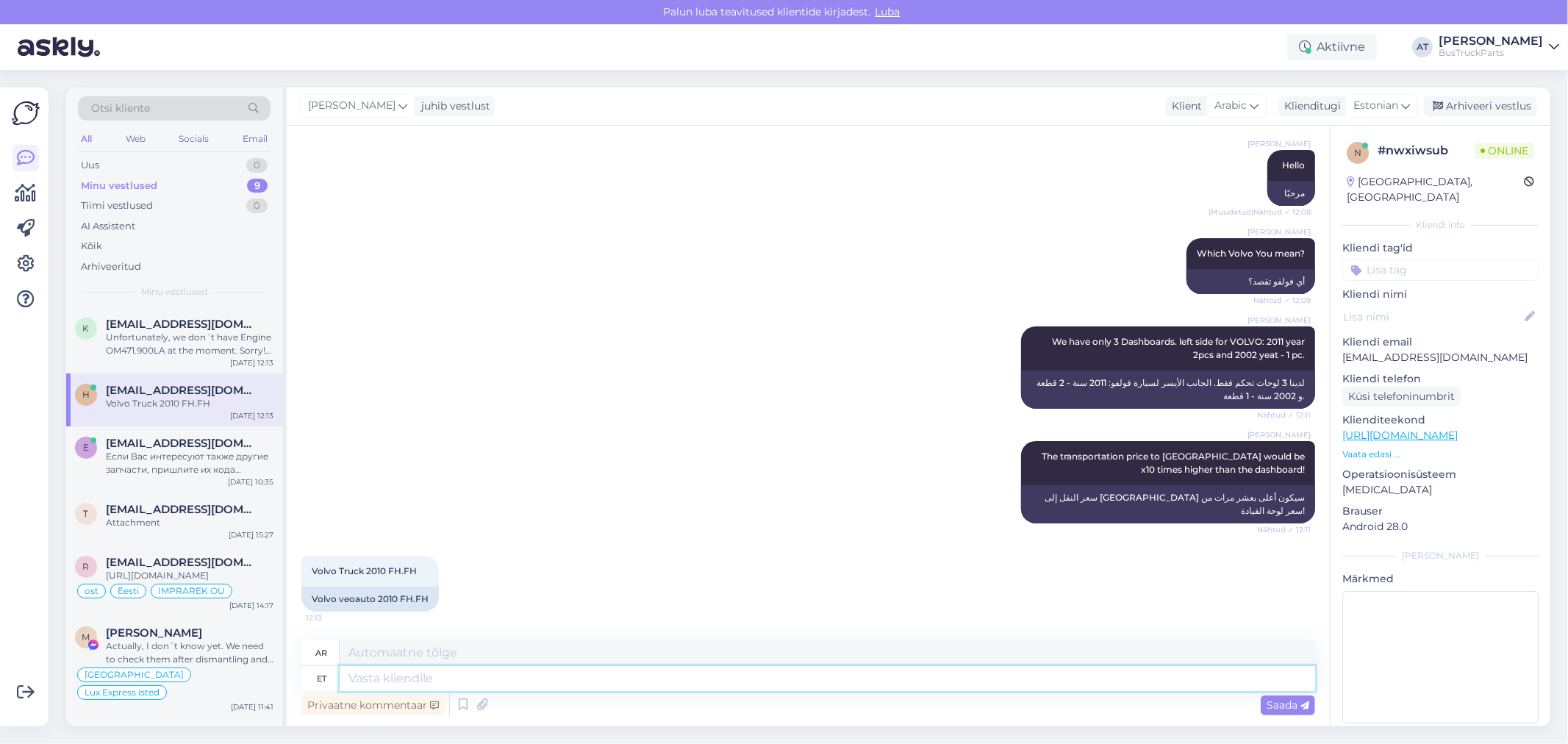
click at [572, 677] on textarea at bounding box center [827, 678] width 975 height 25
click at [956, 670] on textarea at bounding box center [827, 678] width 975 height 25
type textarea "Send"
type textarea "يرسل"
type textarea "Send me or"
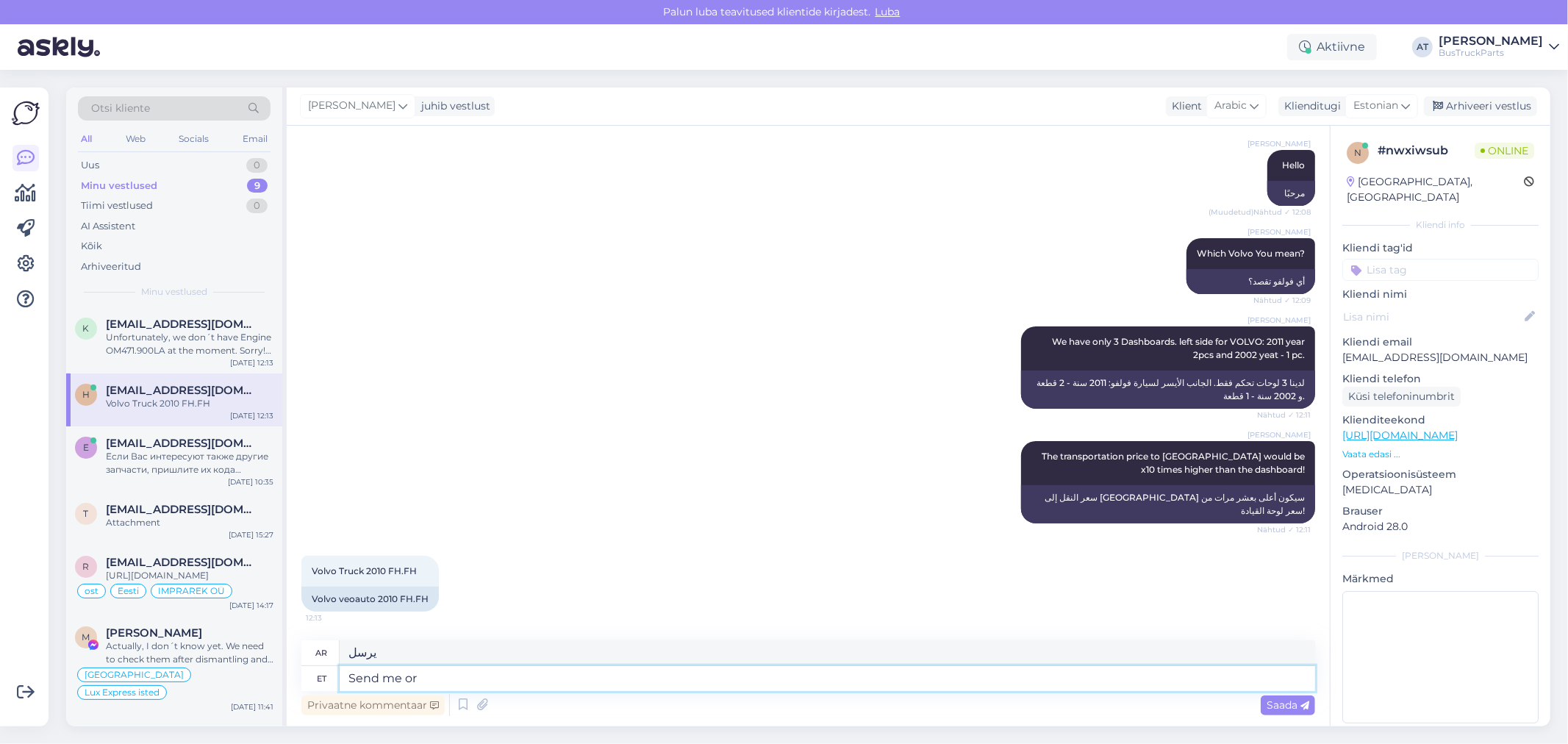
type textarea "أرسل لي"
type textarea "Send me original num"
type textarea "أرسل لي الأصل"
type textarea "Send me original number os"
type textarea "أرسل لي الرقم الأصلي"
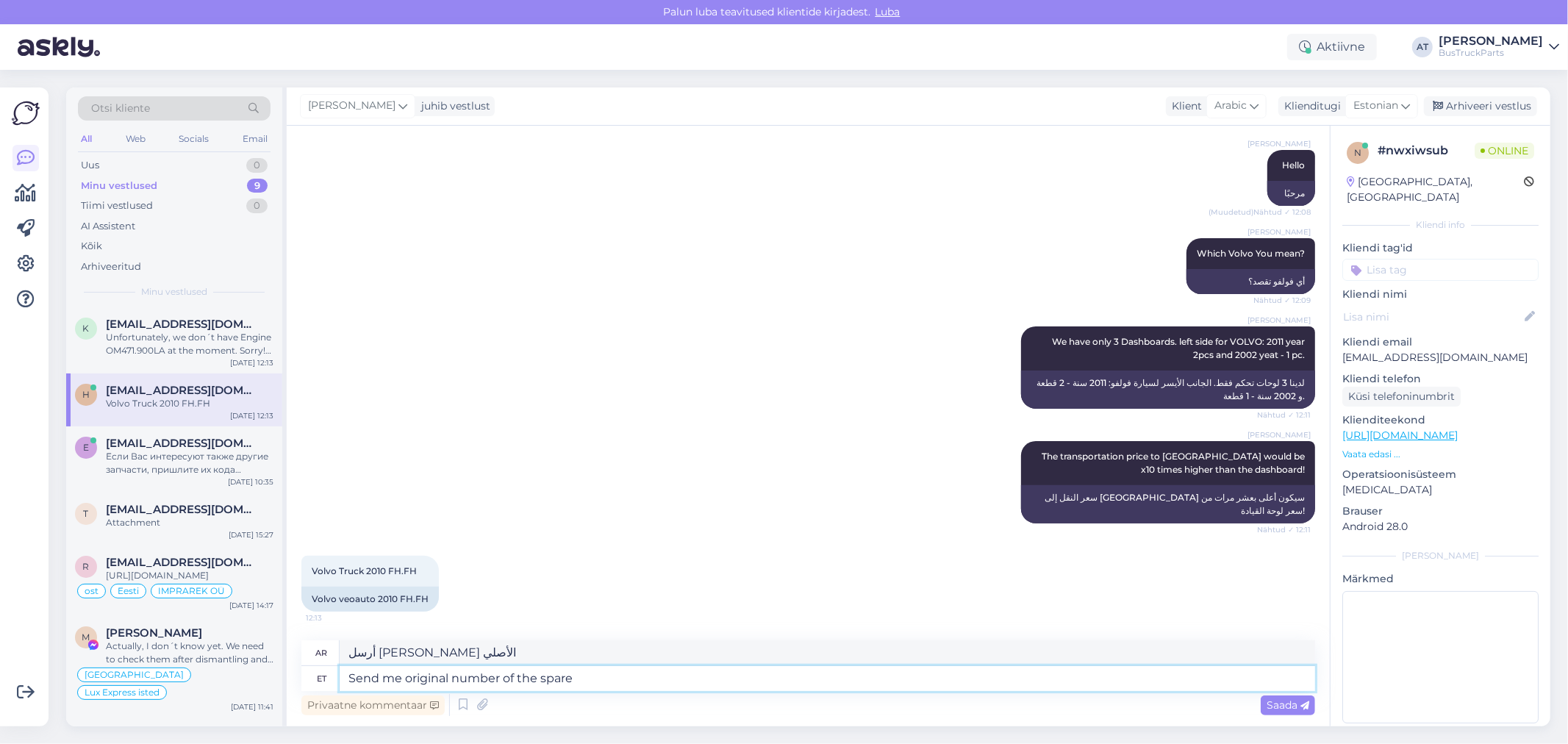
type textarea "Send me original number of the spare p"
type textarea "أرسل لي الرقم الأصلي للاحتياطي"
type textarea "Send me original number of the spare part"
type textarea "أرسل لي الرقم الأصلي لقطعة الغيار"
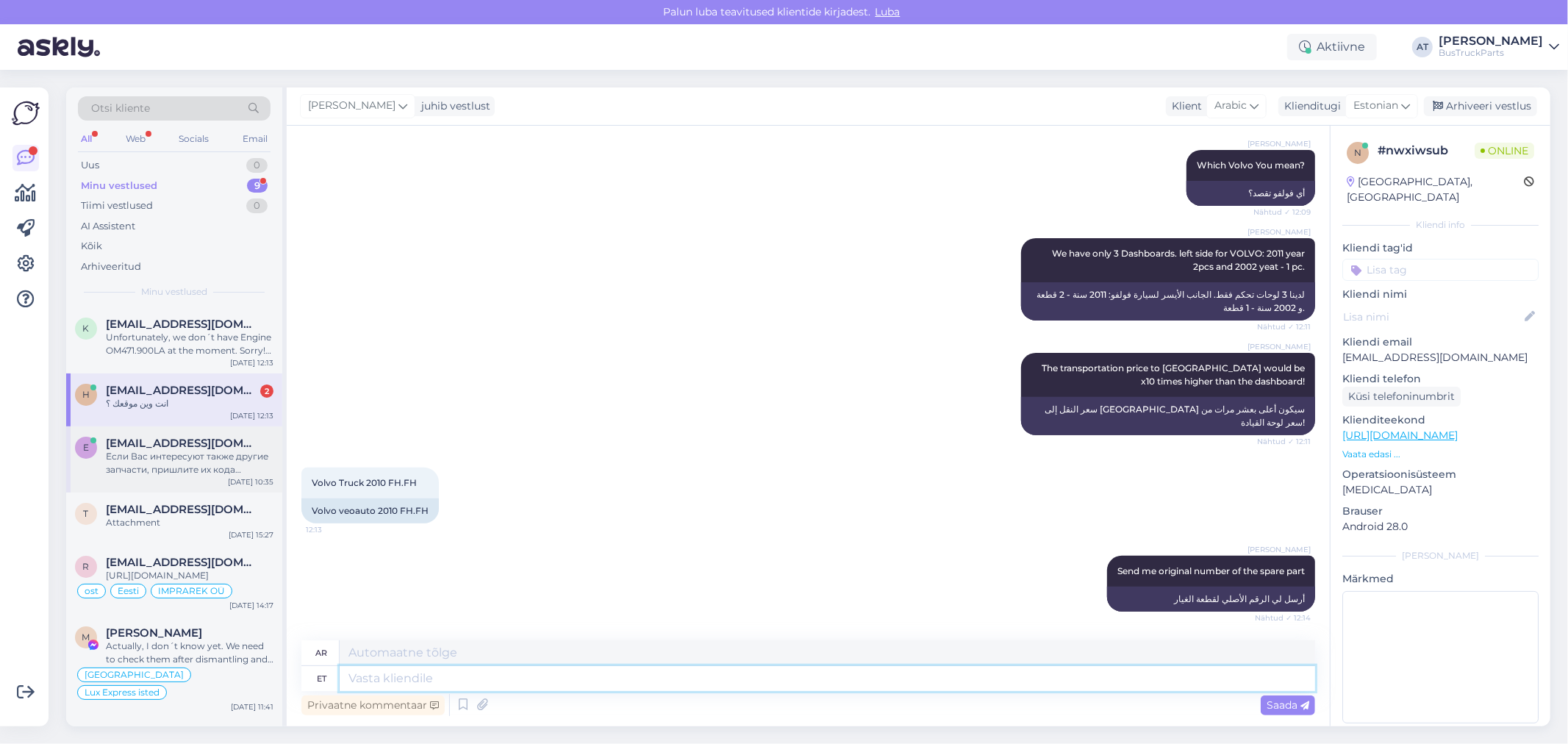
scroll to position [524, 0]
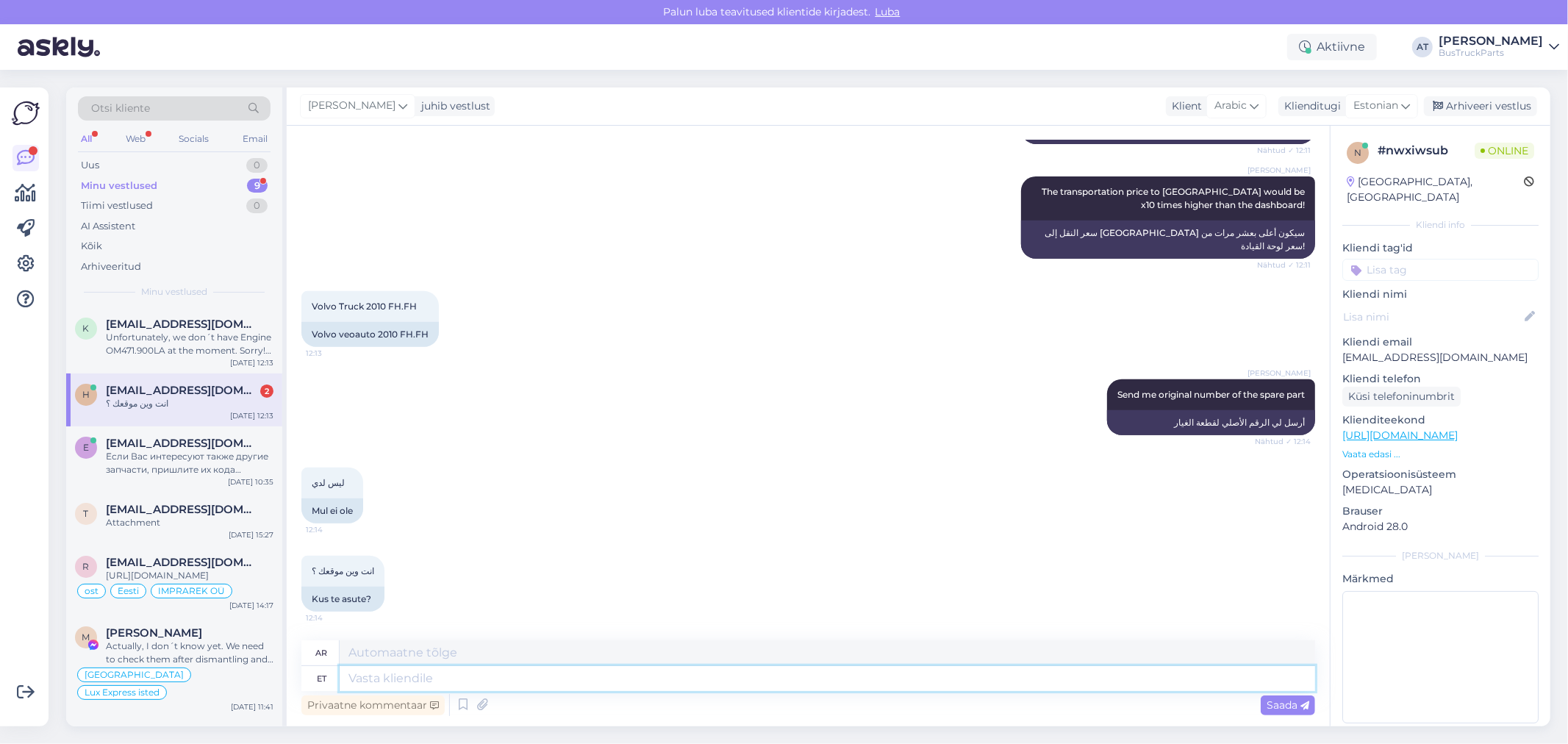
click at [545, 678] on textarea at bounding box center [827, 678] width 975 height 25
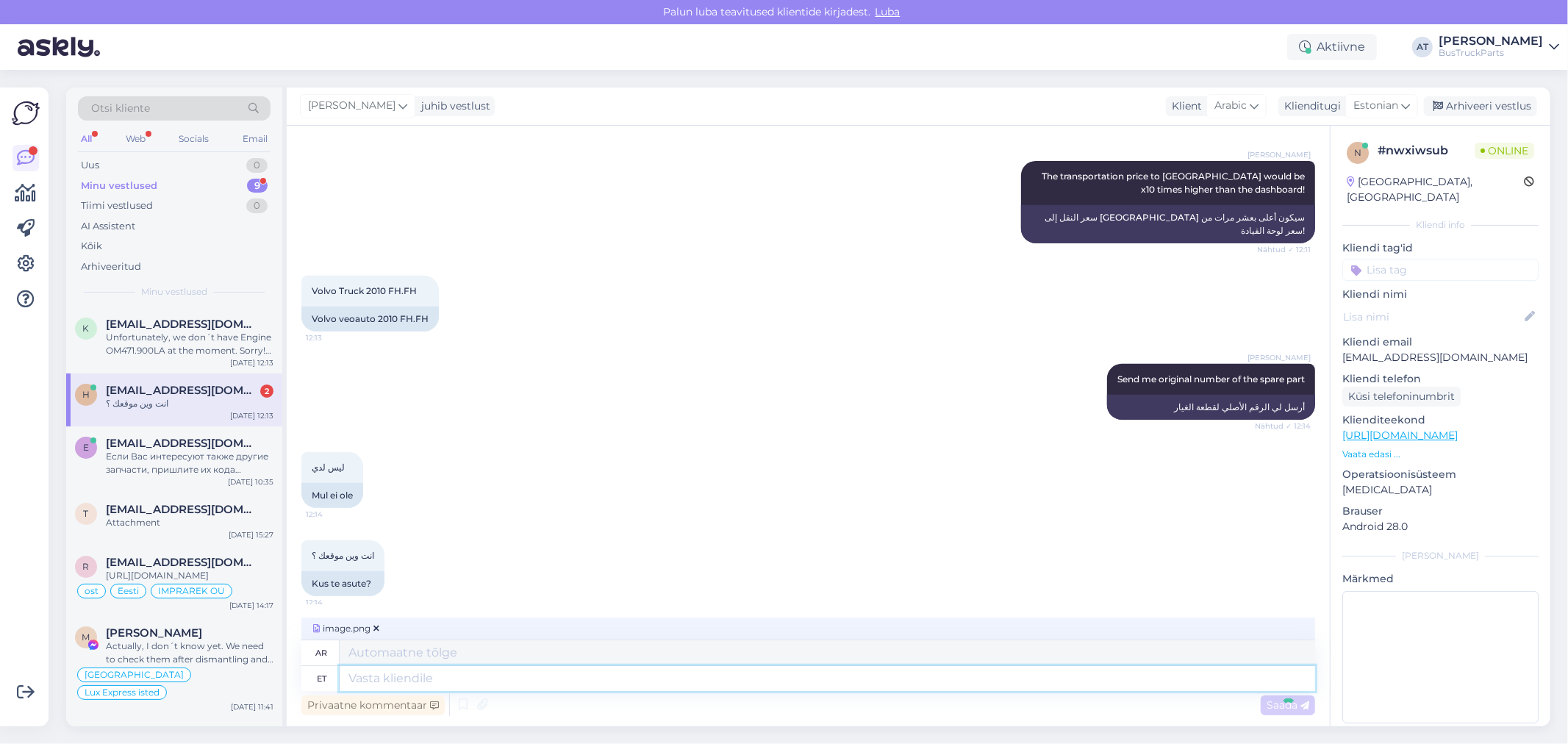
scroll to position [616, 0]
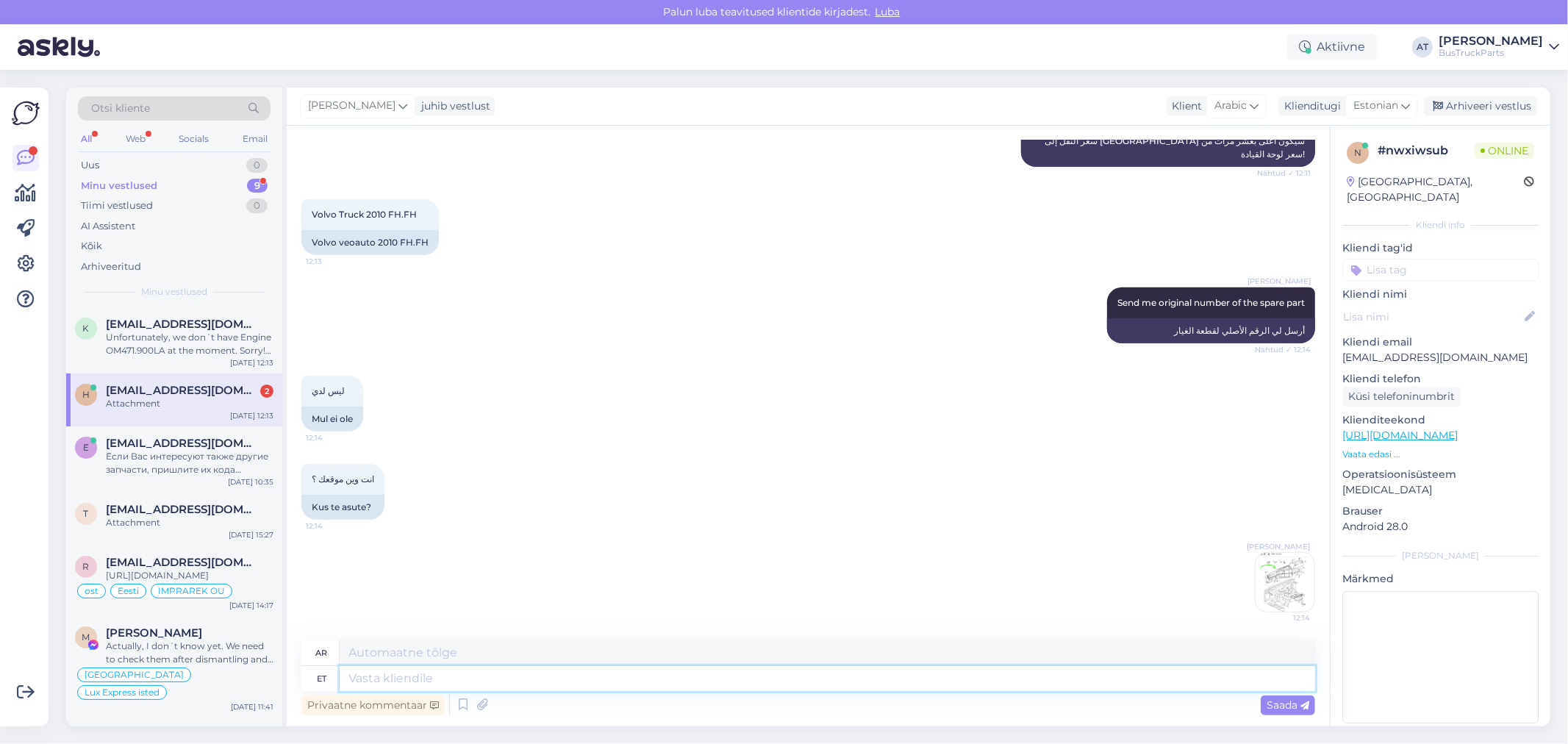
click at [512, 677] on textarea at bounding box center [827, 678] width 975 height 25
type textarea "Tallinn,"
type textarea "تالين،"
type textarea "[GEOGRAPHIC_DATA], [GEOGRAPHIC_DATA]"
type textarea "[PERSON_NAME]، [GEOGRAPHIC_DATA]"
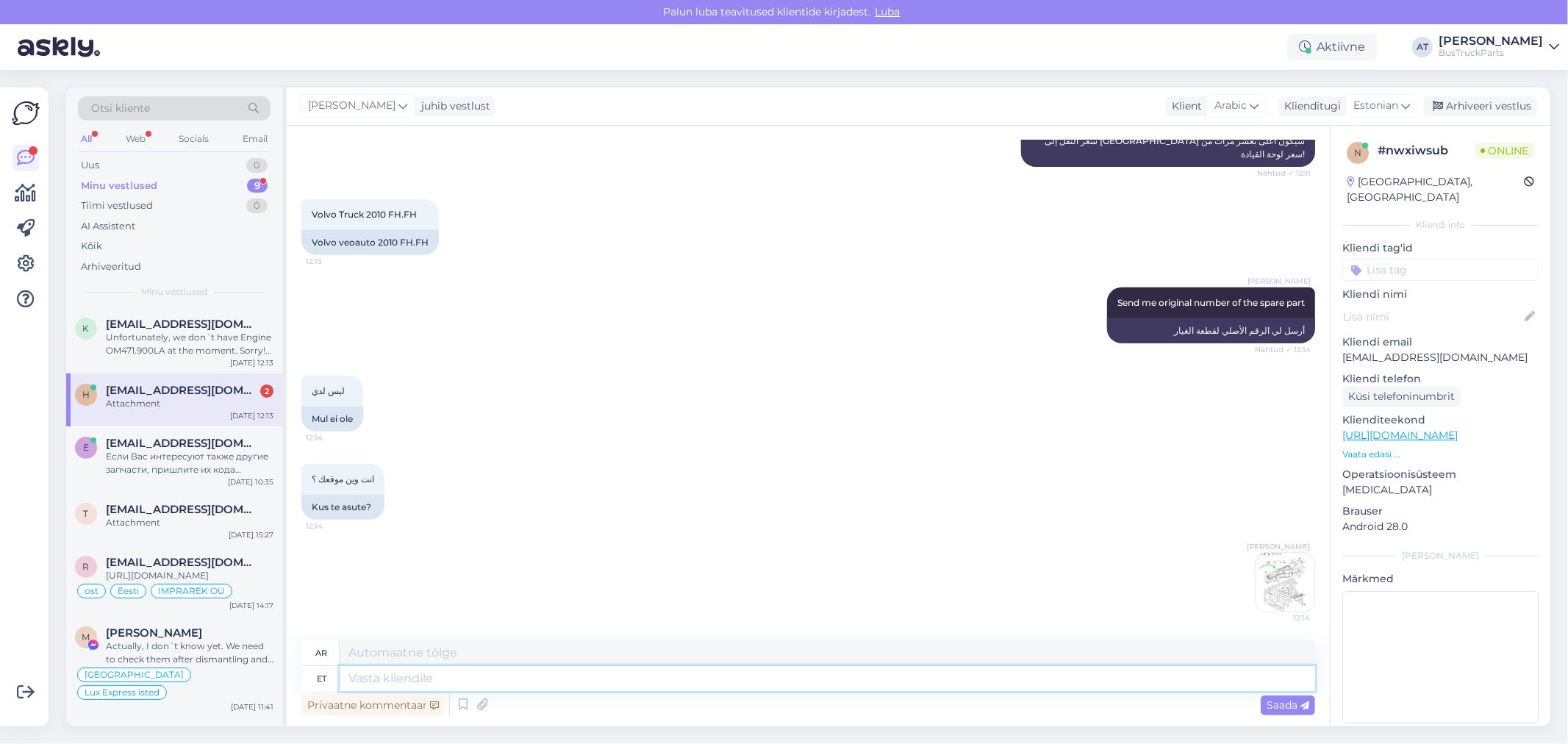
scroll to position [704, 0]
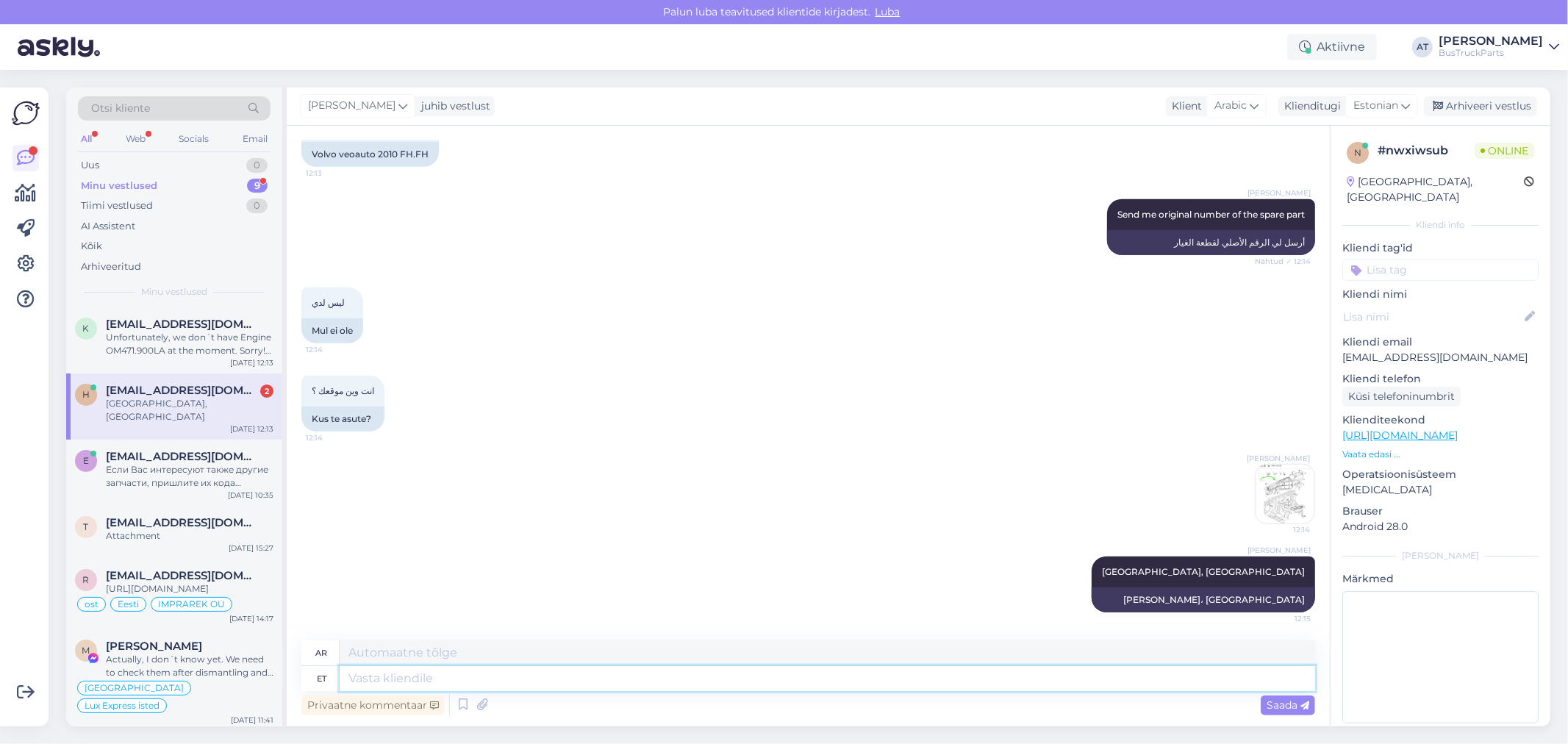
click at [1026, 667] on textarea at bounding box center [827, 678] width 975 height 25
type textarea "Sen"
type textarea "سين"
type textarea "Send me"
type textarea "يرسل"
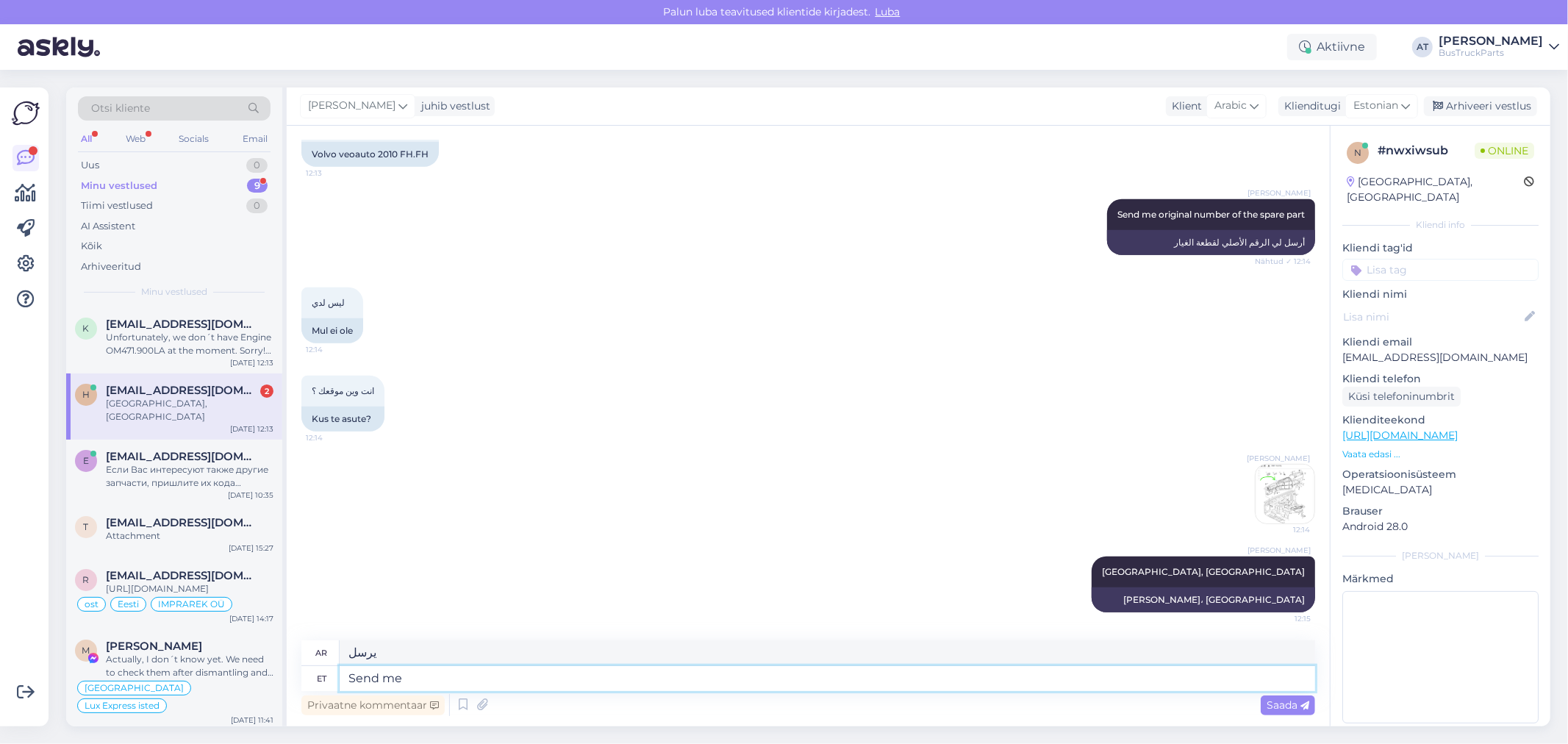
type textarea "Send me"
type textarea "أرسل لي"
type textarea "Send me VIN co"
type textarea "أرسل لي رقم الهيكل (VIN)"
type textarea "Send me VIN code th"
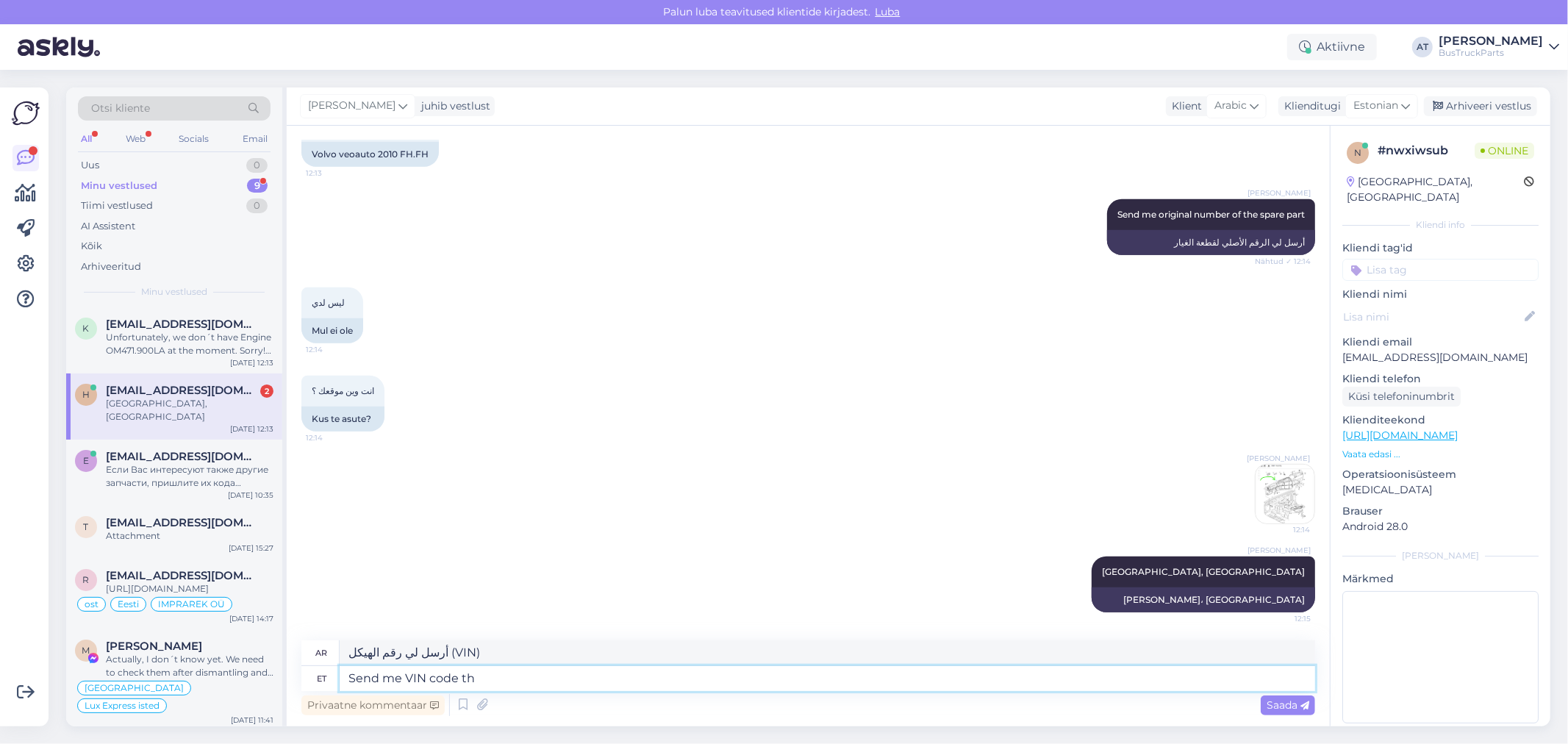
type textarea "أرسل لي رمز VIN"
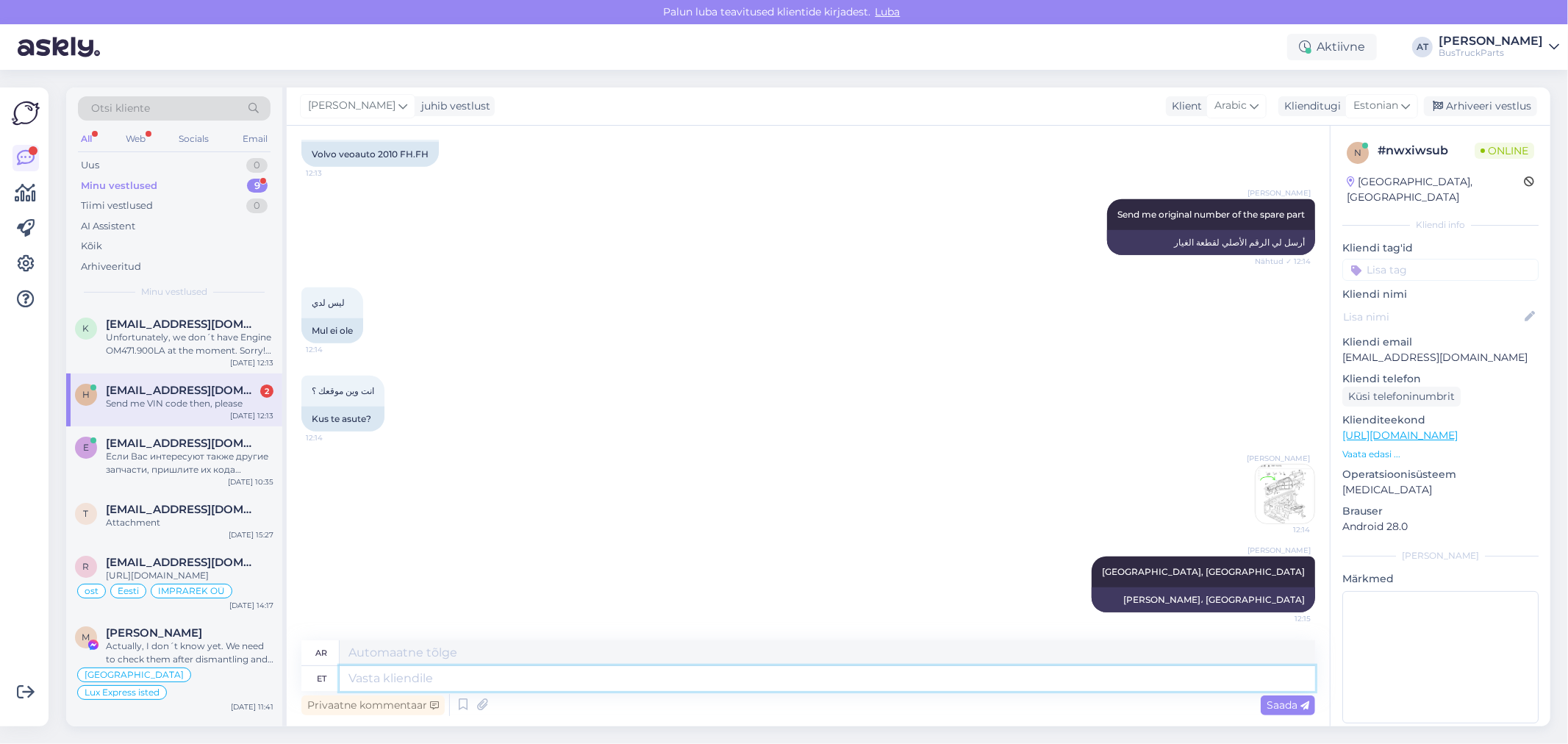
scroll to position [792, 0]
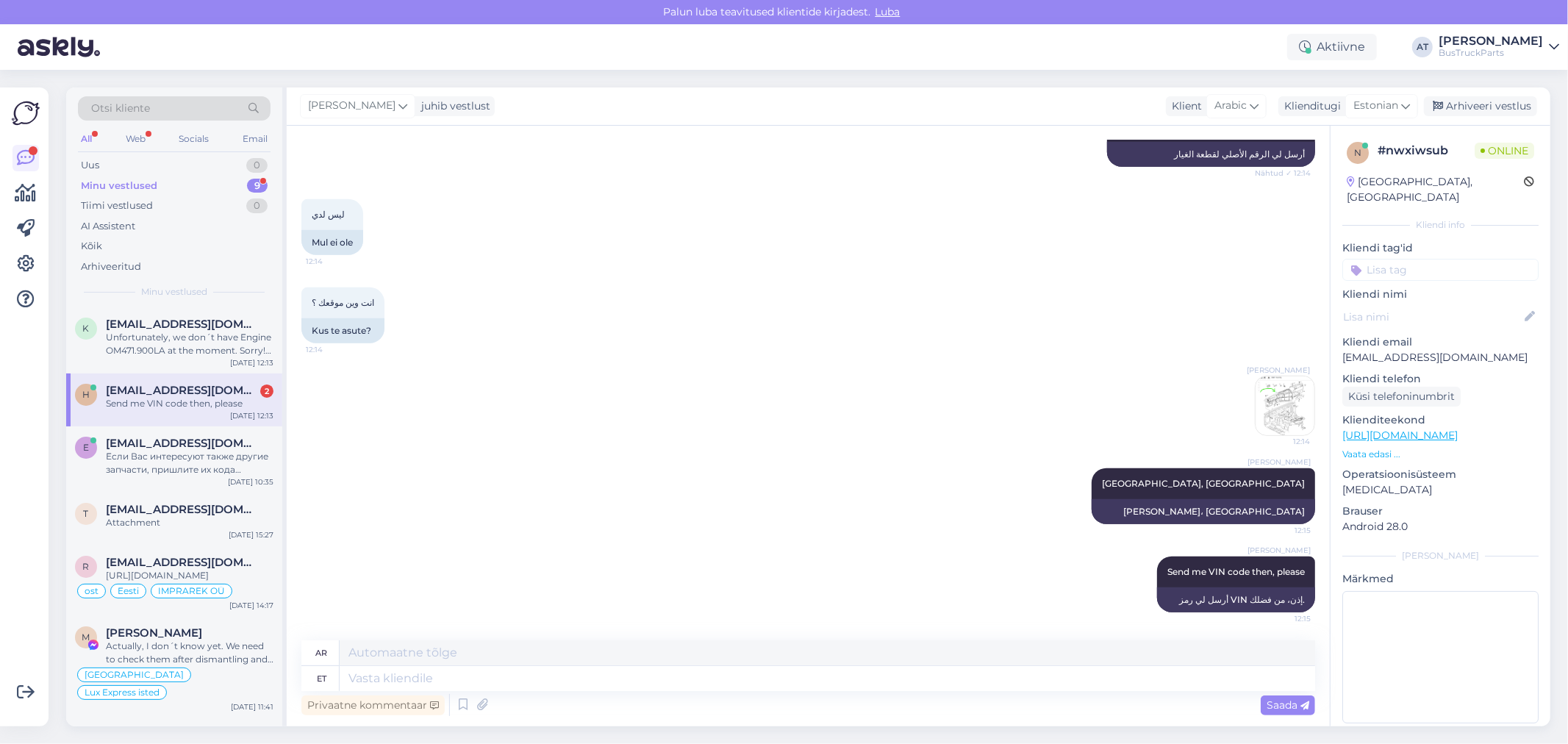
click at [212, 400] on div "Send me VIN code then, please" at bounding box center [189, 404] width 167 height 13
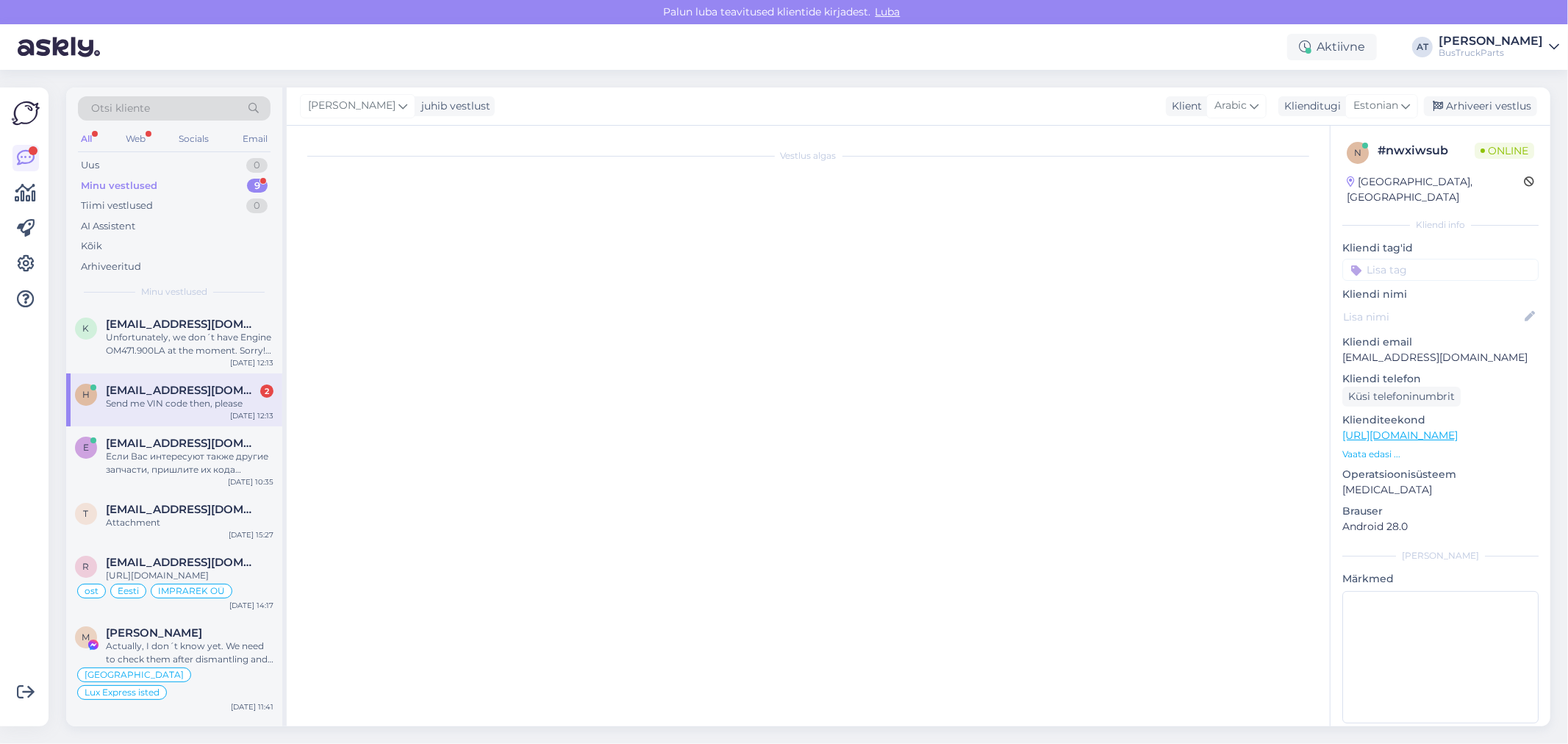
scroll to position [700, 0]
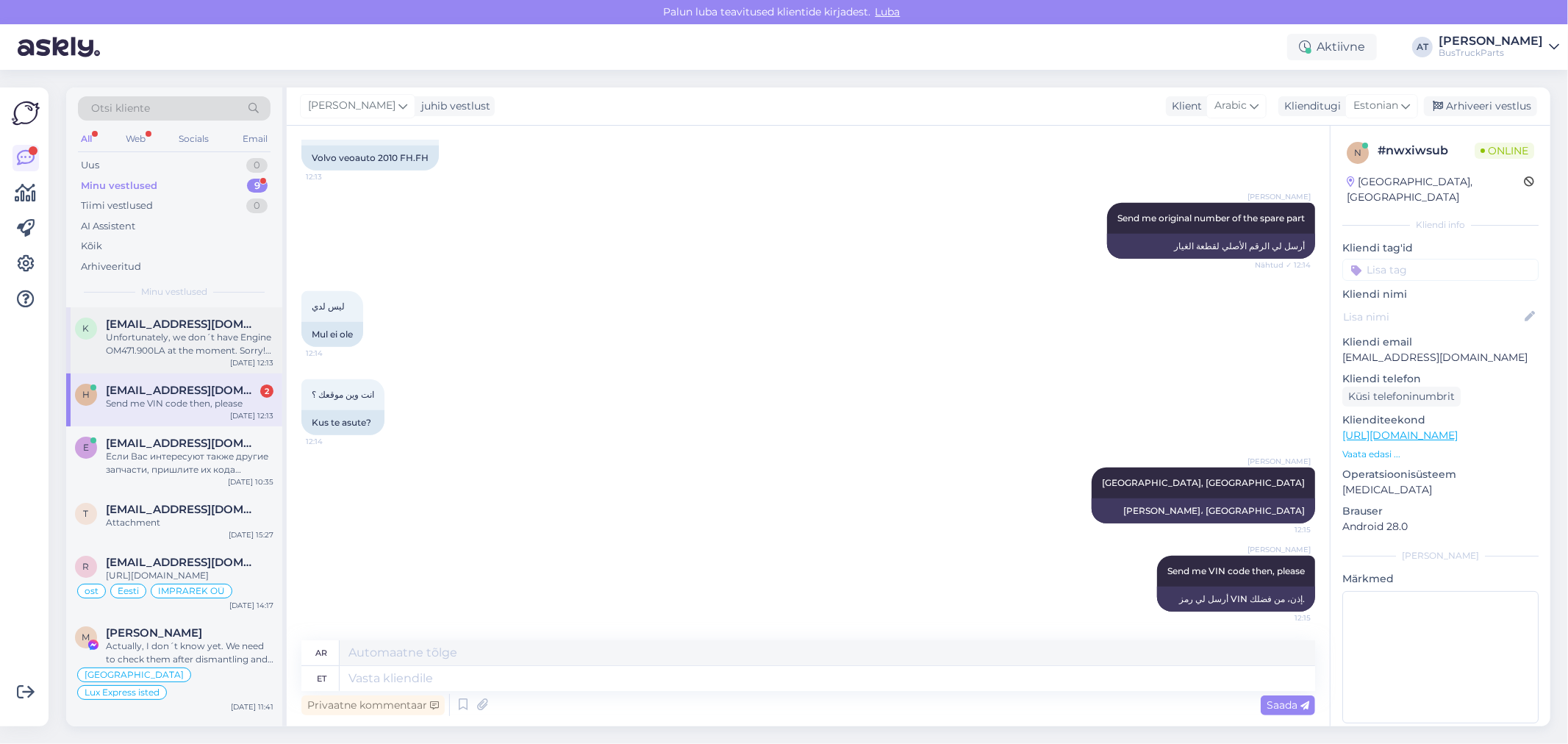
click at [211, 346] on div "Unfortunately, we don´t have Engine OM471.900LA at the moment. Sorry! Only OM47…" at bounding box center [189, 344] width 167 height 27
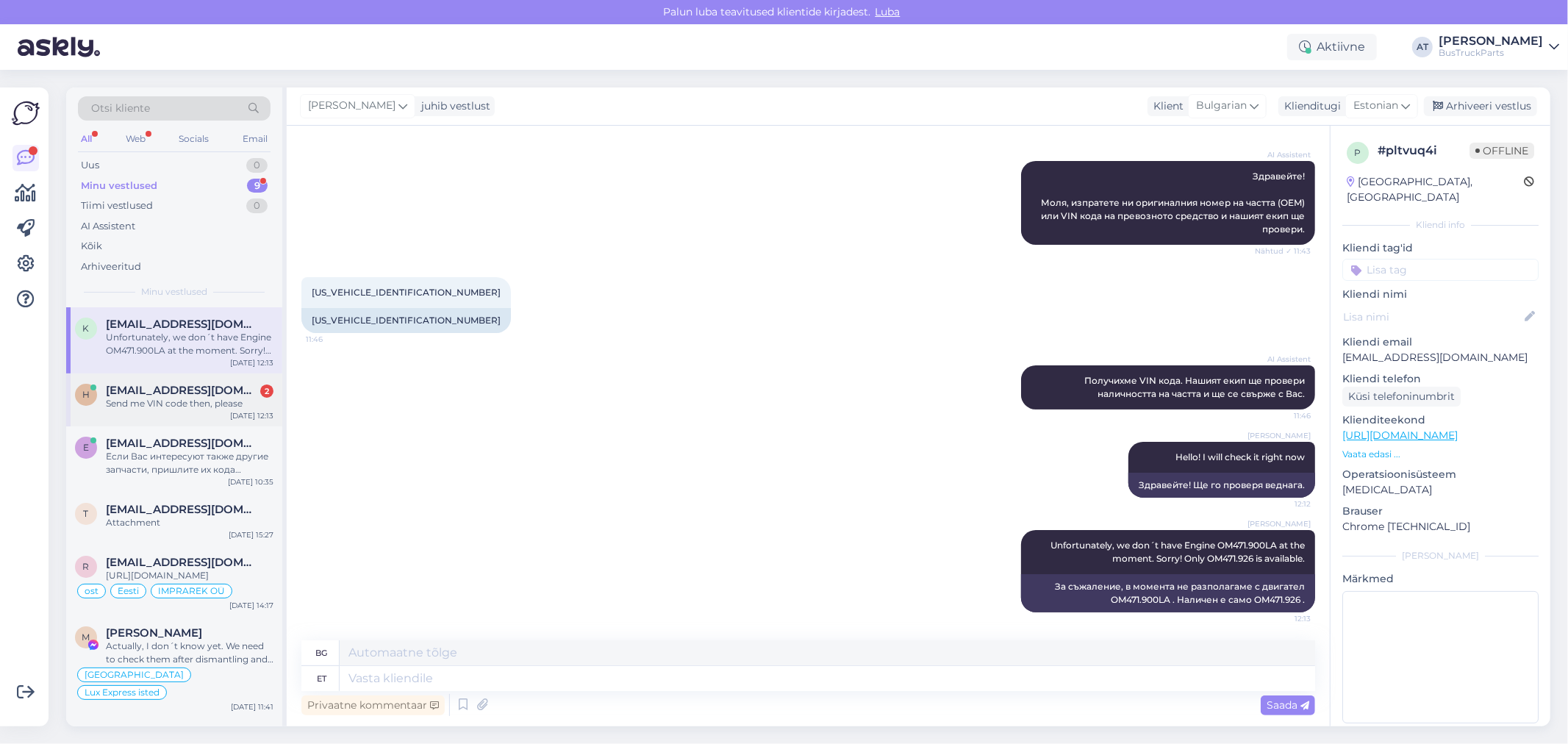
click at [211, 401] on div "Send me VIN code then, please" at bounding box center [189, 404] width 167 height 13
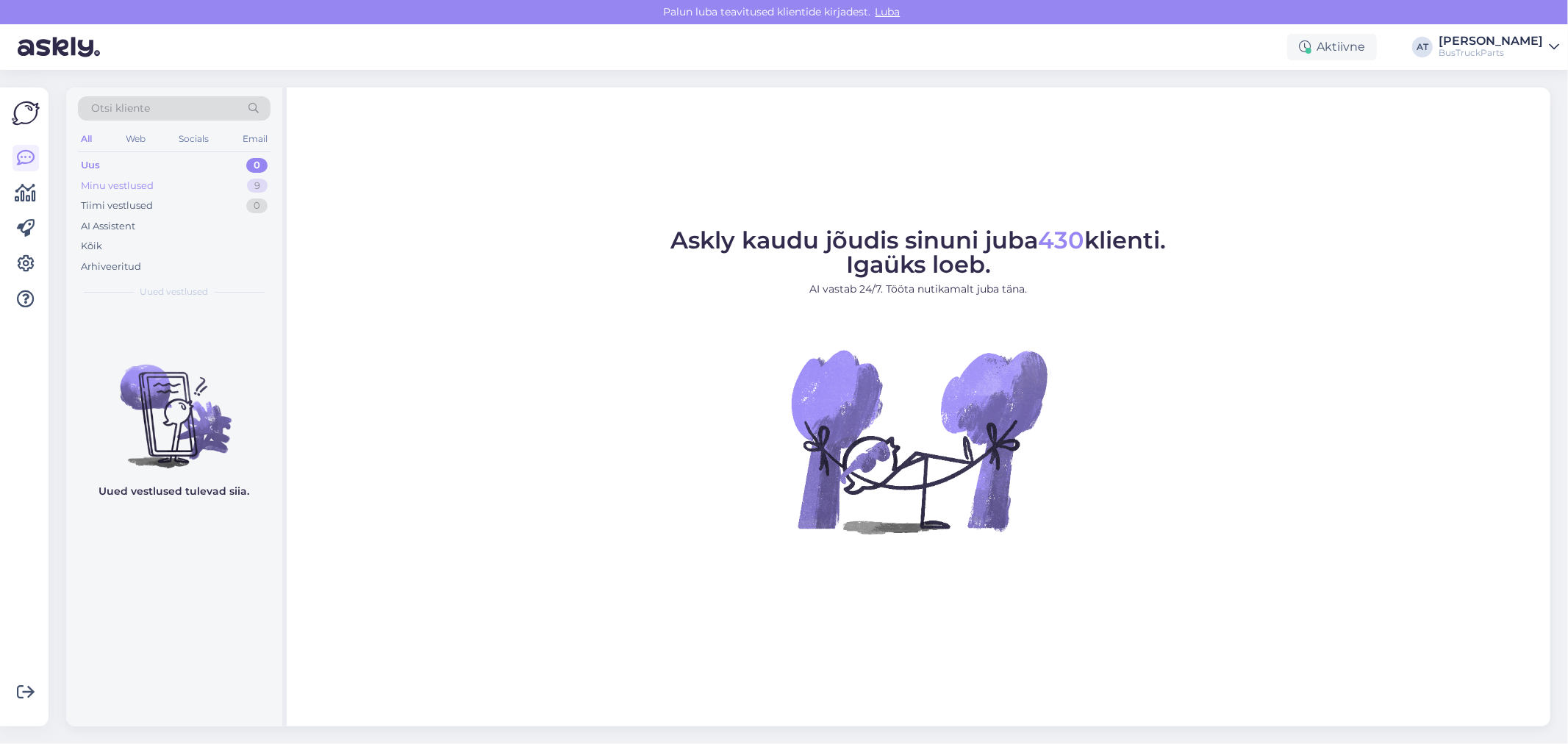
click at [162, 181] on div "Minu vestlused 9" at bounding box center [174, 186] width 193 height 21
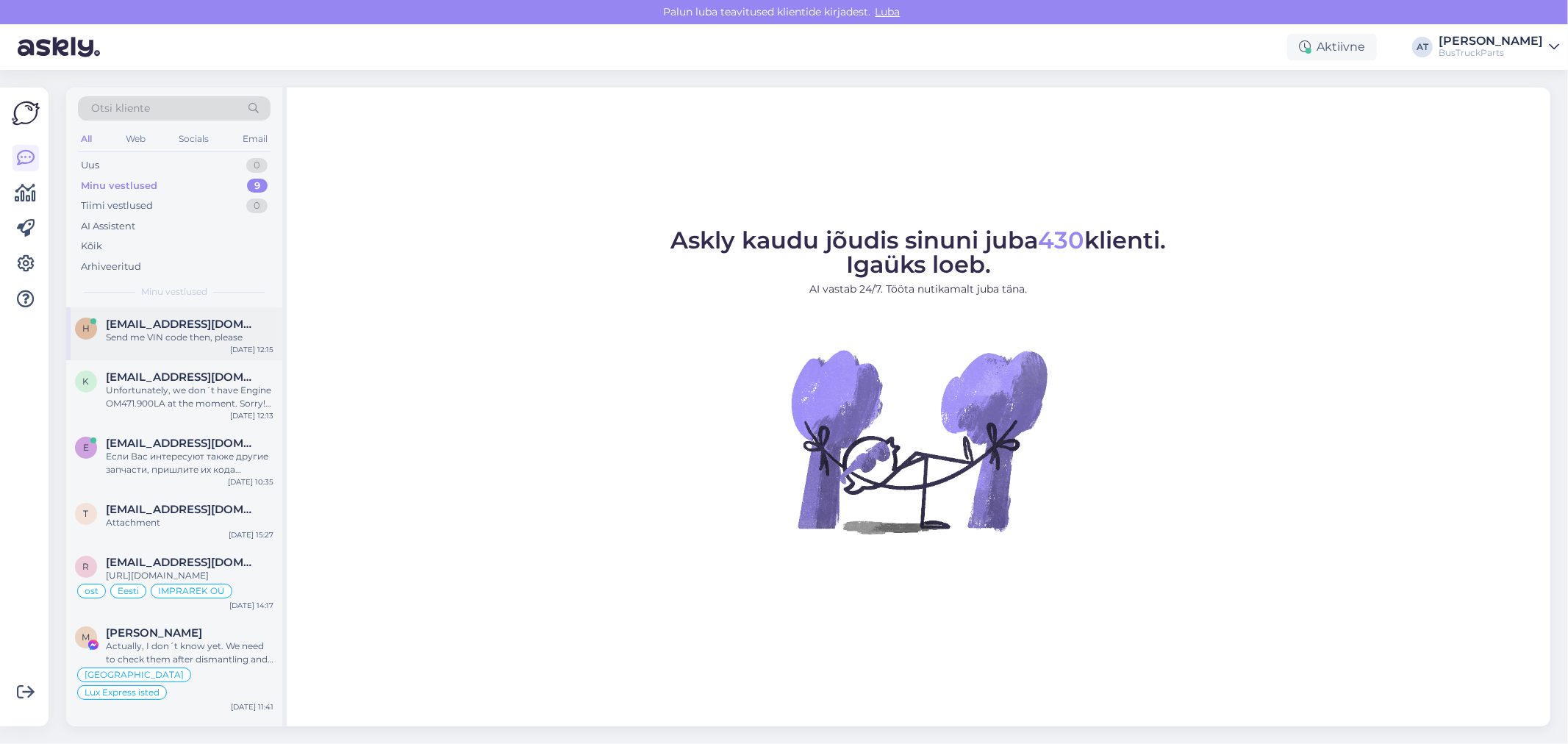
click at [144, 342] on div "Send me VIN code then, please" at bounding box center [189, 337] width 167 height 13
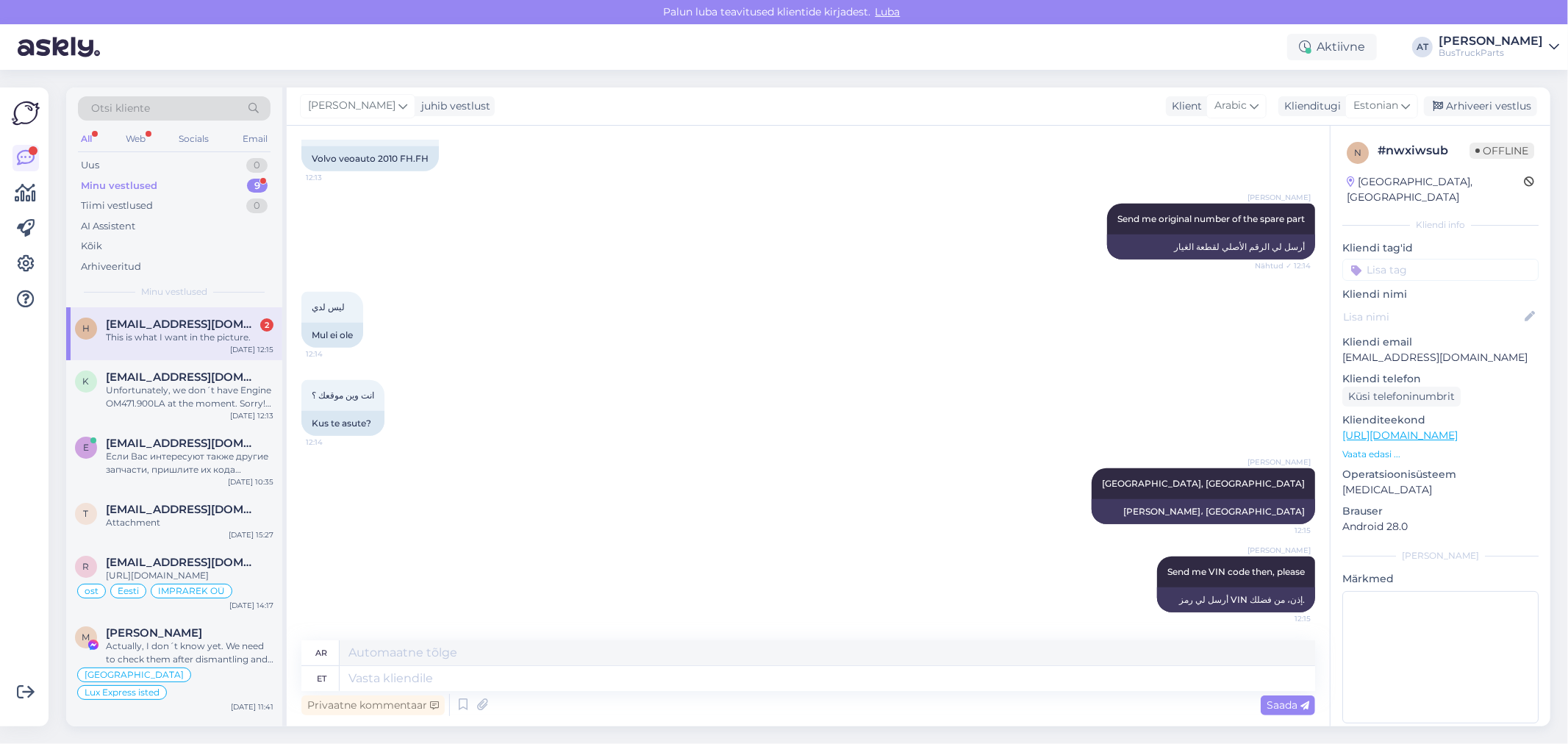
scroll to position [881, 0]
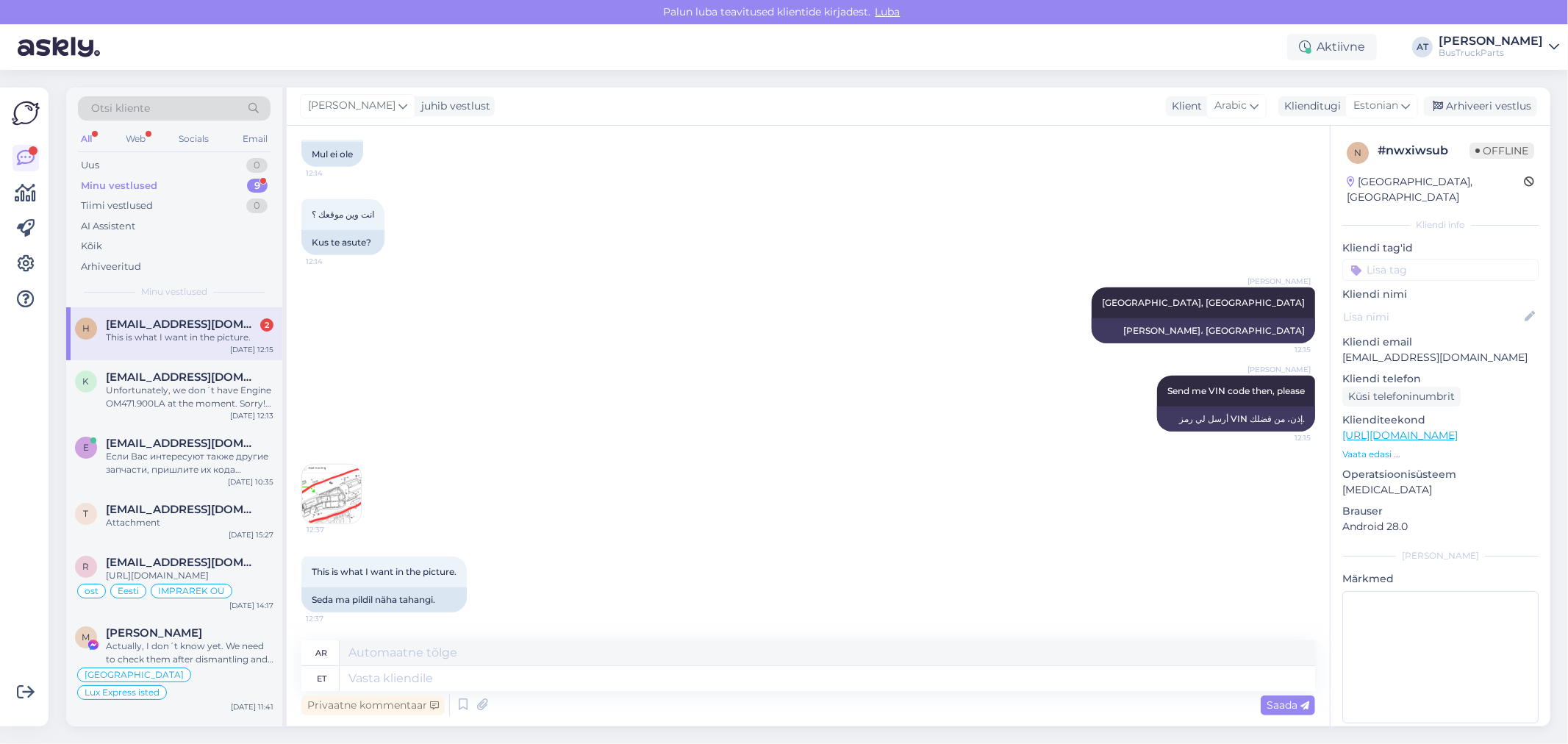
click at [311, 487] on img at bounding box center [332, 494] width 59 height 59
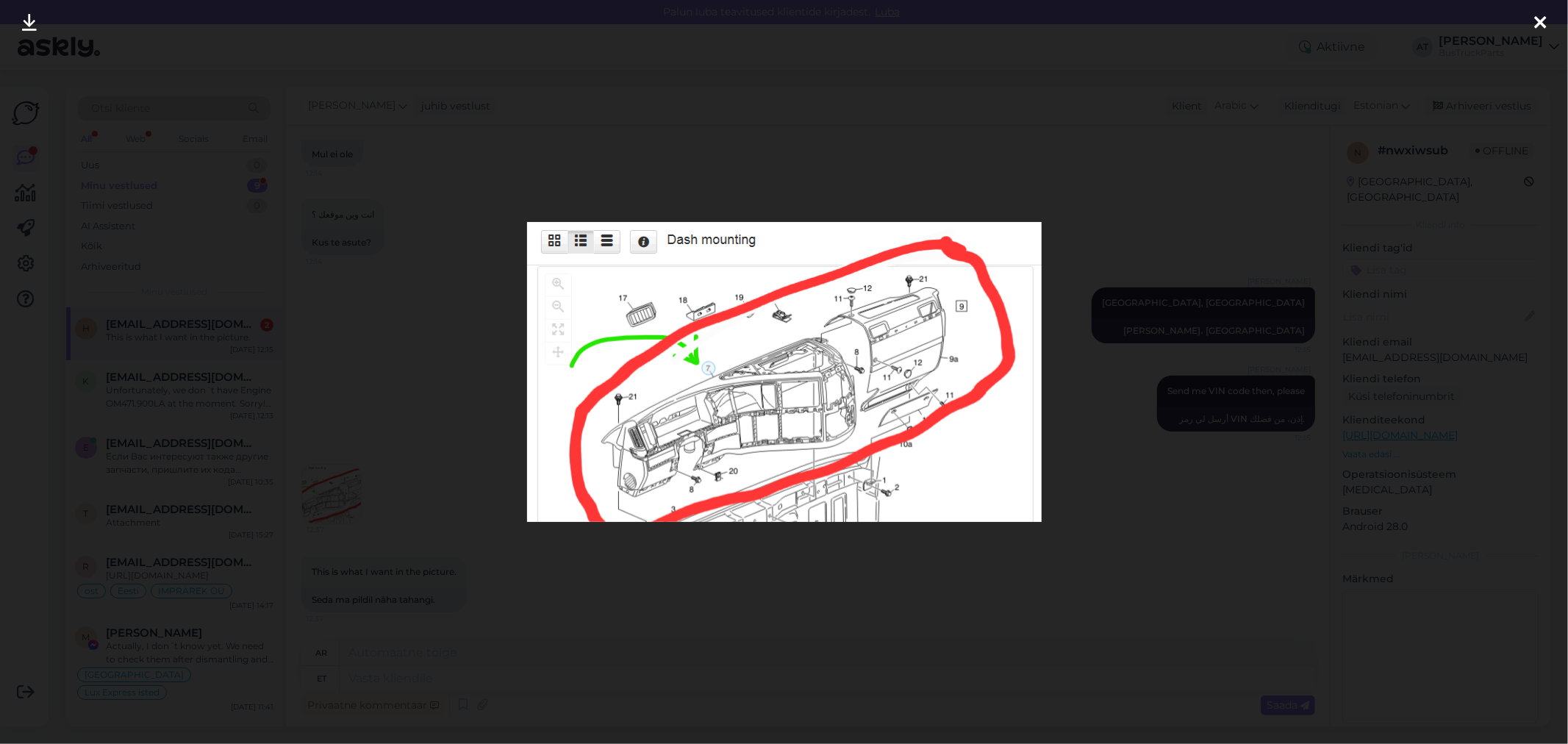
click at [813, 557] on div at bounding box center [784, 372] width 1568 height 744
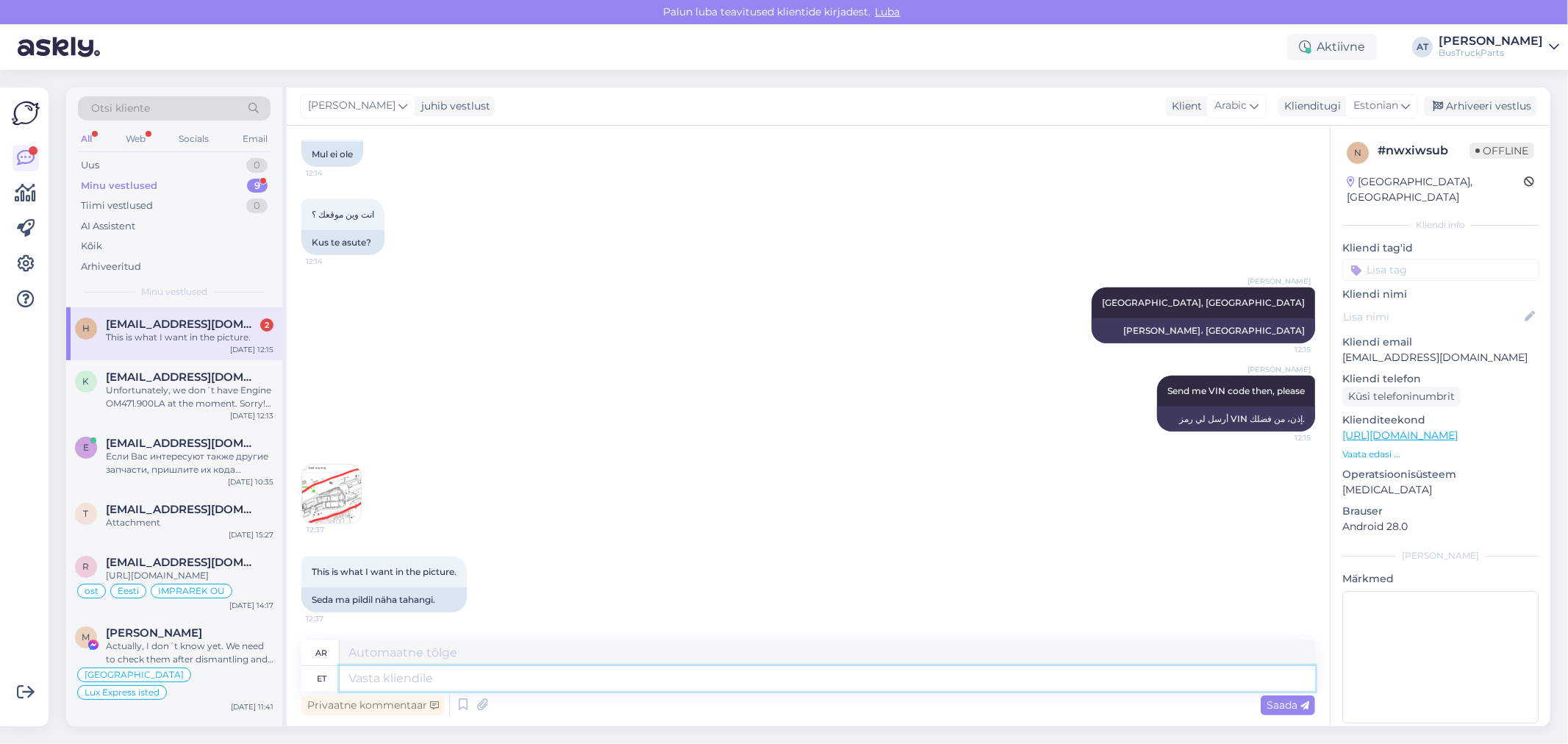
click at [641, 670] on textarea at bounding box center [827, 678] width 975 height 25
type textarea "I"
type textarea "أنا"
type textarea "I"
type textarea "I a"
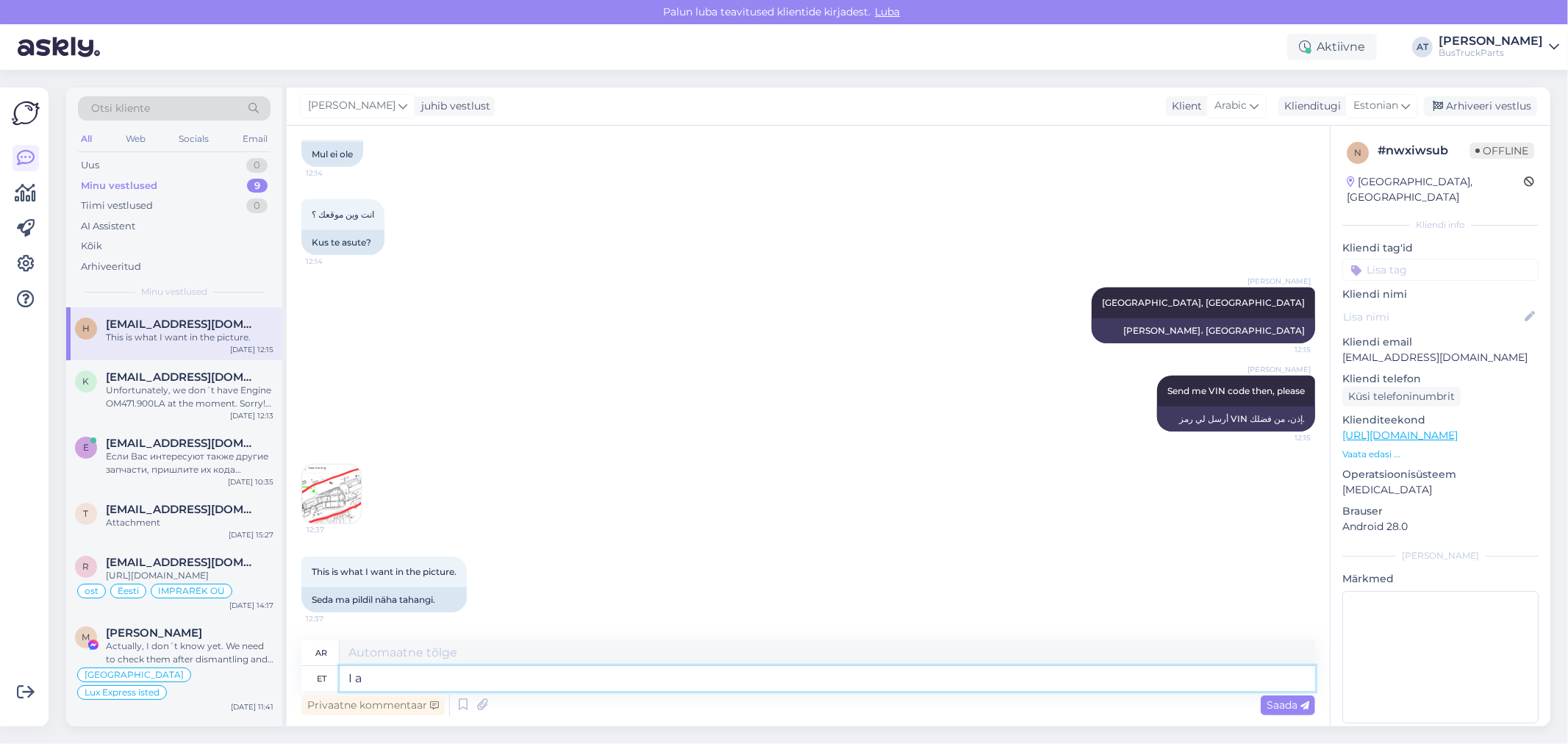
type textarea "أنا"
type textarea "I asked n"
type textarea "لقد سألت"
type textarea "I asked number."
type textarea "طلبت رقمًا."
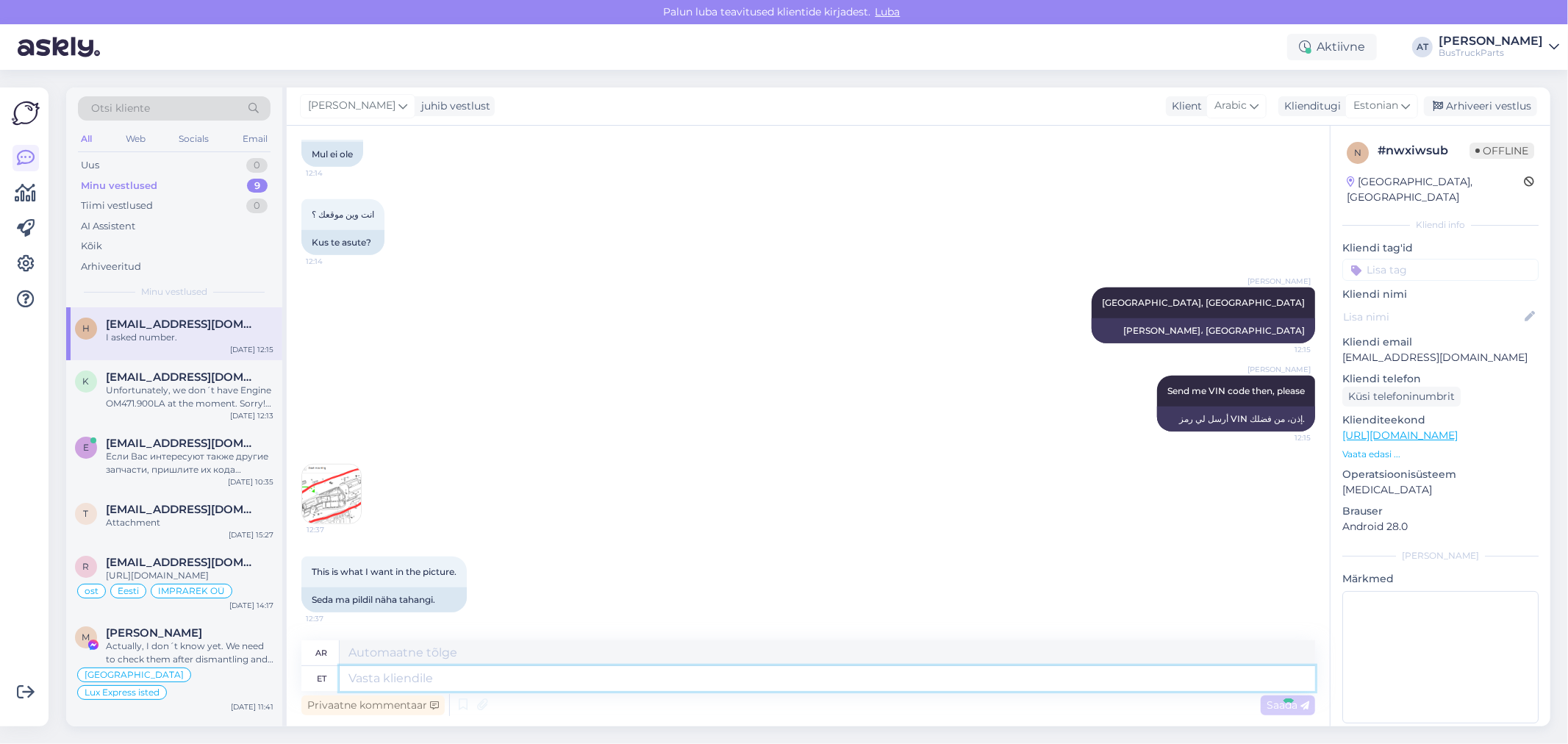
scroll to position [968, 0]
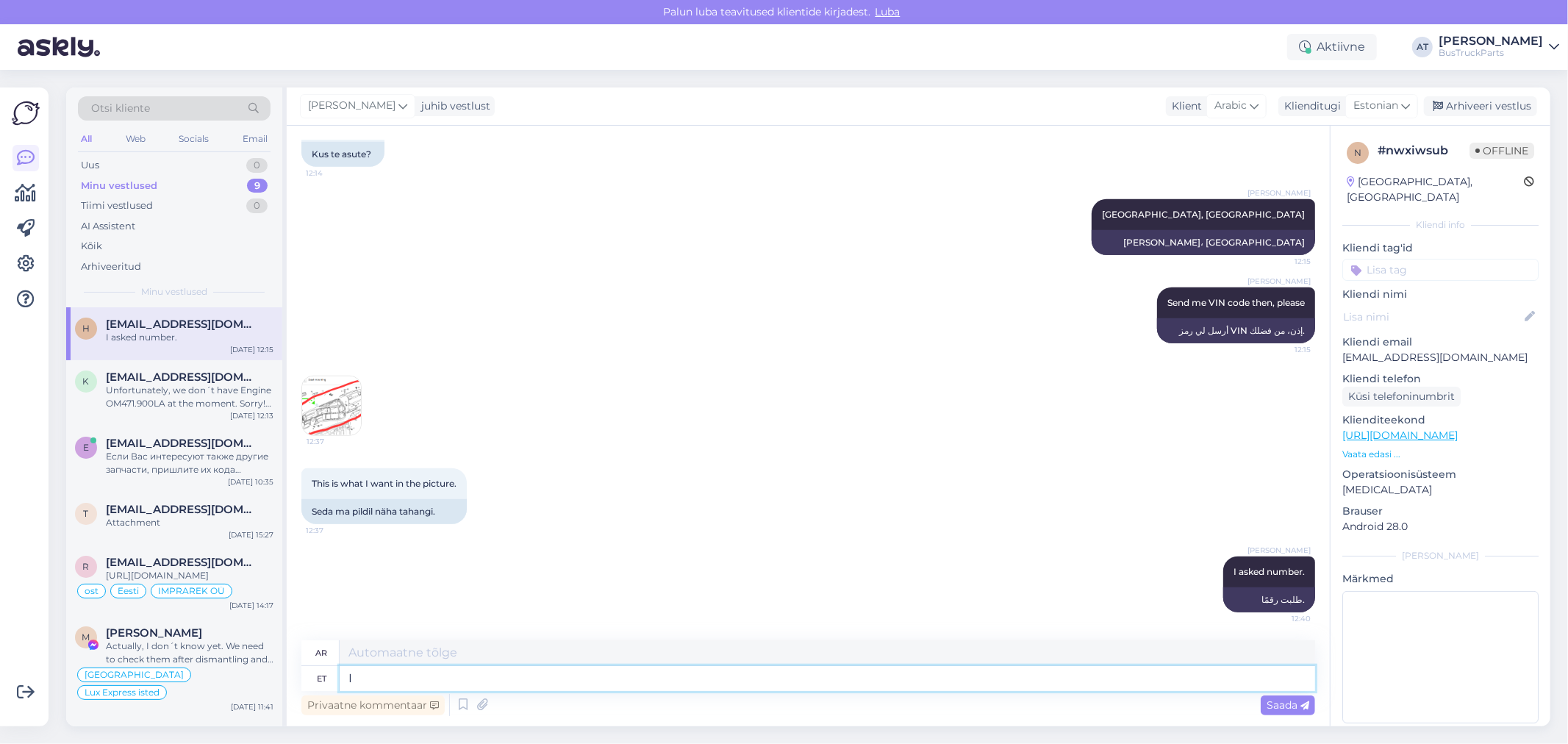
type textarea "I u"
type textarea "أنا"
type textarea "I understoo"
type textarea "أفهم."
type textarea "I understood a"
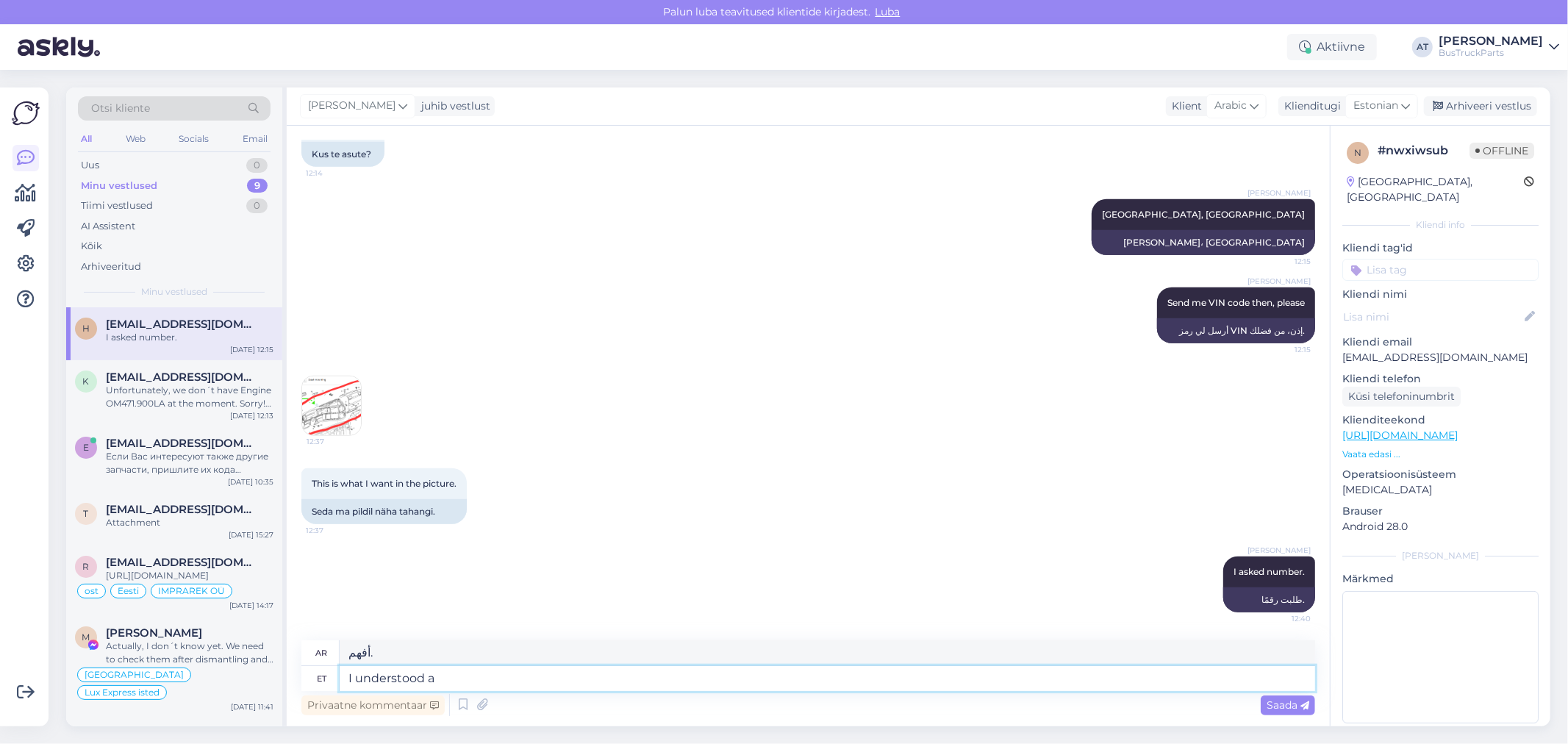
type textarea "انا أفهم، هاه؟"
type textarea "I understood wha"
type textarea "أفهم."
type textarea "I understood what"
type textarea "لقد فهمت ماذا"
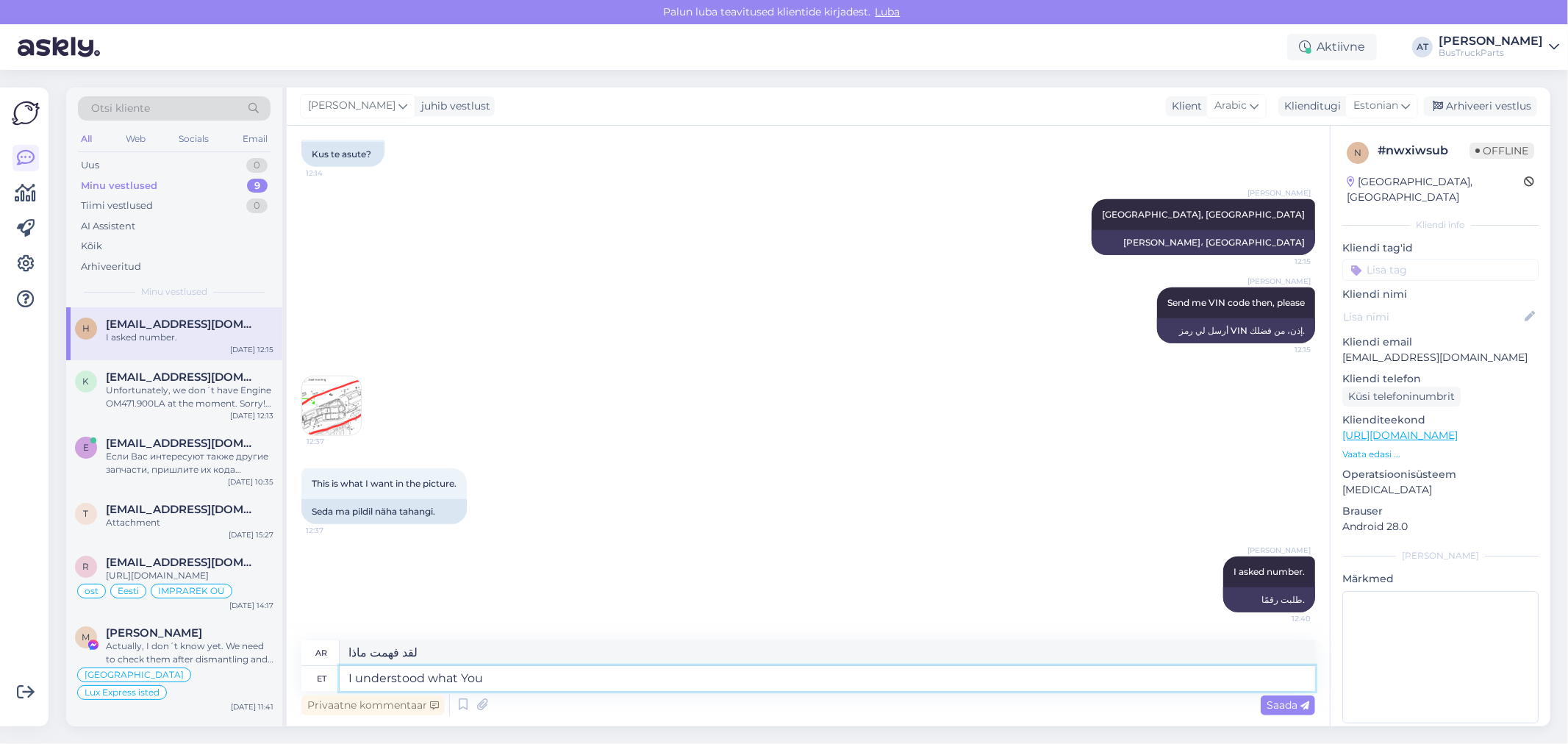
type textarea "I understood what You"
type textarea "لقد فهمت ما قلته"
type textarea "I understood what You need"
type textarea "لقد فهمت ما تحتاجه."
type textarea "I understood what You need"
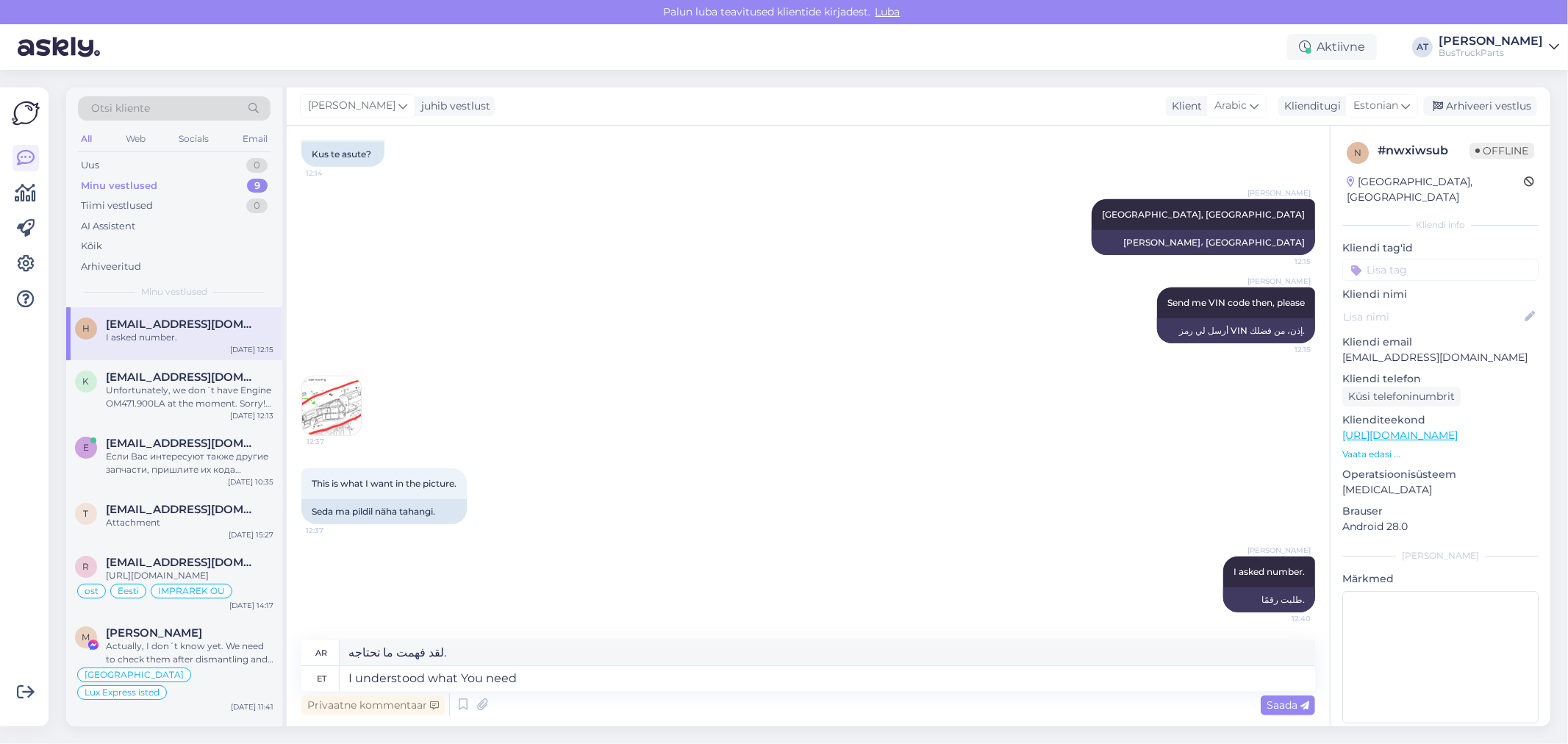
click at [1424, 258] on input at bounding box center [1440, 269] width 197 height 22
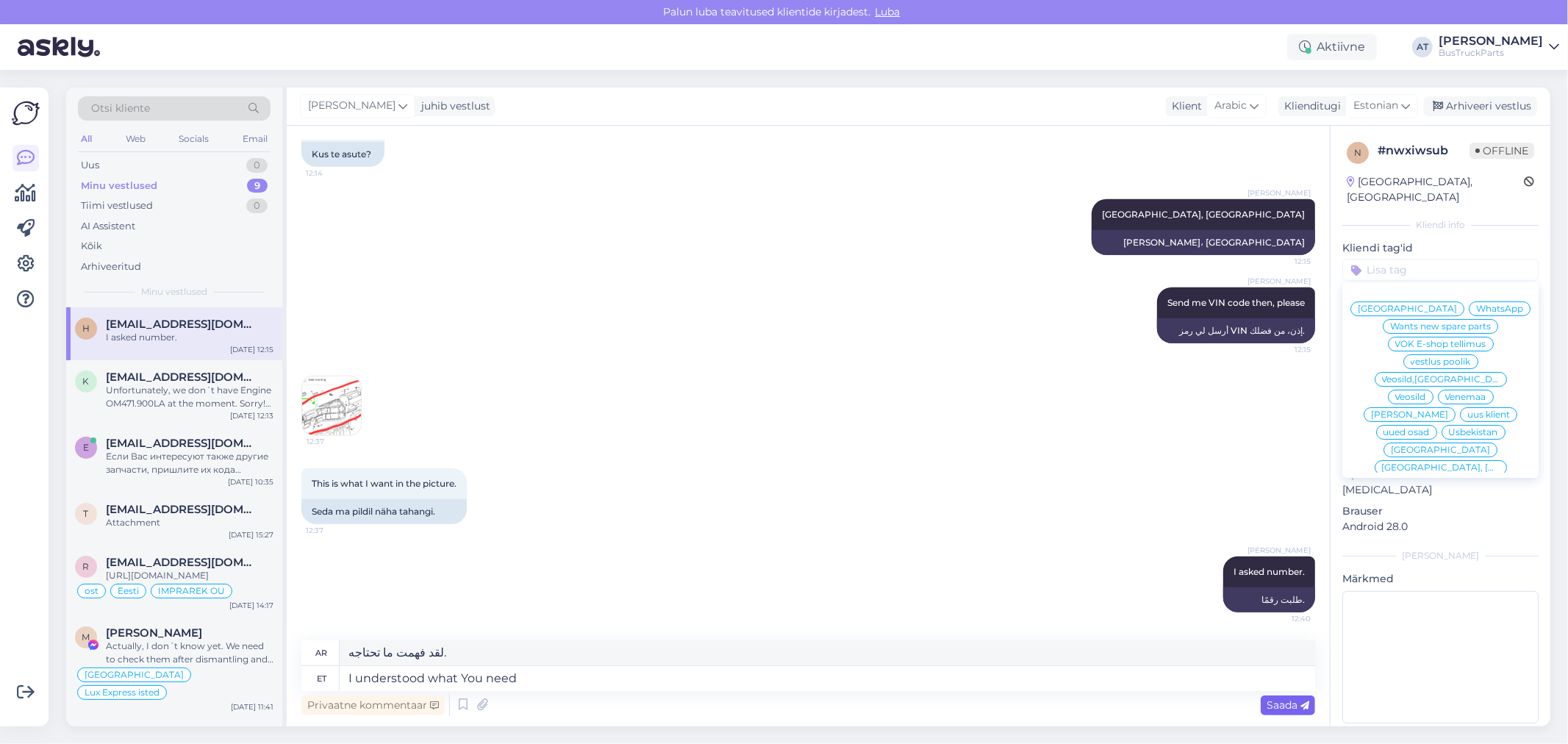
click at [1280, 706] on span "Saada" at bounding box center [1288, 705] width 43 height 13
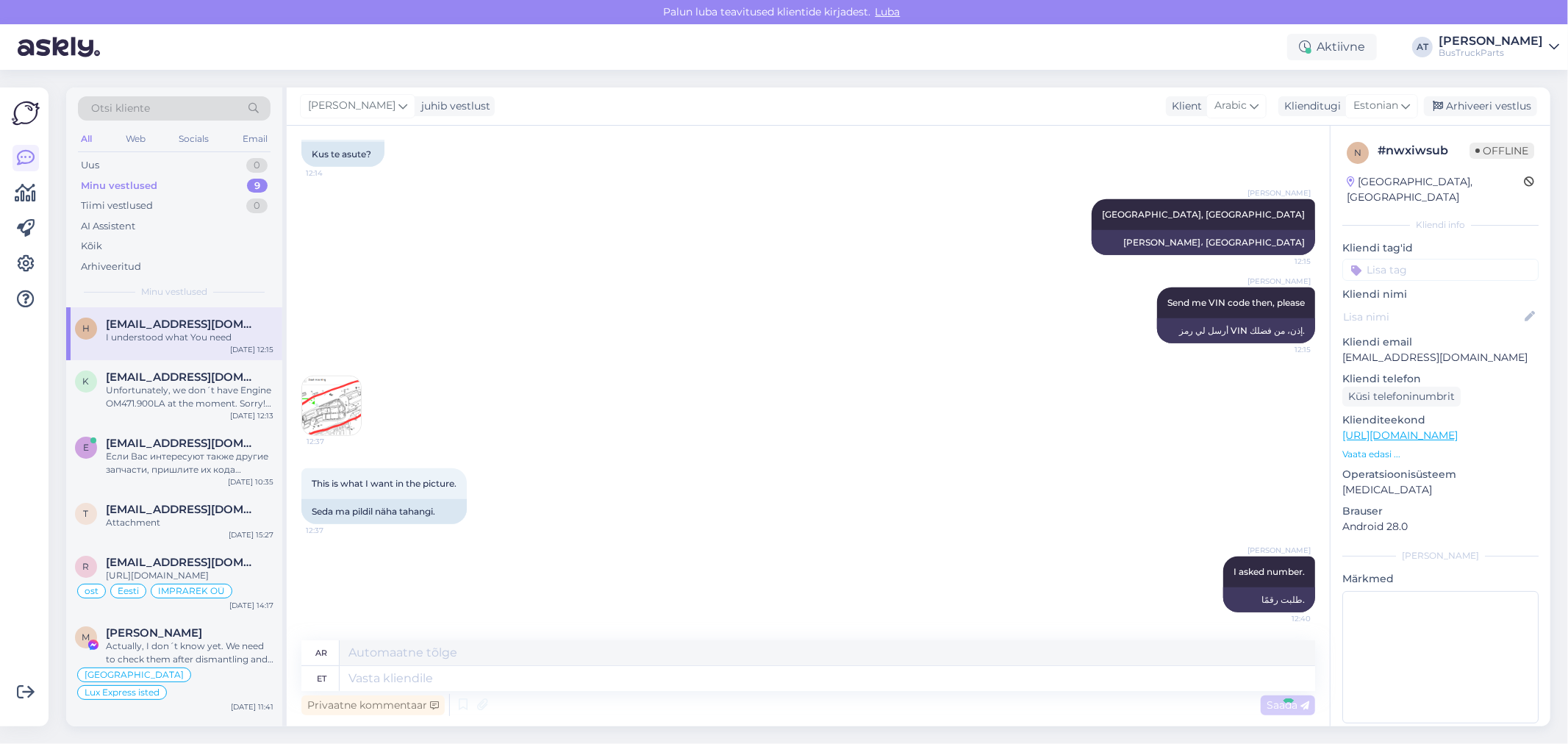
scroll to position [1057, 0]
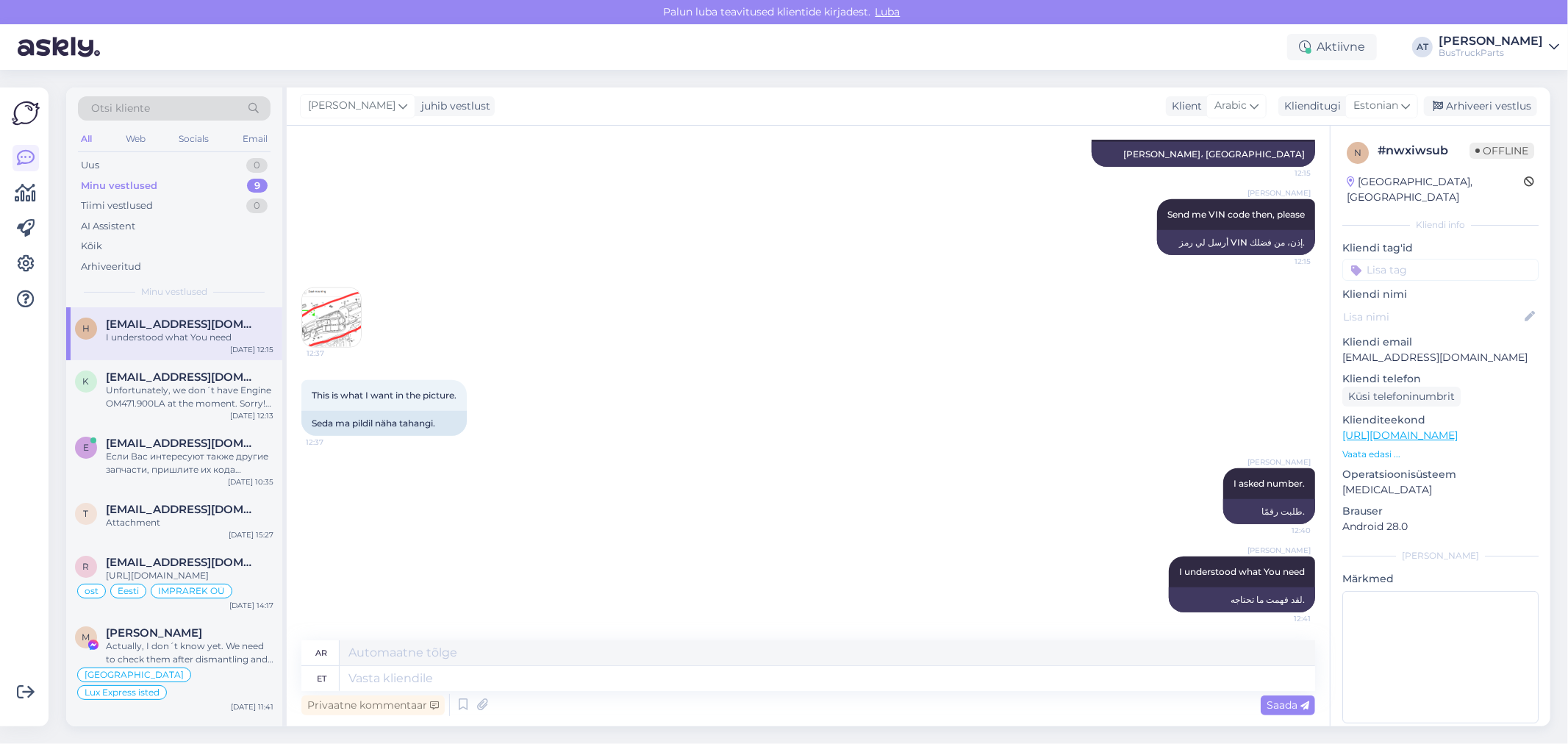
click at [1405, 258] on input at bounding box center [1440, 269] width 197 height 22
type input "lap"
click at [1381, 304] on span "Lapuhh" at bounding box center [1395, 308] width 34 height 9
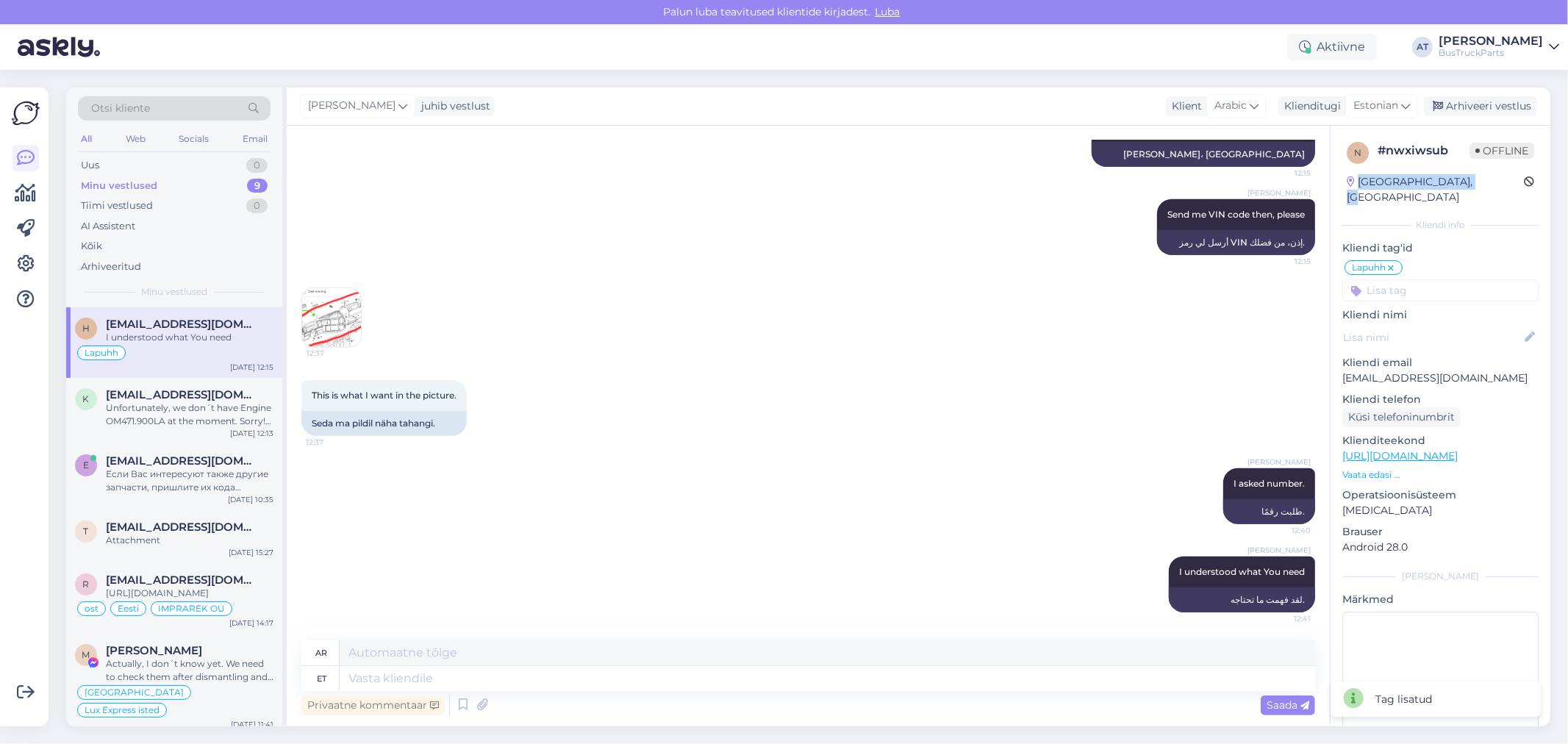
drag, startPoint x: 1357, startPoint y: 180, endPoint x: 1480, endPoint y: 206, distance: 125.7
click at [1468, 172] on div "n # nwxiwsub Offline [GEOGRAPHIC_DATA], [GEOGRAPHIC_DATA]" at bounding box center [1440, 174] width 197 height 72
copy div "[GEOGRAPHIC_DATA],"
drag, startPoint x: 1462, startPoint y: 272, endPoint x: 1448, endPoint y: 284, distance: 18.4
click at [1462, 279] on input at bounding box center [1440, 290] width 197 height 22
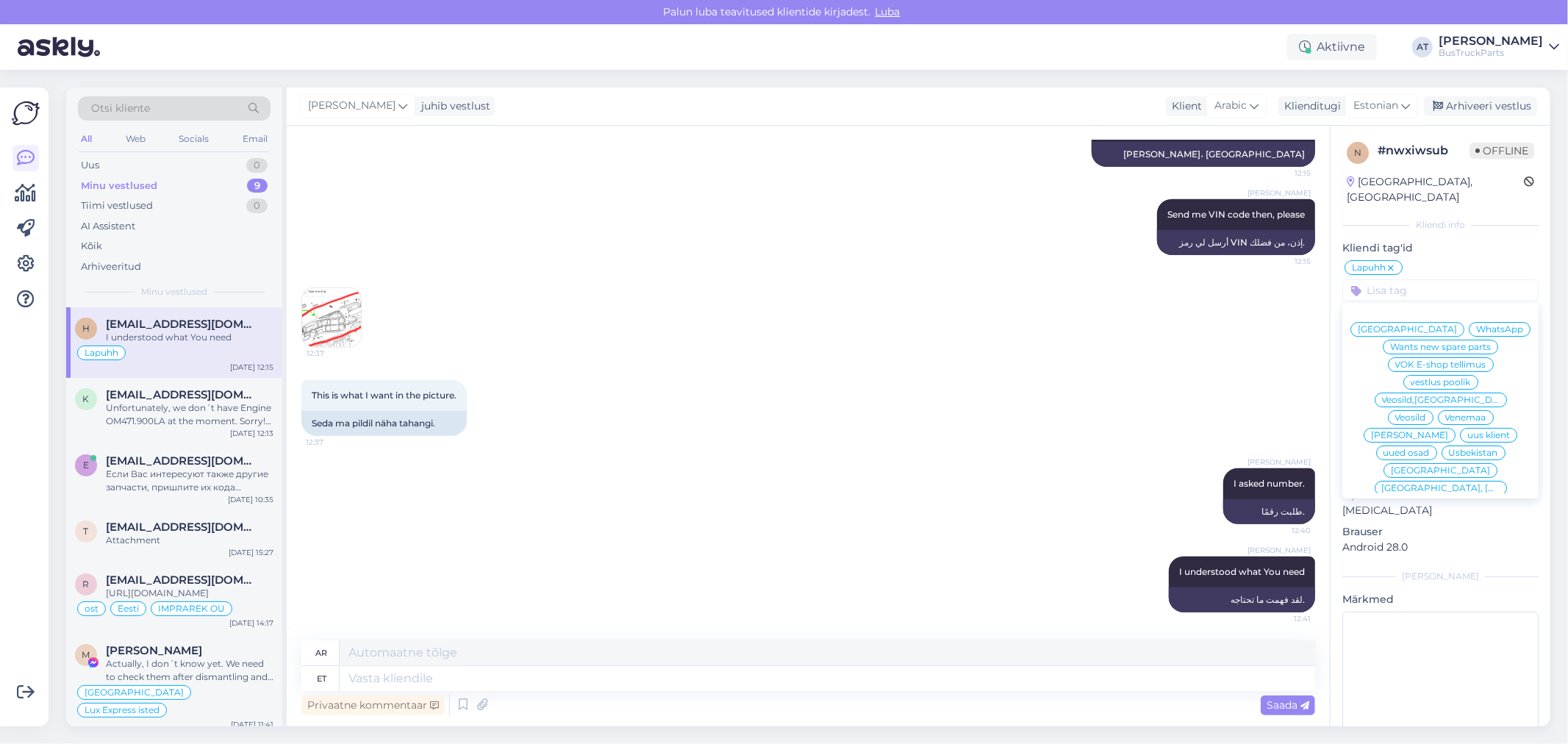
paste input "[GEOGRAPHIC_DATA],"
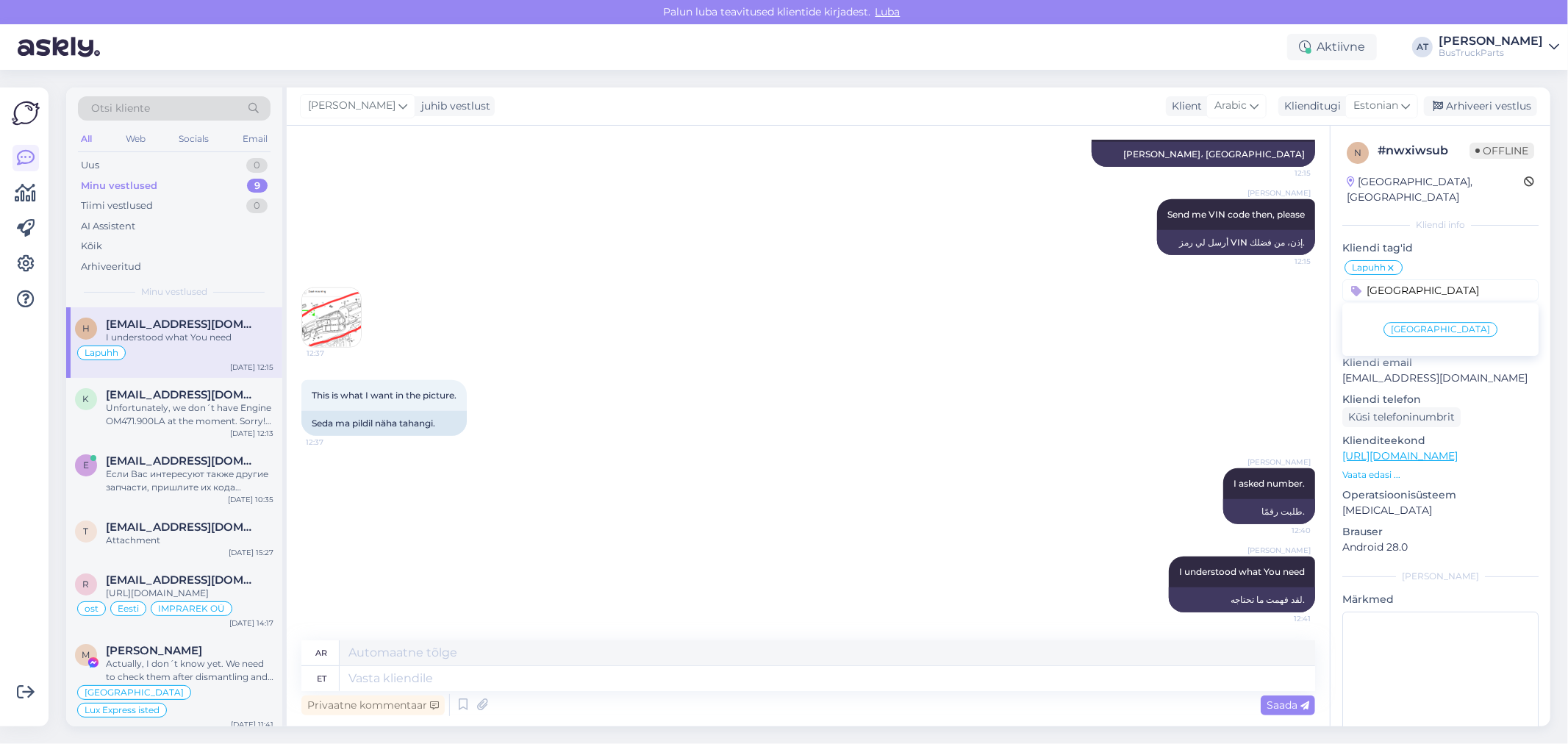
type input "[GEOGRAPHIC_DATA]"
click at [1445, 325] on span "[GEOGRAPHIC_DATA]" at bounding box center [1440, 329] width 99 height 9
click at [1015, 672] on textarea at bounding box center [827, 678] width 975 height 25
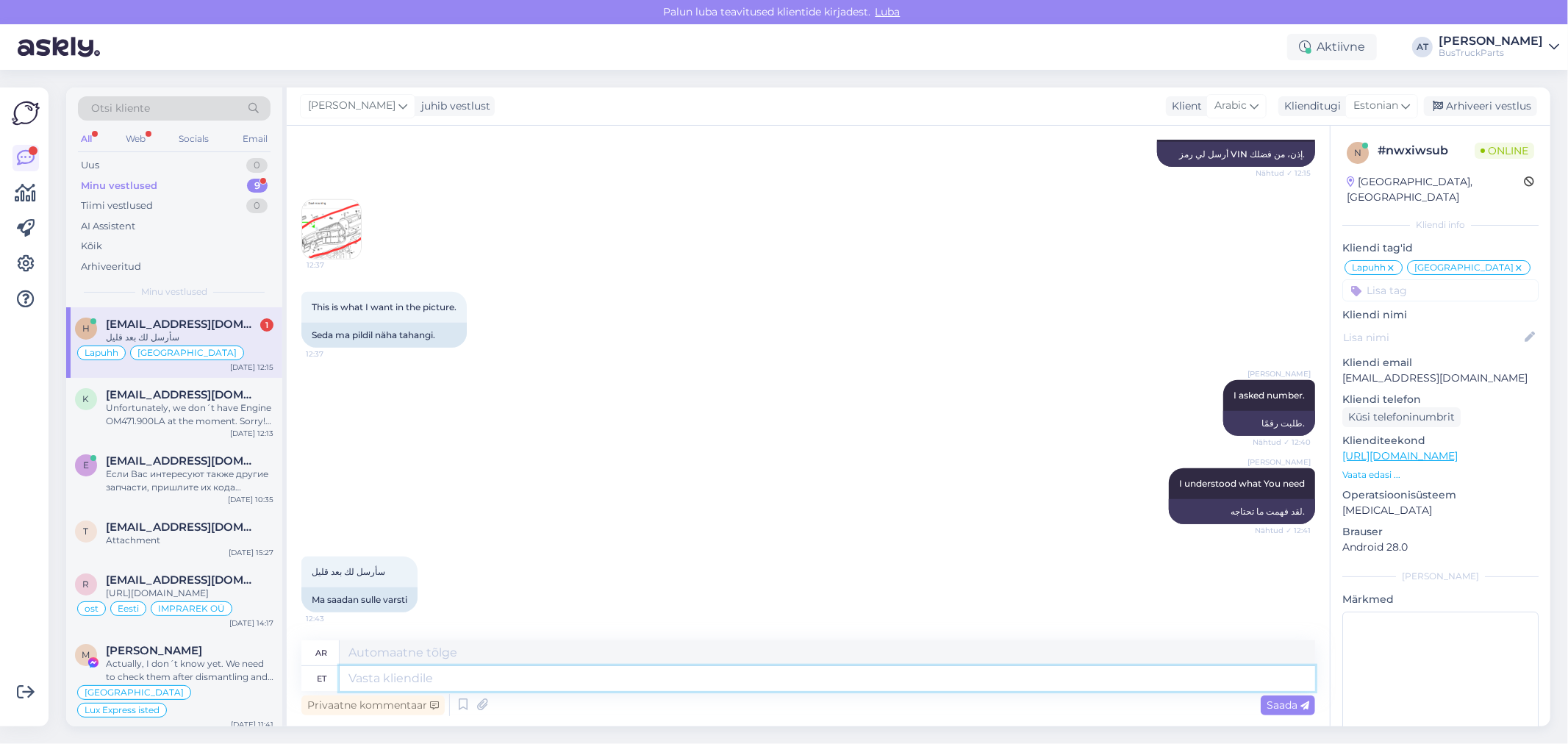
click at [463, 674] on textarea at bounding box center [827, 678] width 975 height 25
type textarea "p"
type textarea "ok"
type textarea "تمام"
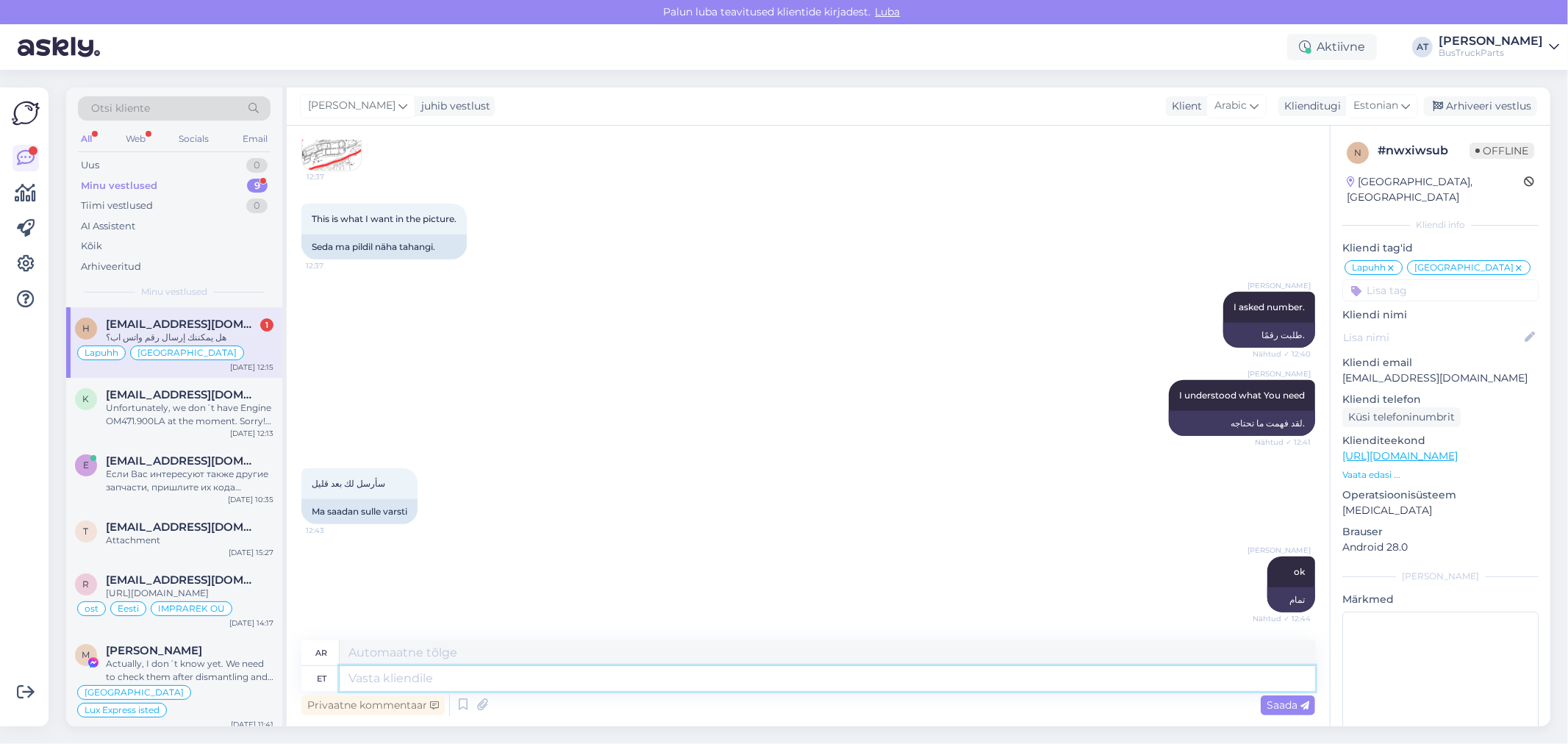
scroll to position [1322, 0]
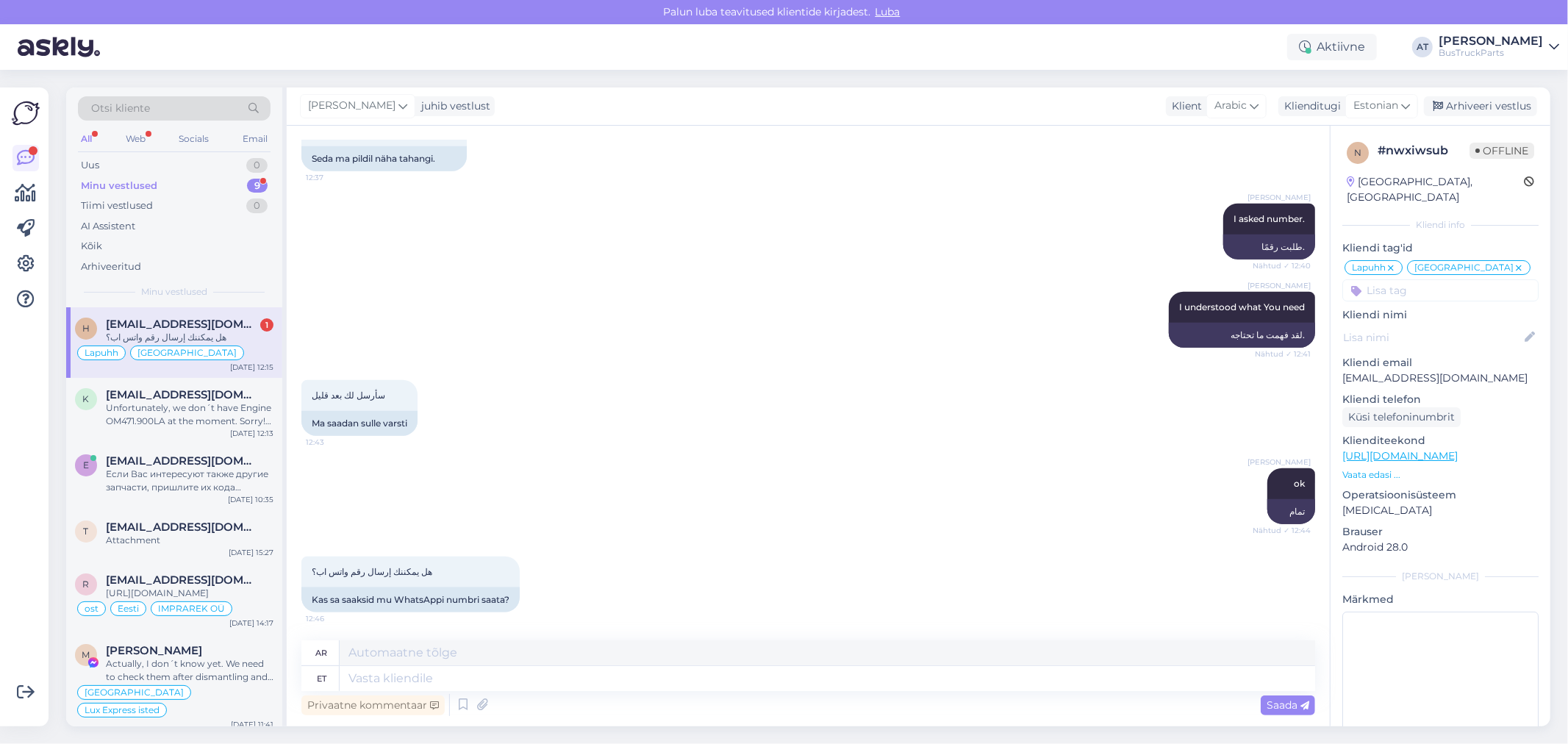
click at [732, 523] on div "[PERSON_NAME] ok Nähtud ✓ 12:44 تمام" at bounding box center [808, 496] width 1014 height 88
click at [445, 603] on div "Kas sa saaksid mu WhatsAppi numbri saata?" at bounding box center [411, 600] width 219 height 25
click at [445, 587] on div "Kas sa saaksid mu WhatsAppi numbri saata?" at bounding box center [411, 600] width 219 height 25
click at [754, 518] on div "[PERSON_NAME] ok Nähtud ✓ 12:44 تمام" at bounding box center [808, 496] width 1014 height 88
click at [796, 677] on textarea at bounding box center [827, 678] width 975 height 25
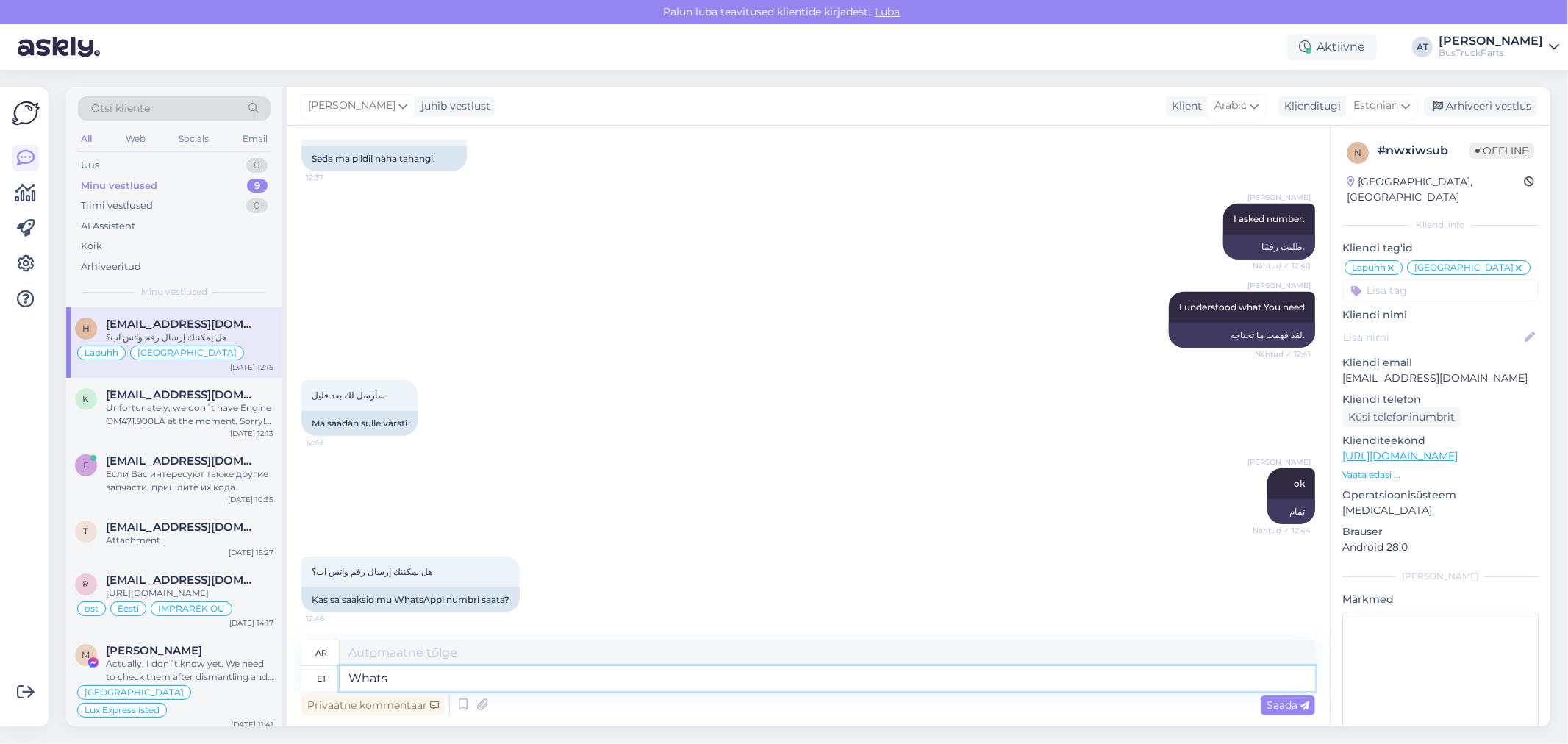
type textarea "Whats a"
type textarea "ما أخبارك"
type textarea "WhatsApp wi"
type textarea "واتساب"
type textarea "WhatsApp will n"
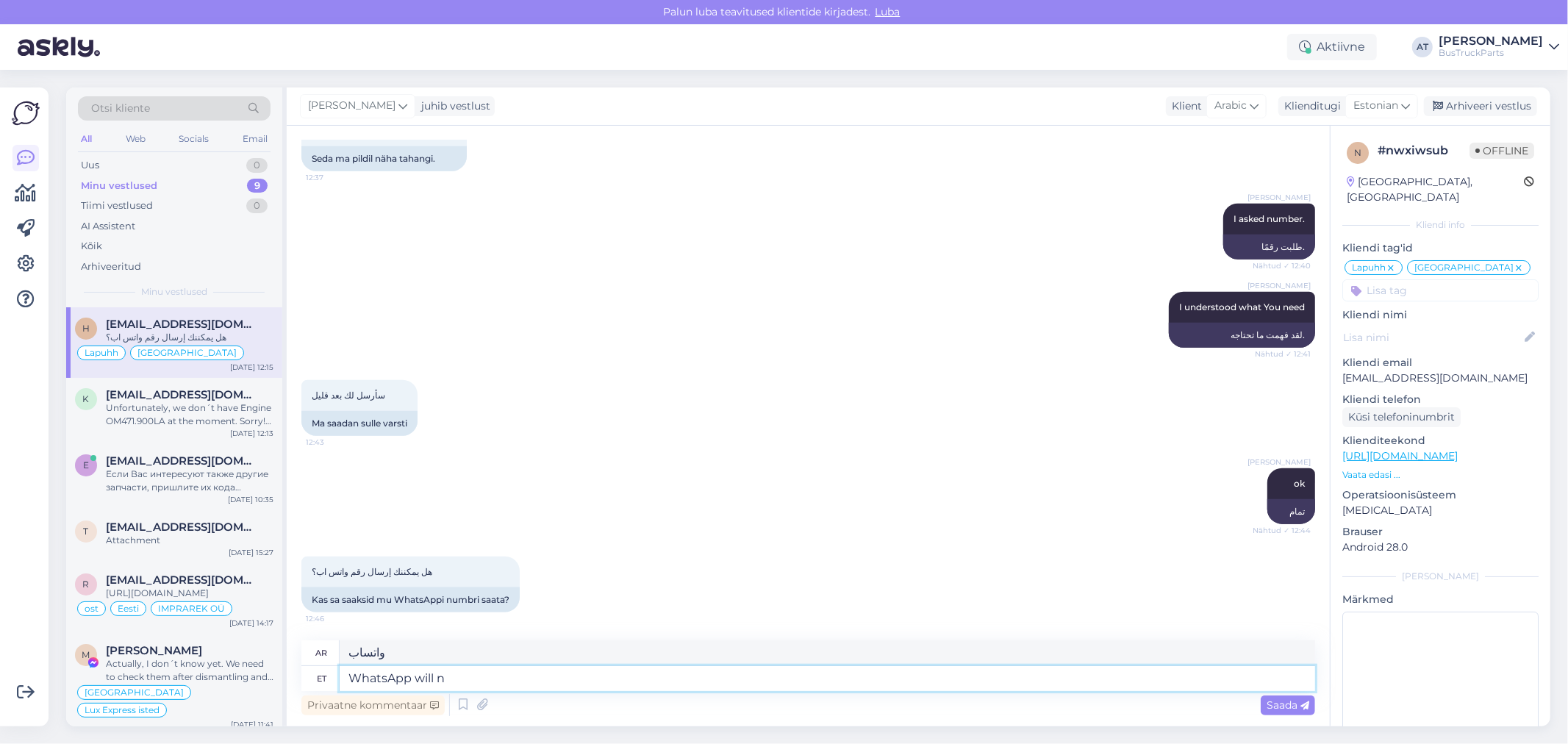
type textarea "واتساب سوف"
type textarea "WhatsApp will not"
type textarea "واتساب لن"
type textarea "WhatsApp will not translate"
type textarea "واتساب لا يترجم"
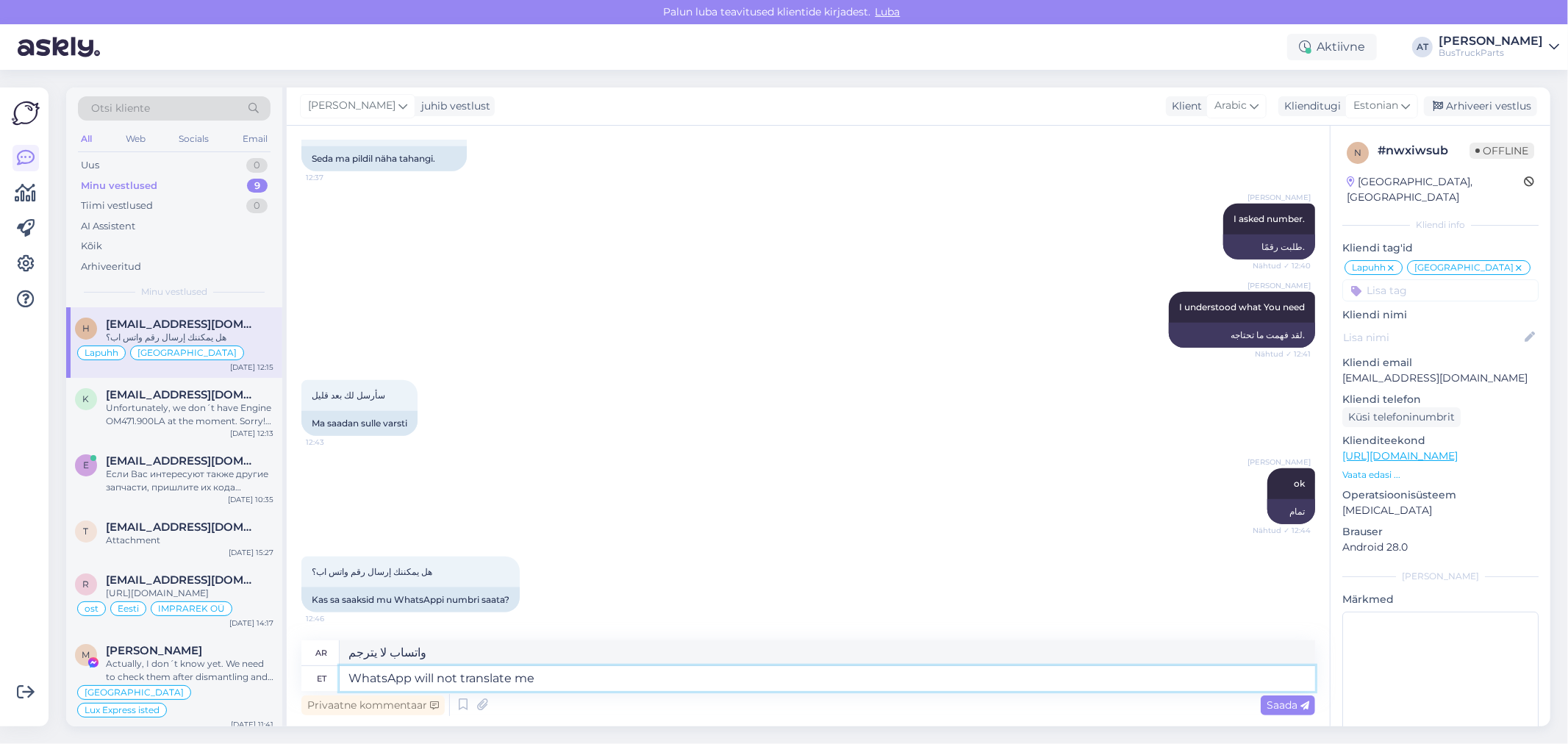
type textarea "WhatsApp will not translate me"
type textarea "واتساب لن يترجمني"
type textarea "WhatsApp will not translate me languag"
type textarea "واتساب لن يترجم لغتي"
type textarea "WhatsApp will not translate me language You write"
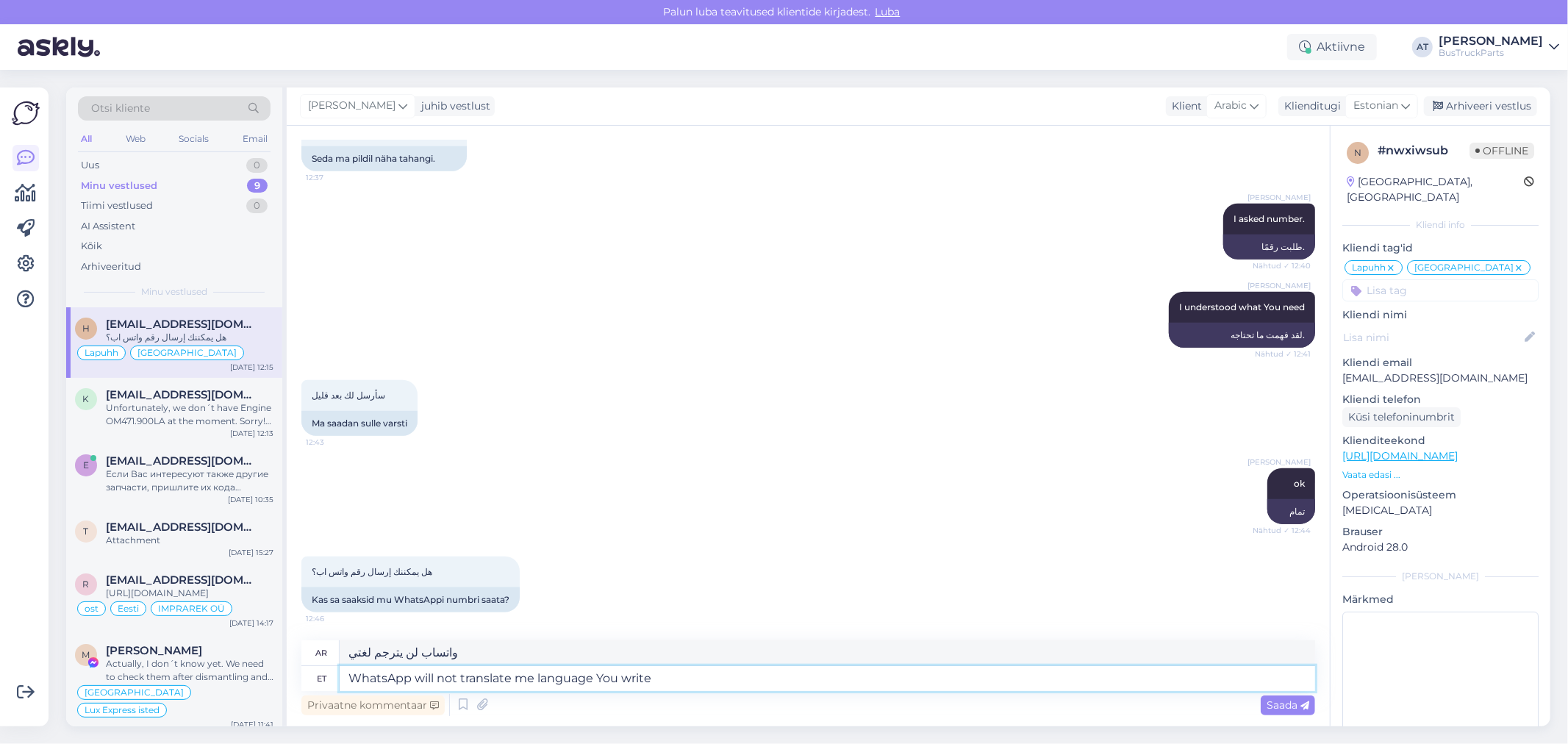
type textarea "واتساب لن يترجم لي اللغة التي تكتبها"
type textarea "WhatsApp will not translate me language You write,"
type textarea "واتساب لن يترجم لي اللغة التي تكتبها،"
type textarea "WhatsApp will not translate me language You write"
type textarea "واتساب لن يترجم لي اللغة التي تكتبها"
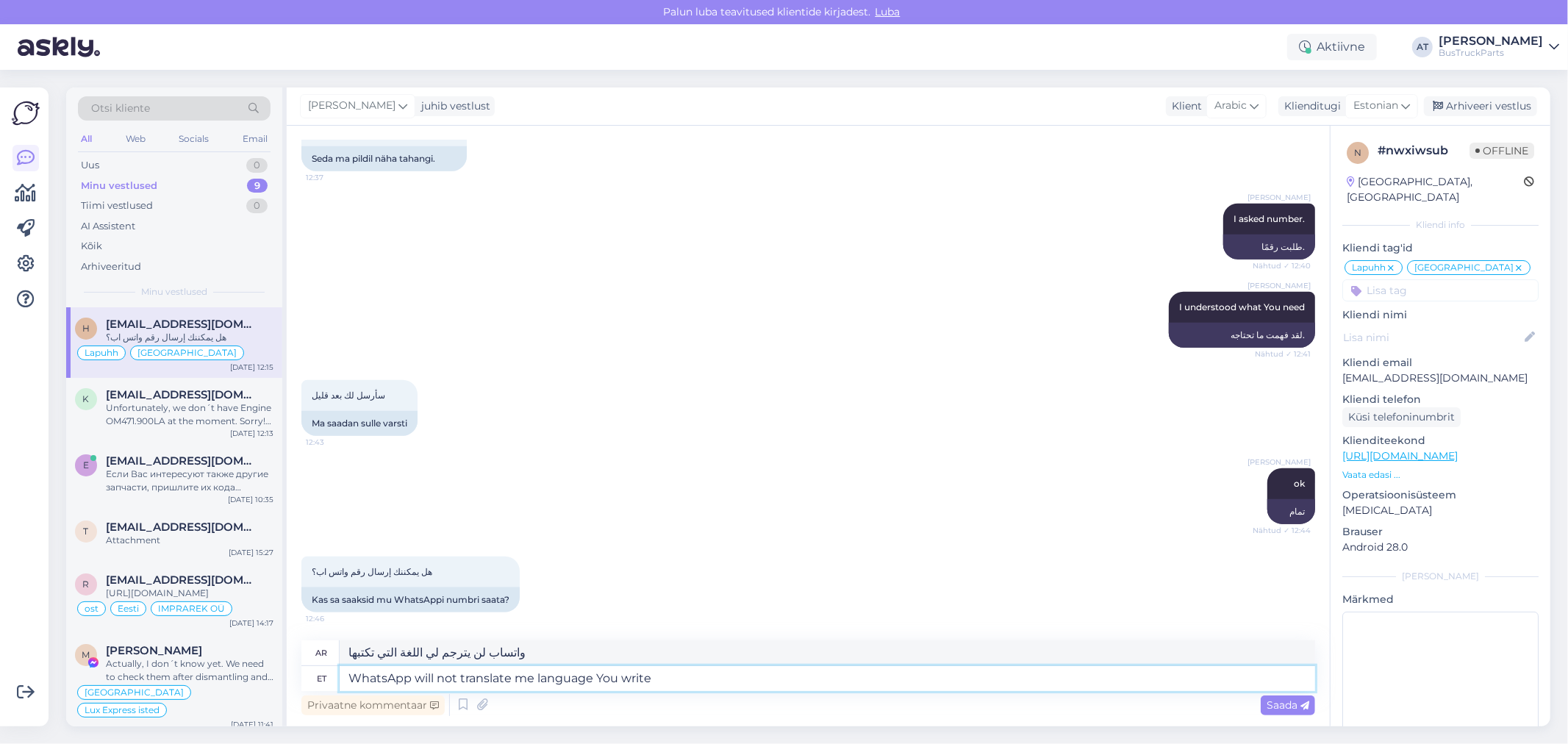
type textarea "WhatsApp will not translate me language You writeõ"
type textarea "WhatsApp لن يترجم لي اللغة التي تكتبها"
type textarea "WhatsApp will not translate me language You write"
type textarea "واتساب لن يترجم لي اللغة التي تكتبها"
click at [533, 674] on textarea "WhatsApp will not translate me language You write" at bounding box center [827, 678] width 975 height 25
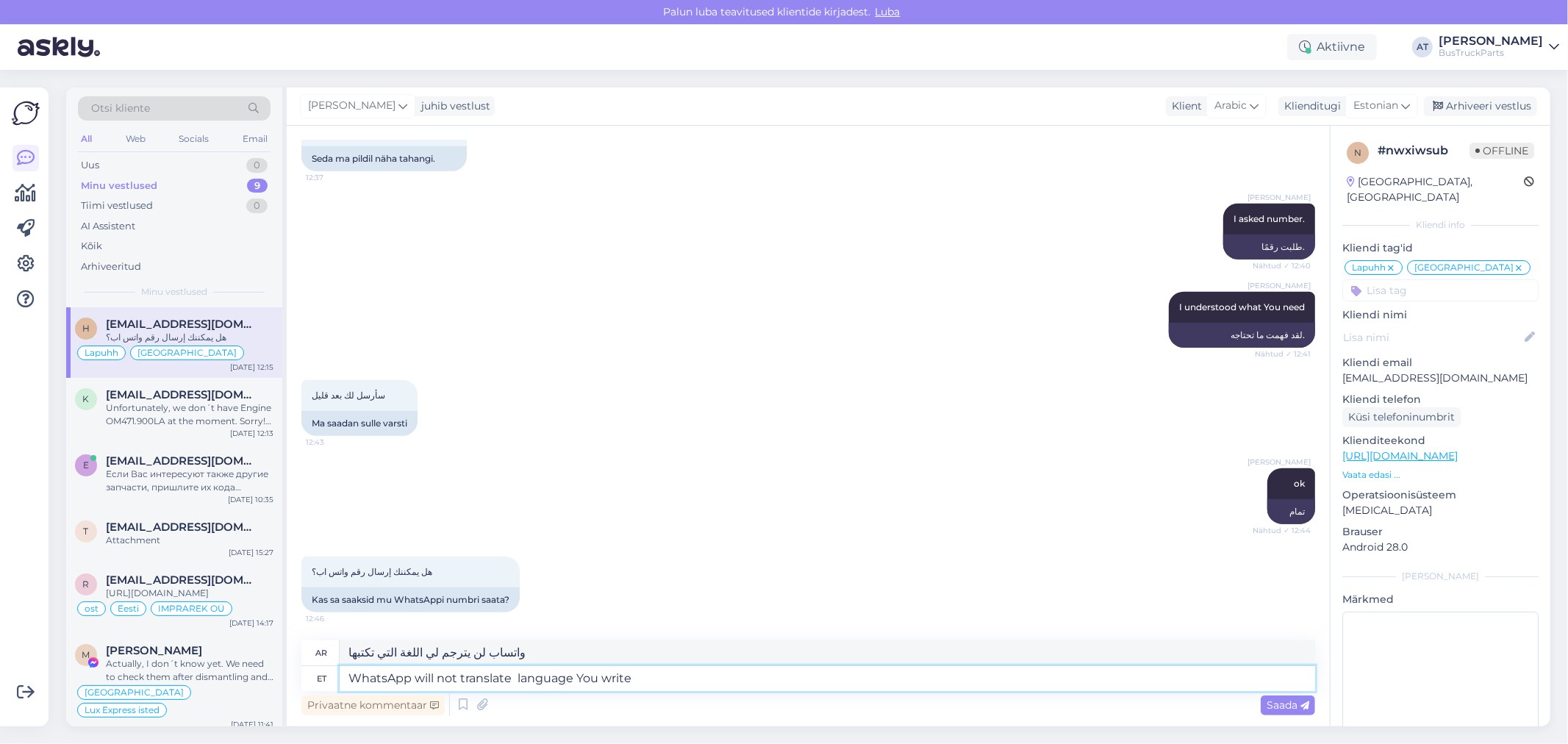
type textarea "WhatsApp will not translate language You write"
type textarea "لن يترجم WhatsApp اللغة التي تكتبها"
